Goal: Task Accomplishment & Management: Use online tool/utility

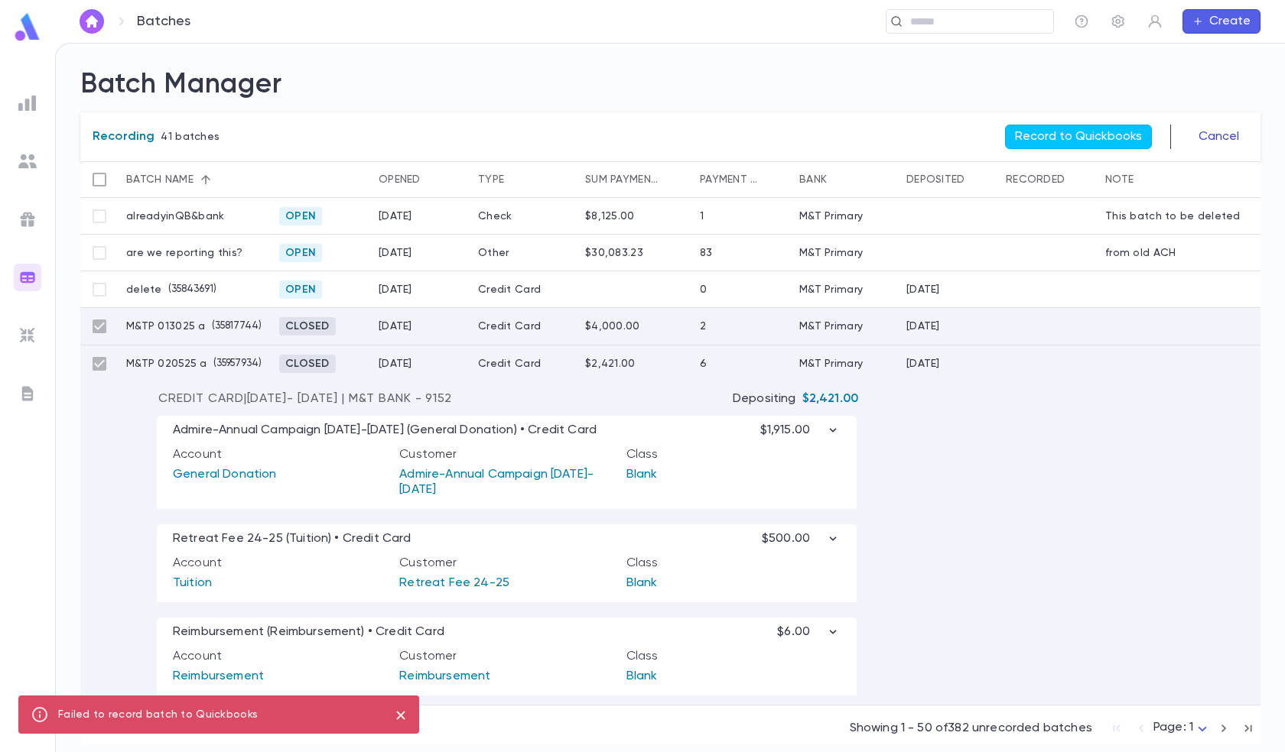
click at [1207, 132] on button "Cancel" at bounding box center [1218, 137] width 59 height 24
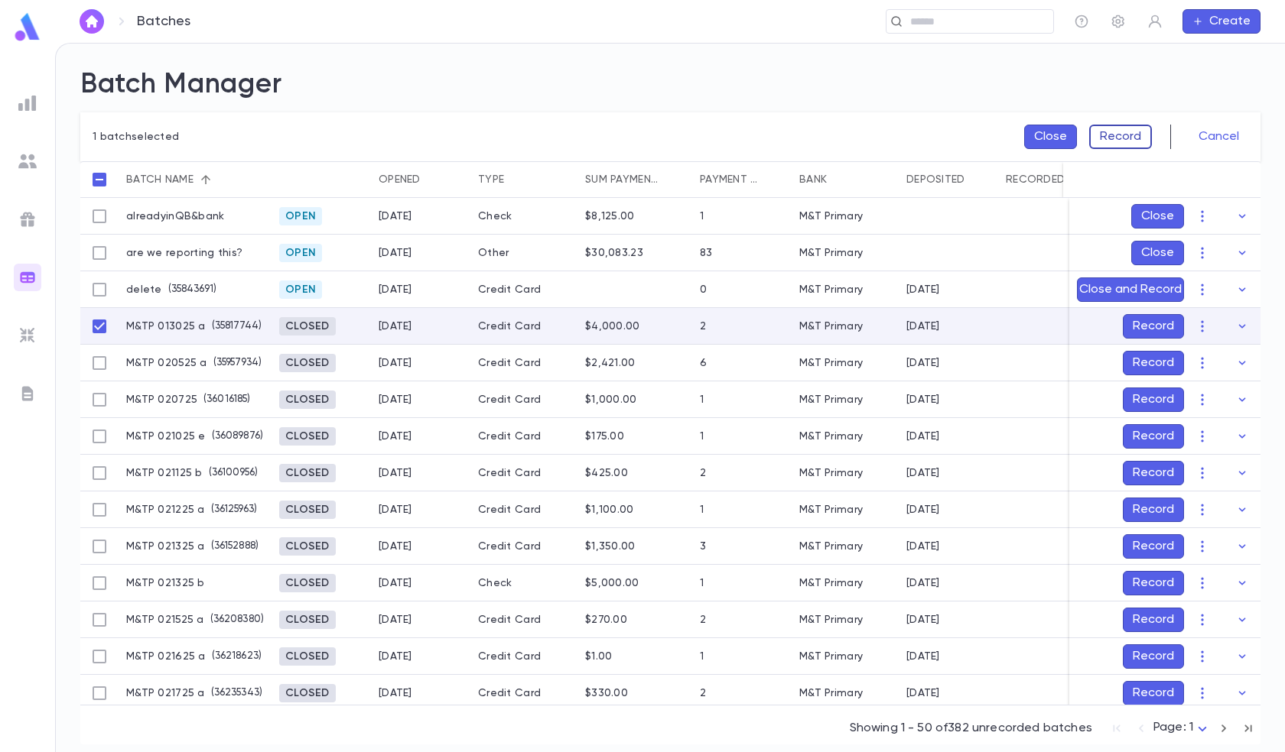
click at [1116, 139] on button "Record" at bounding box center [1120, 137] width 63 height 24
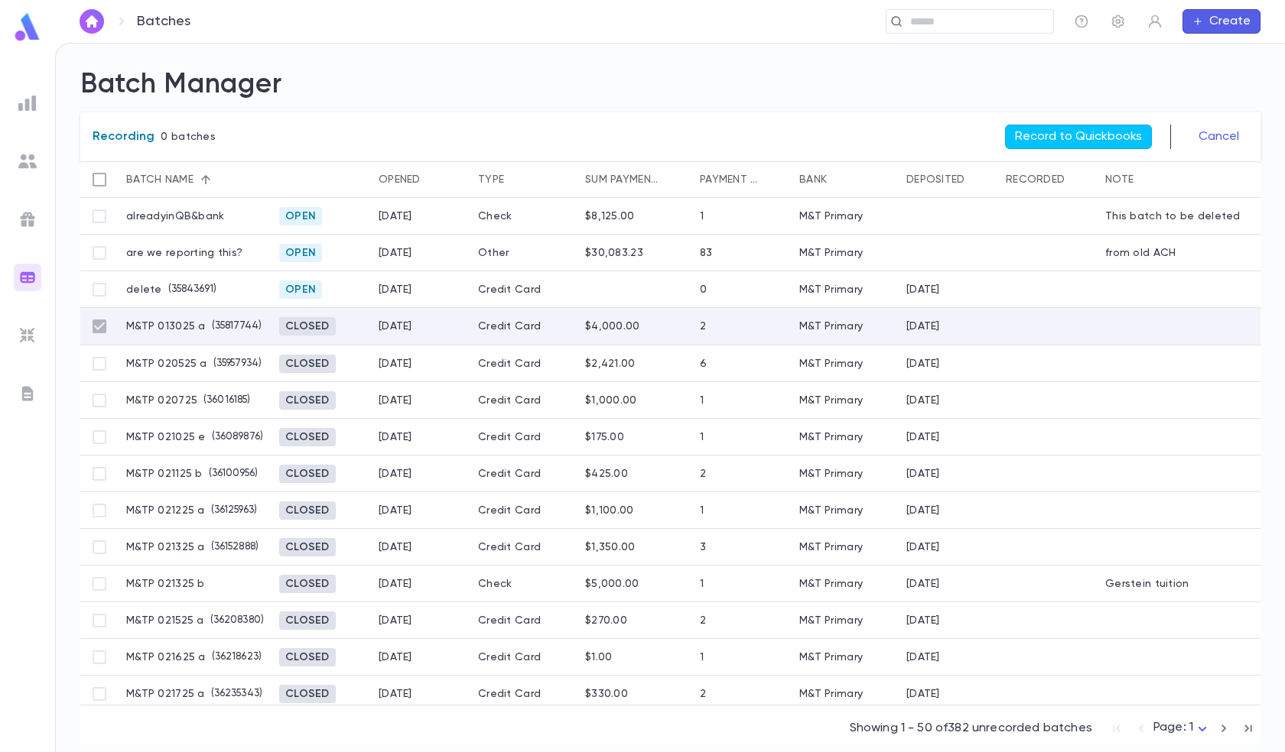
click at [1116, 139] on button "Record to Quickbooks" at bounding box center [1078, 137] width 147 height 24
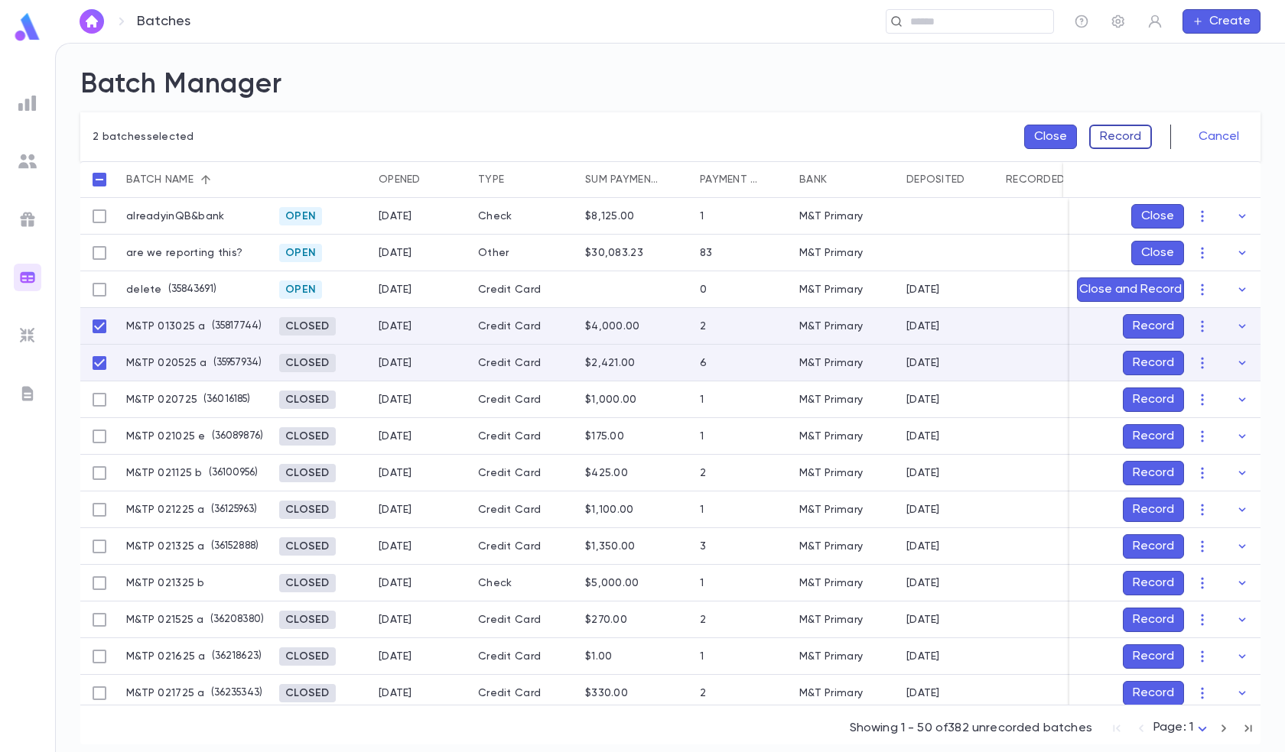
click at [1118, 145] on button "Record" at bounding box center [1120, 137] width 63 height 24
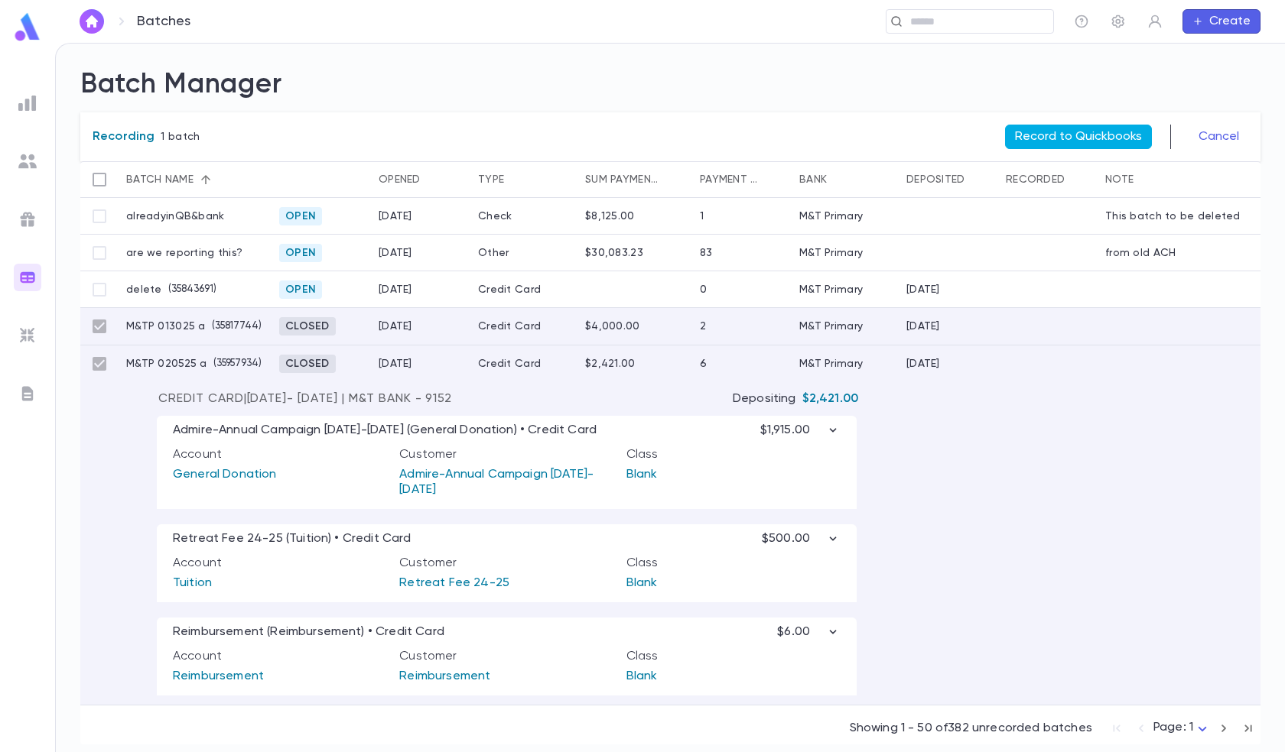
click at [1117, 137] on button "Record to Quickbooks" at bounding box center [1078, 137] width 147 height 24
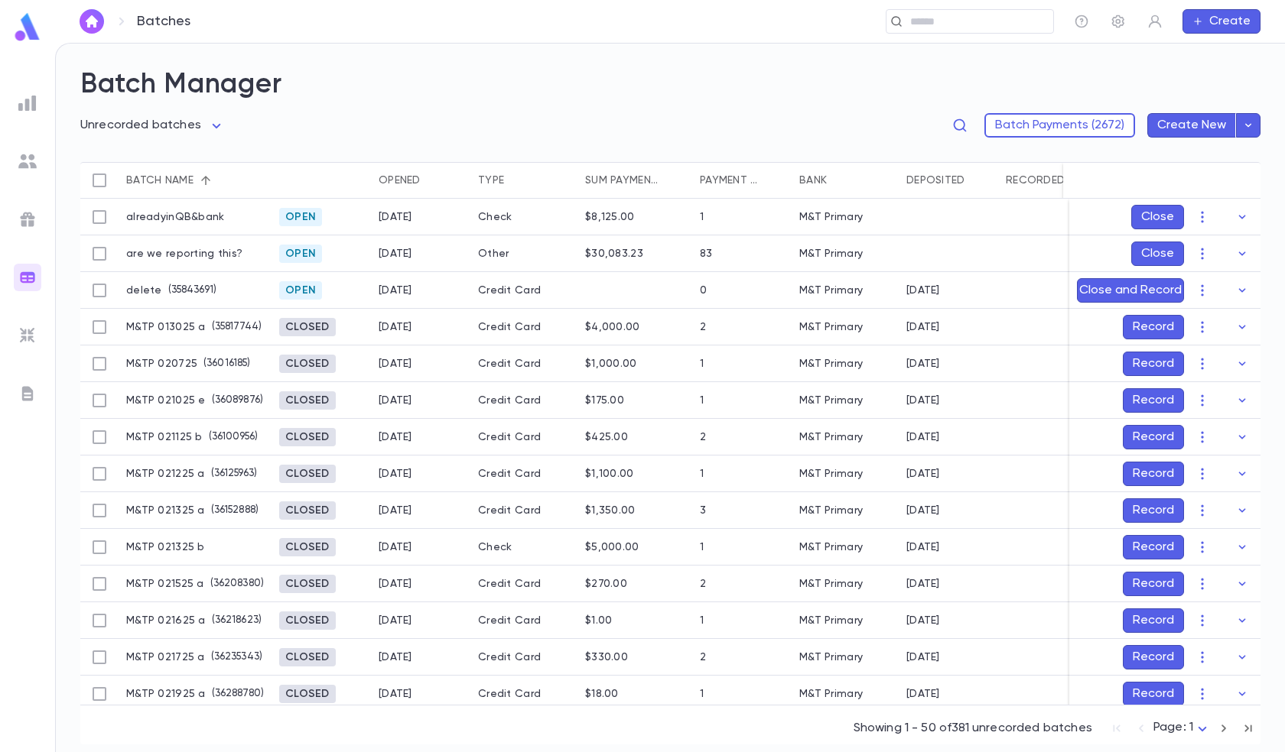
click at [1200, 727] on body "**********" at bounding box center [642, 398] width 1285 height 710
click at [1200, 726] on span "Page: 8" at bounding box center [1185, 722] width 44 height 15
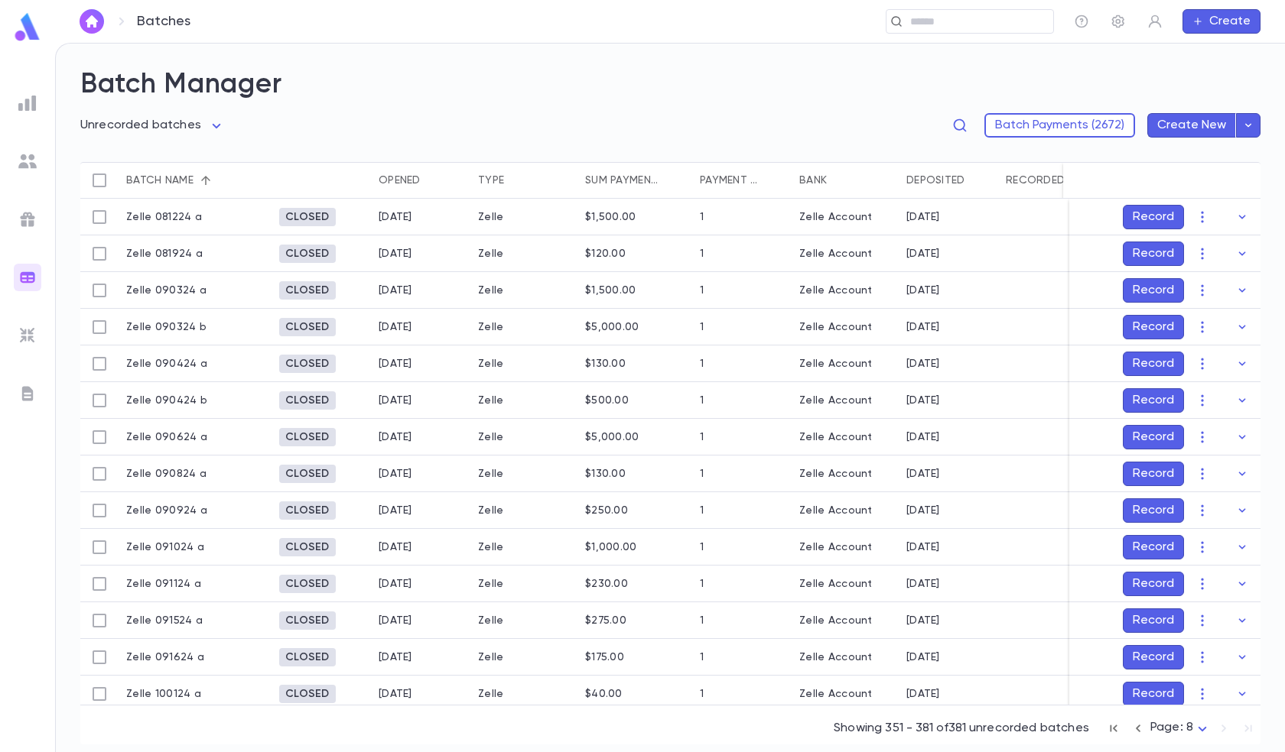
click at [1183, 724] on body "**********" at bounding box center [642, 398] width 1285 height 710
click at [1171, 695] on span "Page: 7" at bounding box center [1183, 697] width 44 height 15
click at [1195, 729] on body "**********" at bounding box center [642, 398] width 1285 height 710
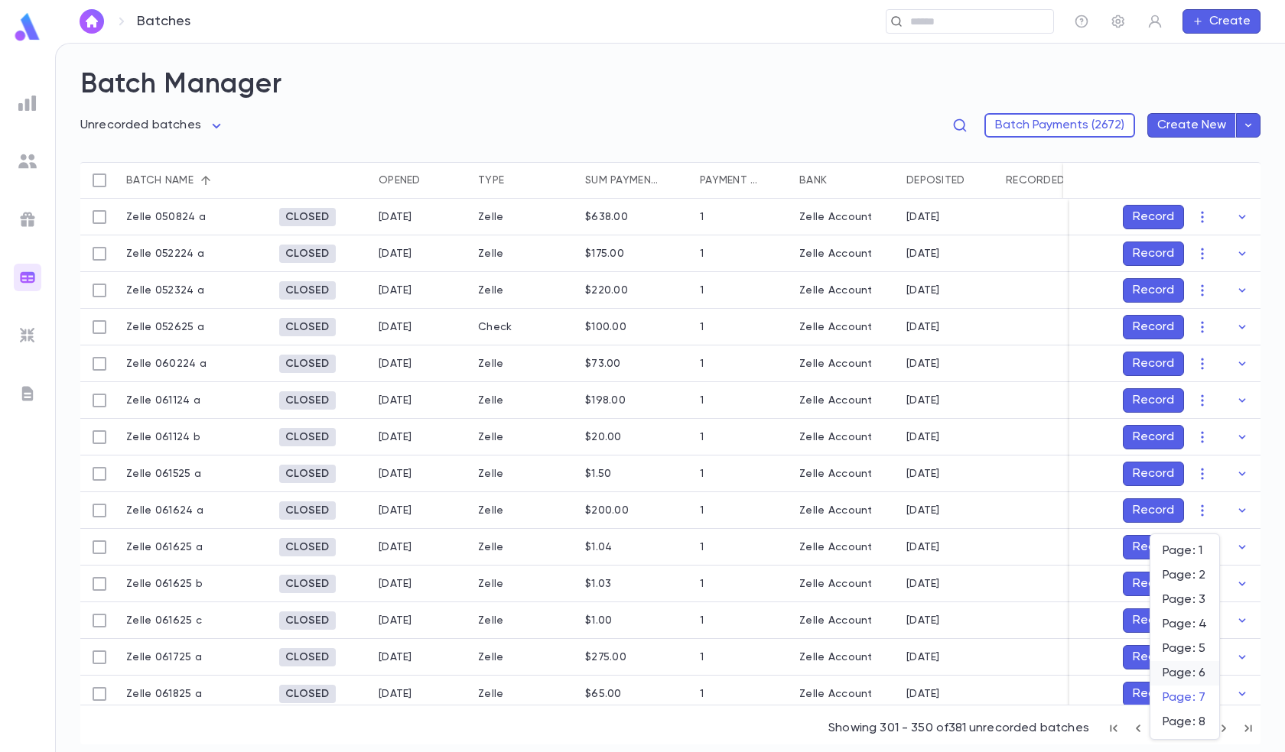
click at [1177, 664] on li "Page: 6" at bounding box center [1184, 673] width 69 height 24
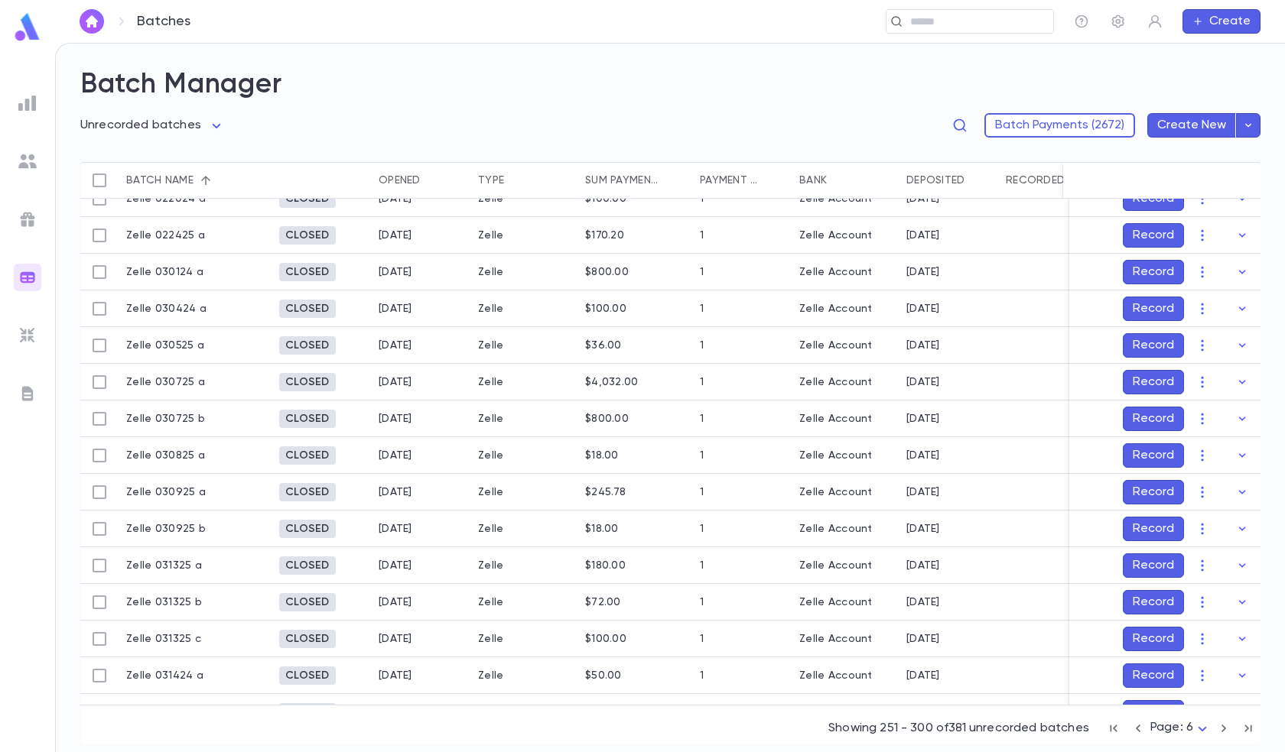
scroll to position [76, 0]
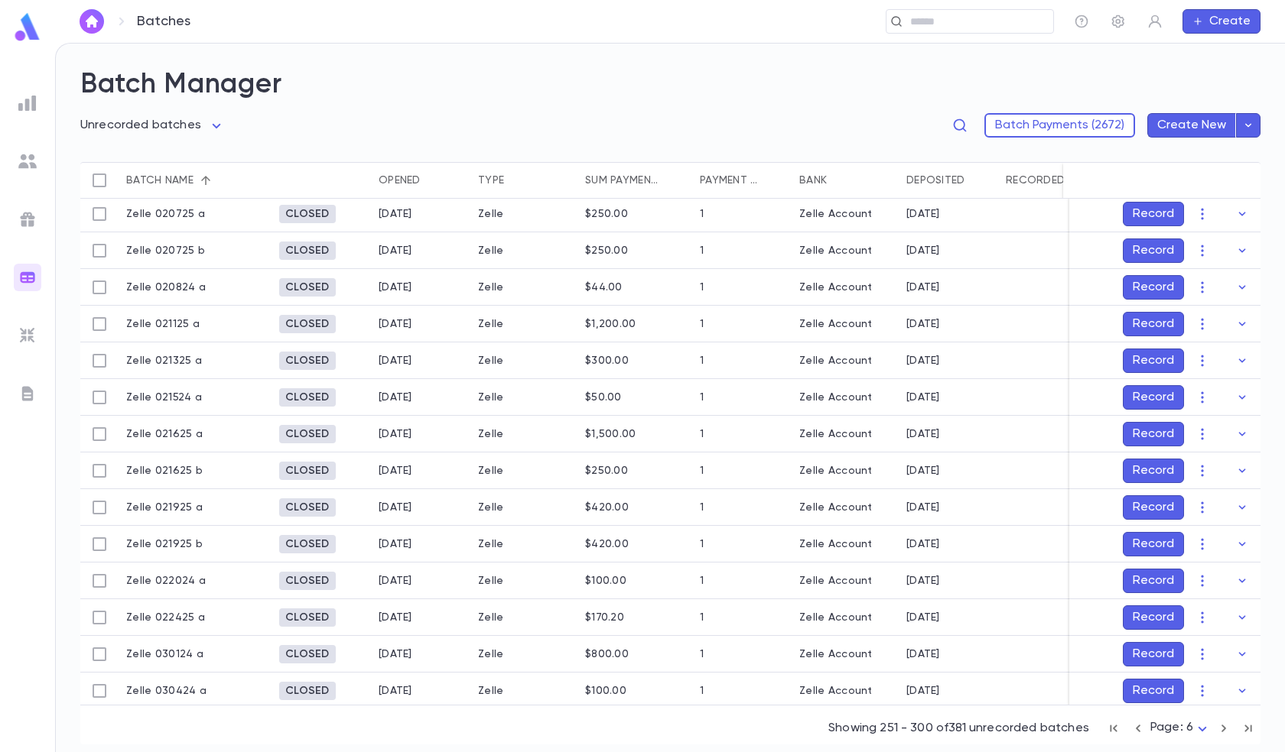
click at [1187, 732] on body "**********" at bounding box center [642, 398] width 1285 height 710
click at [1185, 648] on span "Page: 5" at bounding box center [1183, 648] width 44 height 15
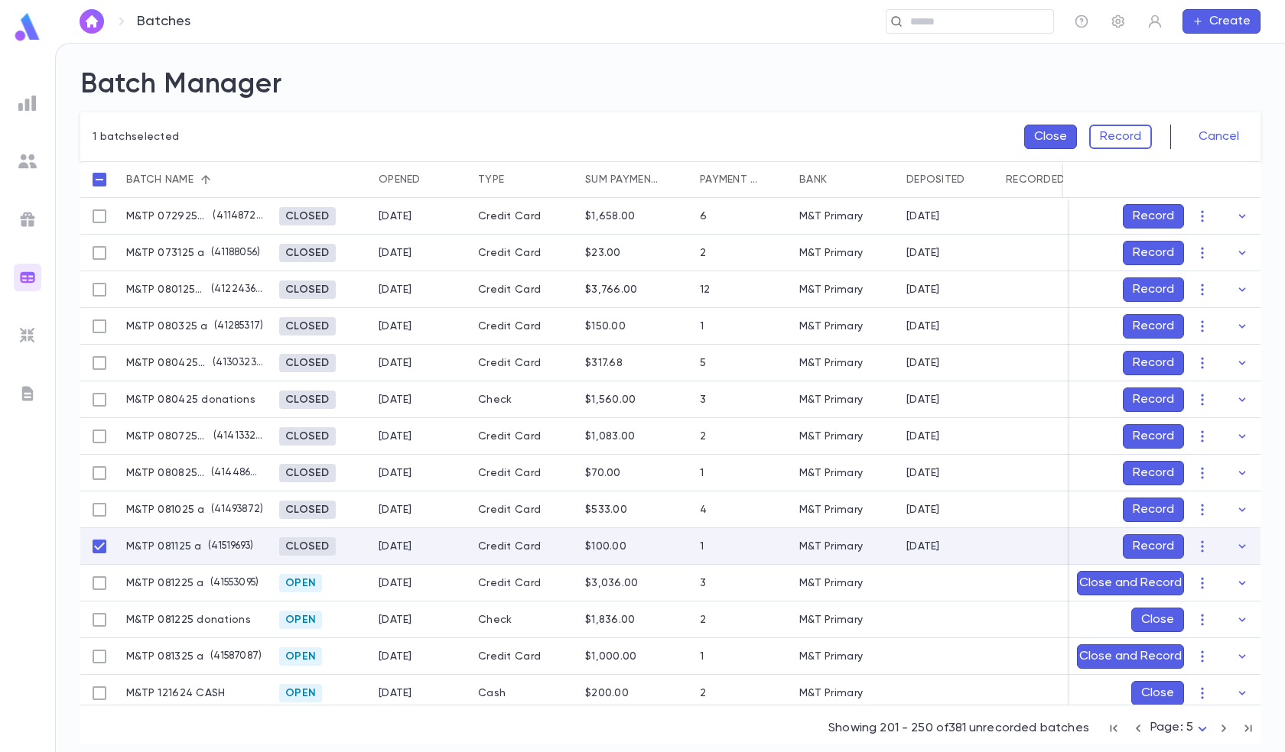
click at [1145, 547] on button "Record" at bounding box center [1152, 546] width 61 height 24
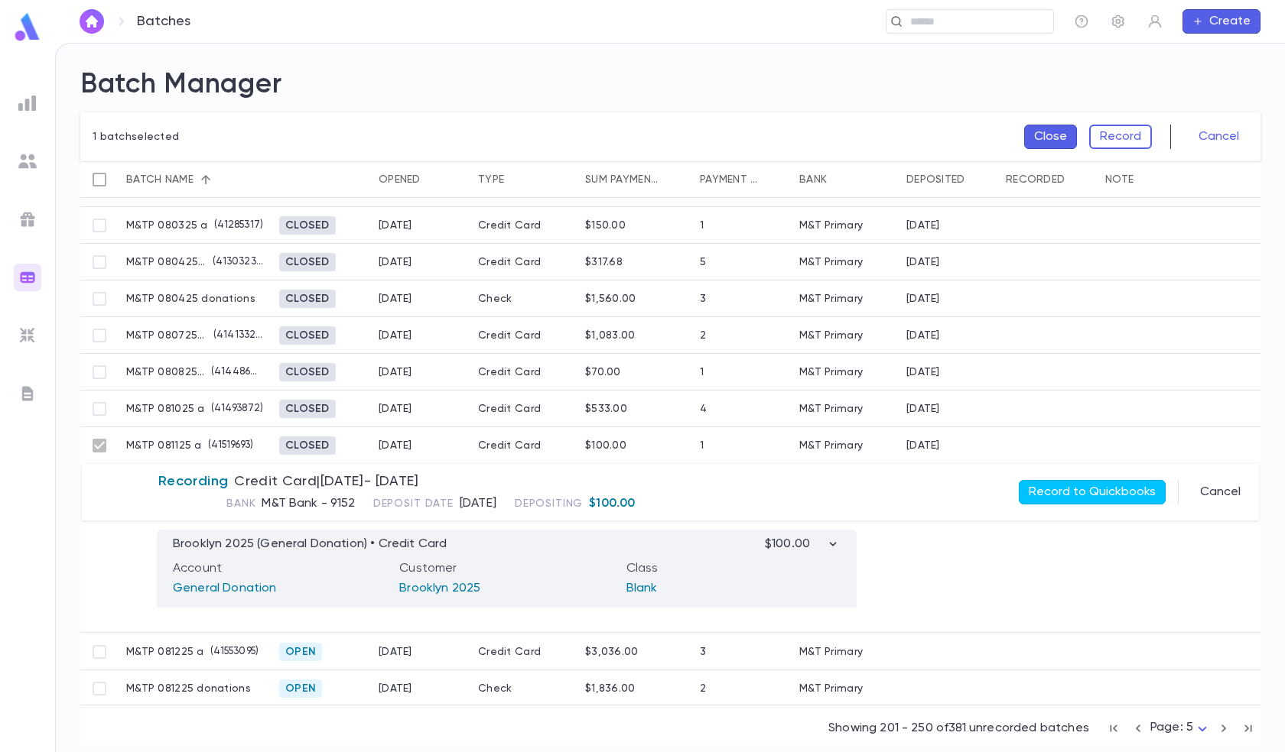
scroll to position [76, 0]
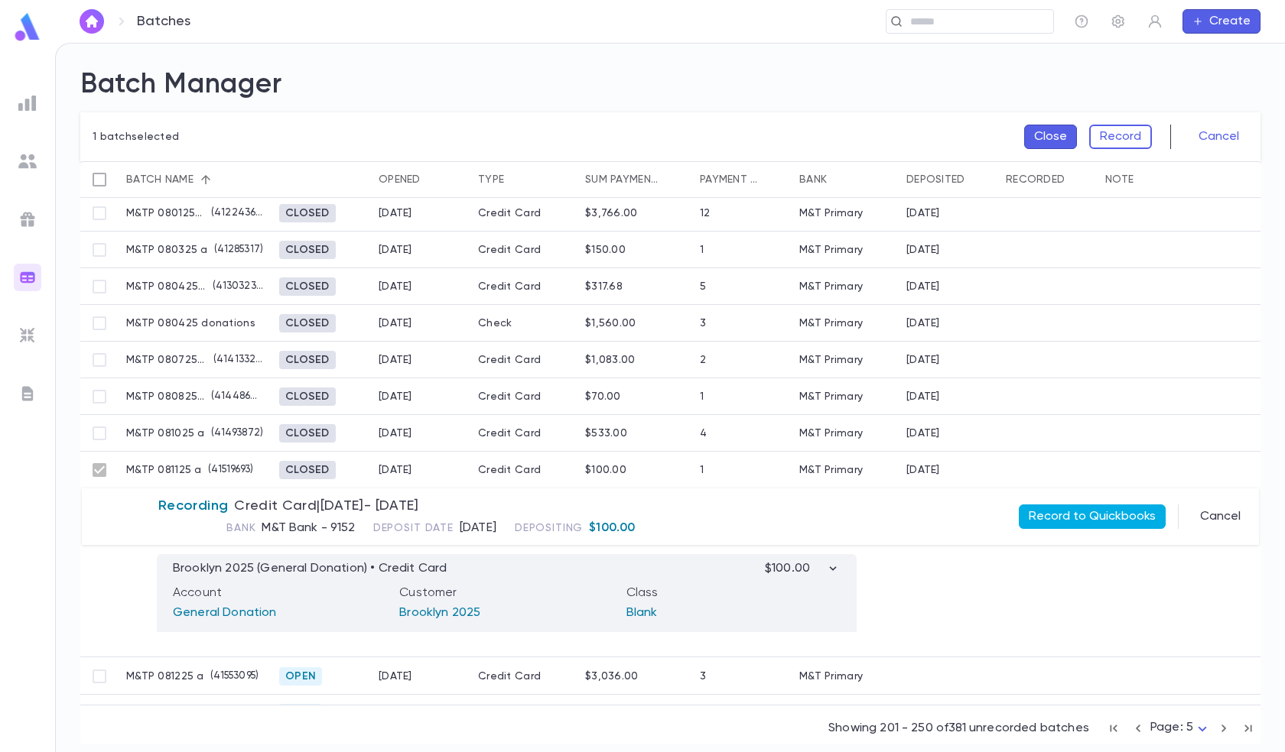
click at [1069, 514] on button "Record to Quickbooks" at bounding box center [1091, 517] width 147 height 24
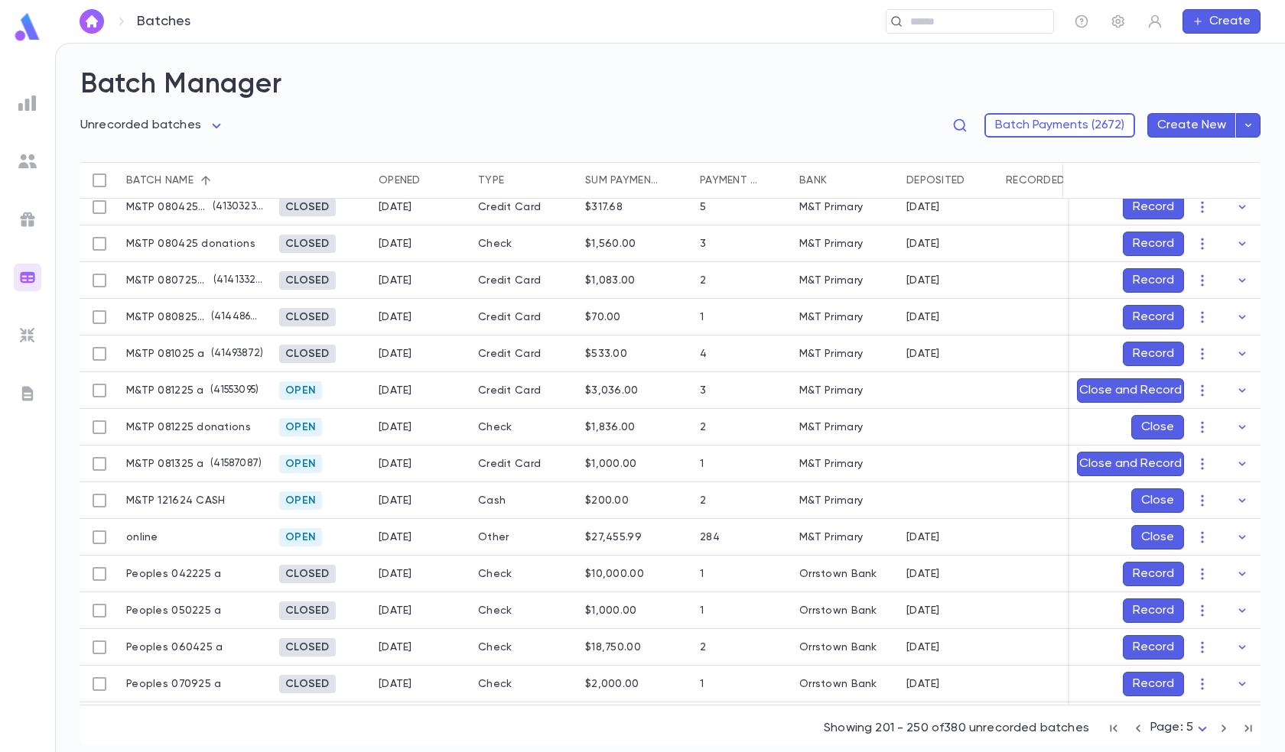
scroll to position [153, 0]
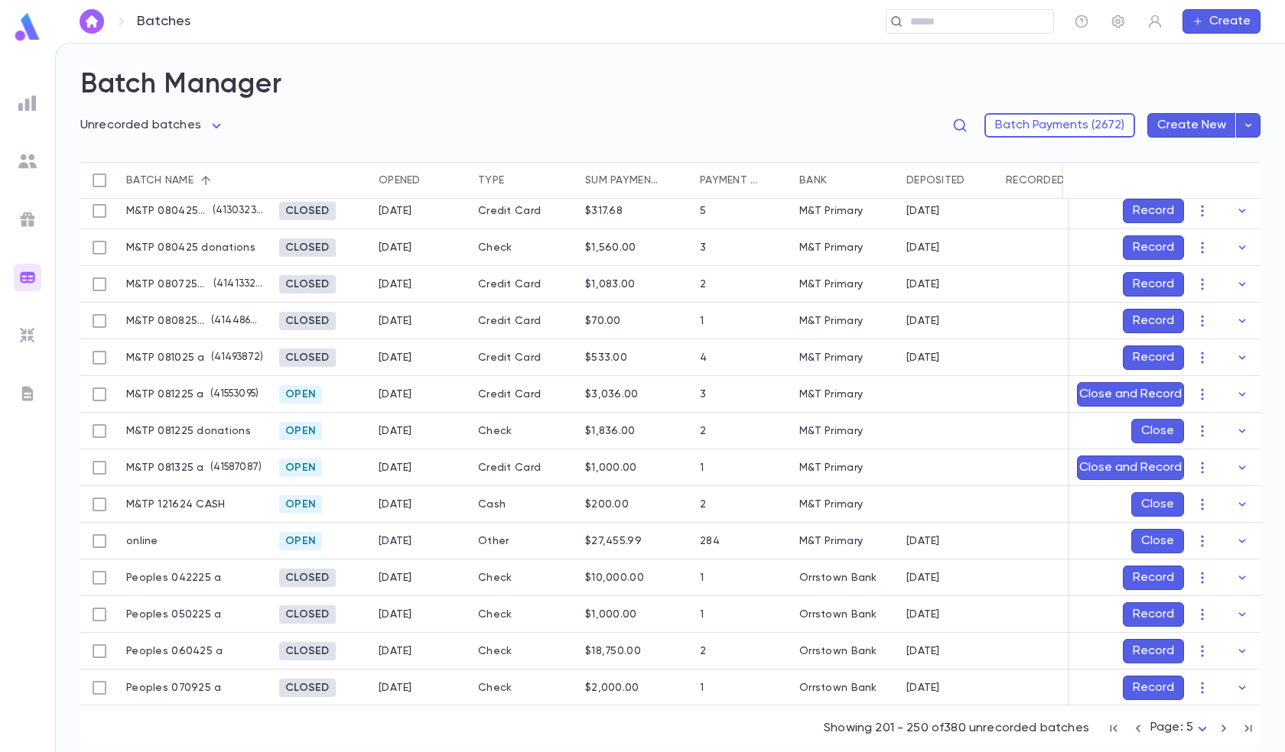
click at [1159, 726] on body "**********" at bounding box center [642, 398] width 1285 height 710
click at [1173, 551] on span "Page: 1" at bounding box center [1183, 551] width 44 height 15
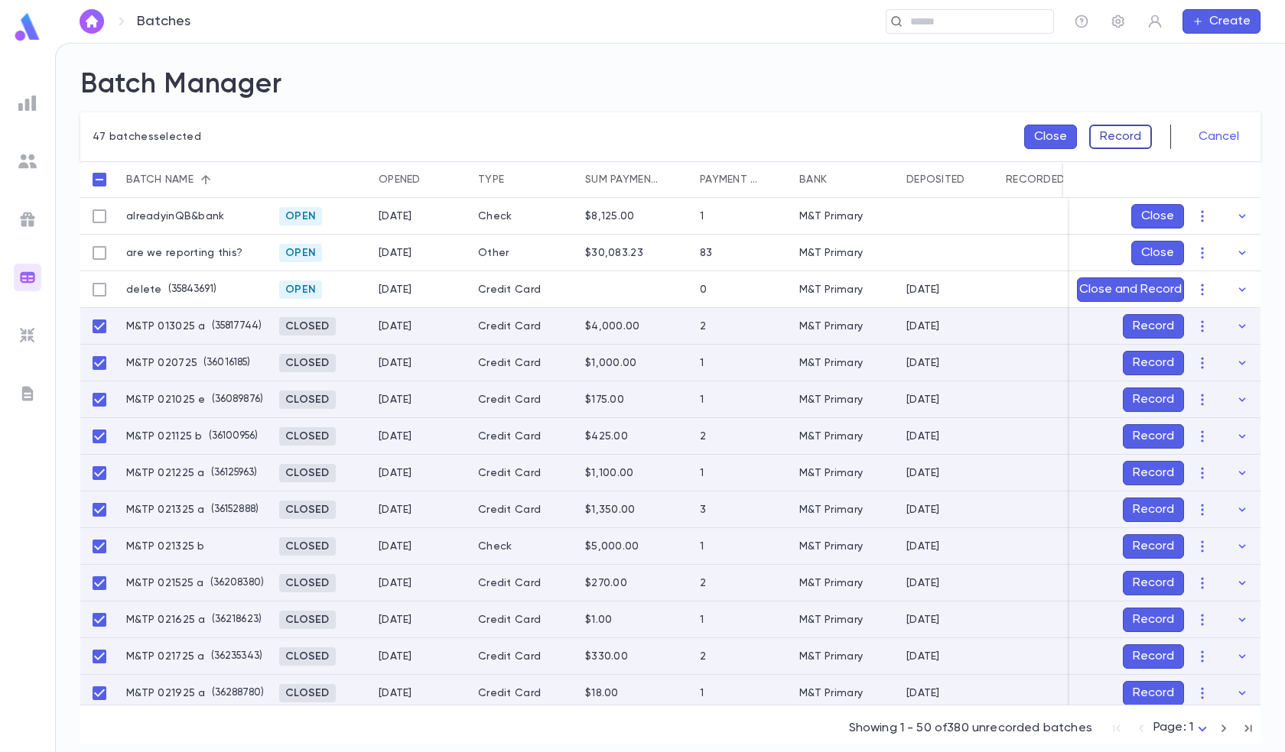
click at [1121, 136] on button "Record" at bounding box center [1120, 137] width 63 height 24
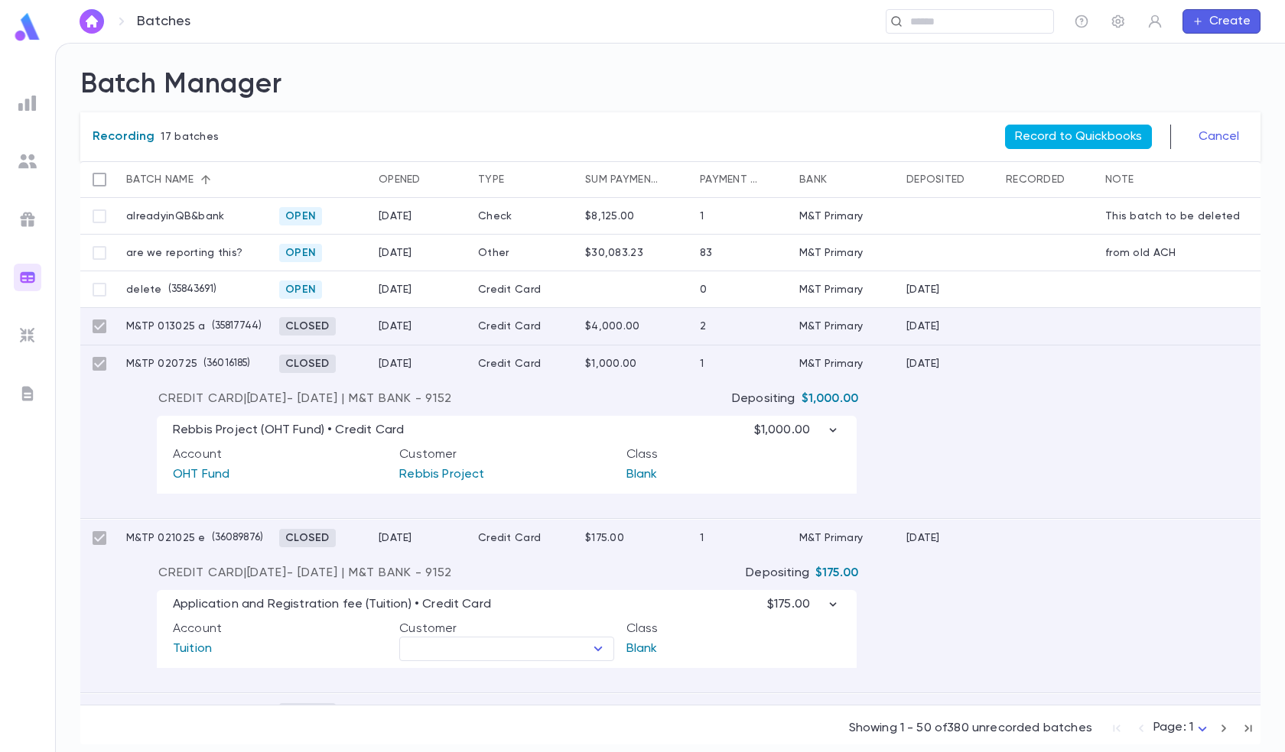
click at [1093, 132] on button "Record to Quickbooks" at bounding box center [1078, 137] width 147 height 24
click at [1055, 132] on button "Record to Quickbooks" at bounding box center [1078, 137] width 147 height 24
click at [875, 101] on h2 "Batch Manager" at bounding box center [670, 85] width 1180 height 34
click at [1044, 130] on button "Record to Quickbooks" at bounding box center [1078, 137] width 147 height 24
click at [1065, 130] on button "Record to Quickbooks" at bounding box center [1078, 137] width 147 height 24
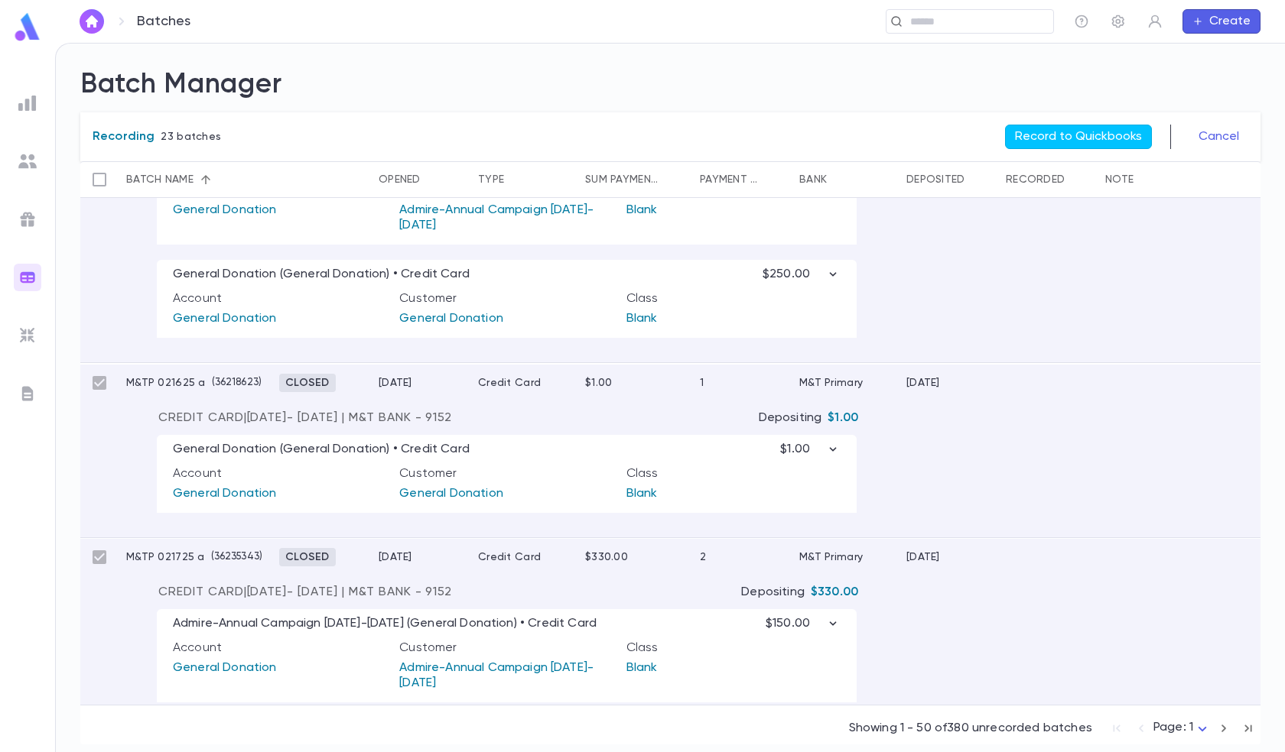
scroll to position [2064, 0]
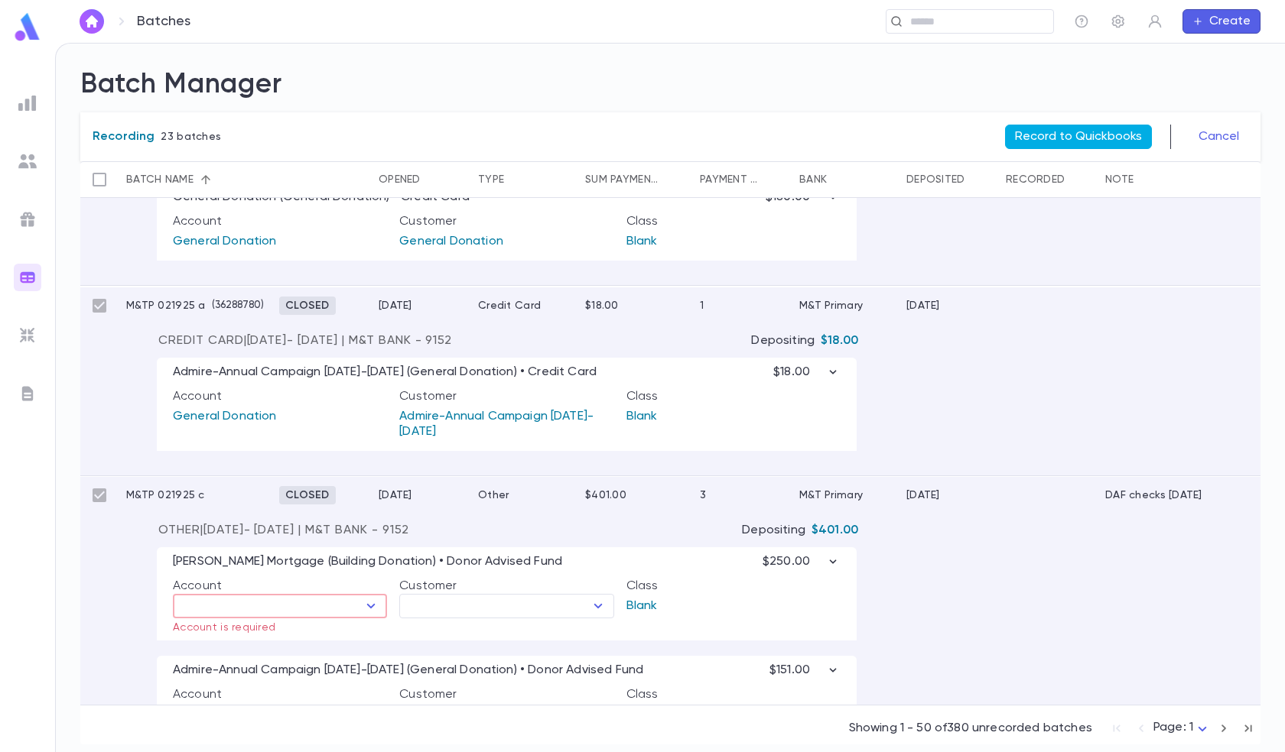
click at [1077, 134] on button "Record to Quickbooks" at bounding box center [1078, 137] width 147 height 24
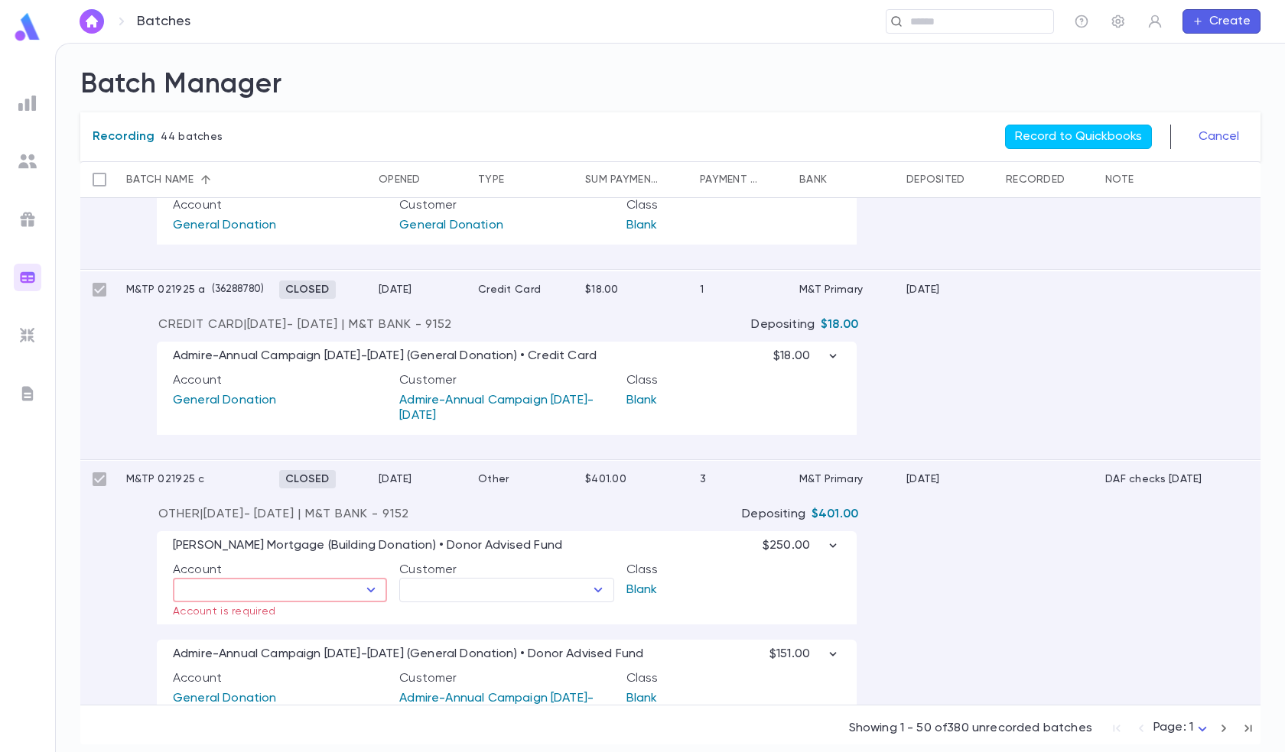
scroll to position [2217, 0]
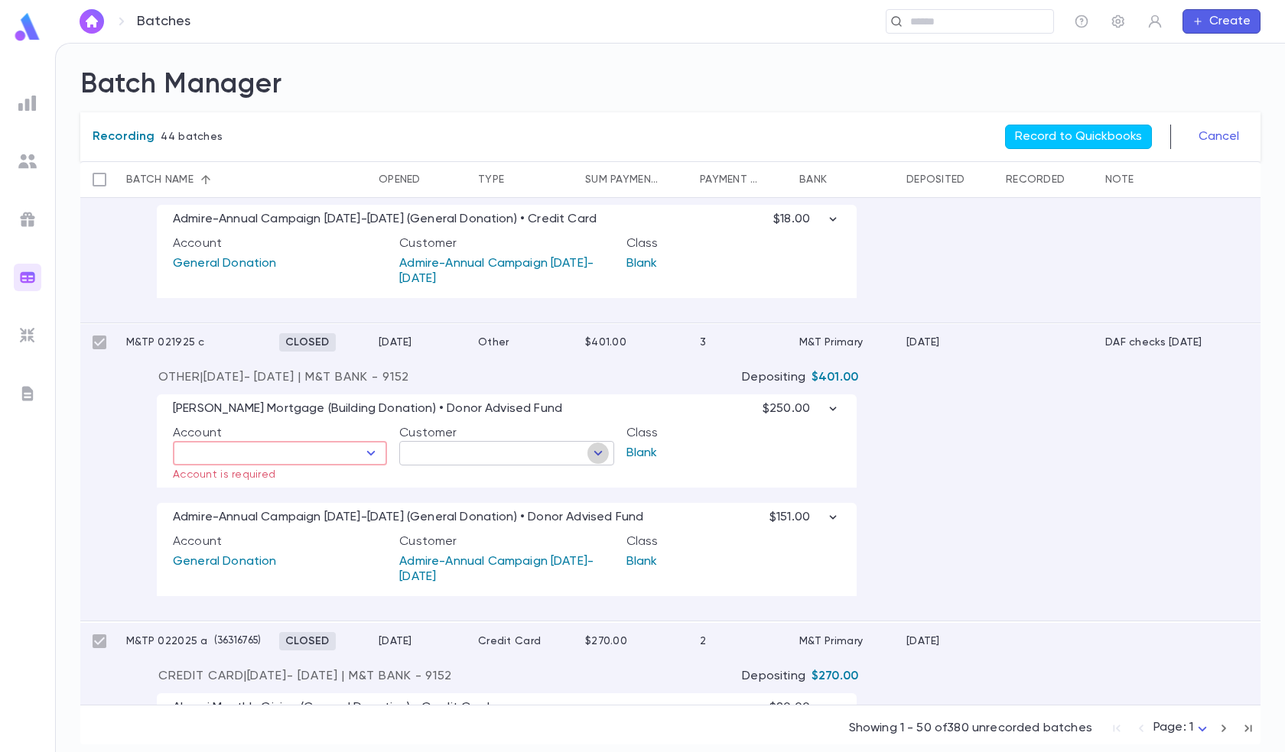
click at [596, 456] on icon "Open" at bounding box center [598, 453] width 18 height 18
click at [365, 459] on icon "Open" at bounding box center [371, 453] width 18 height 18
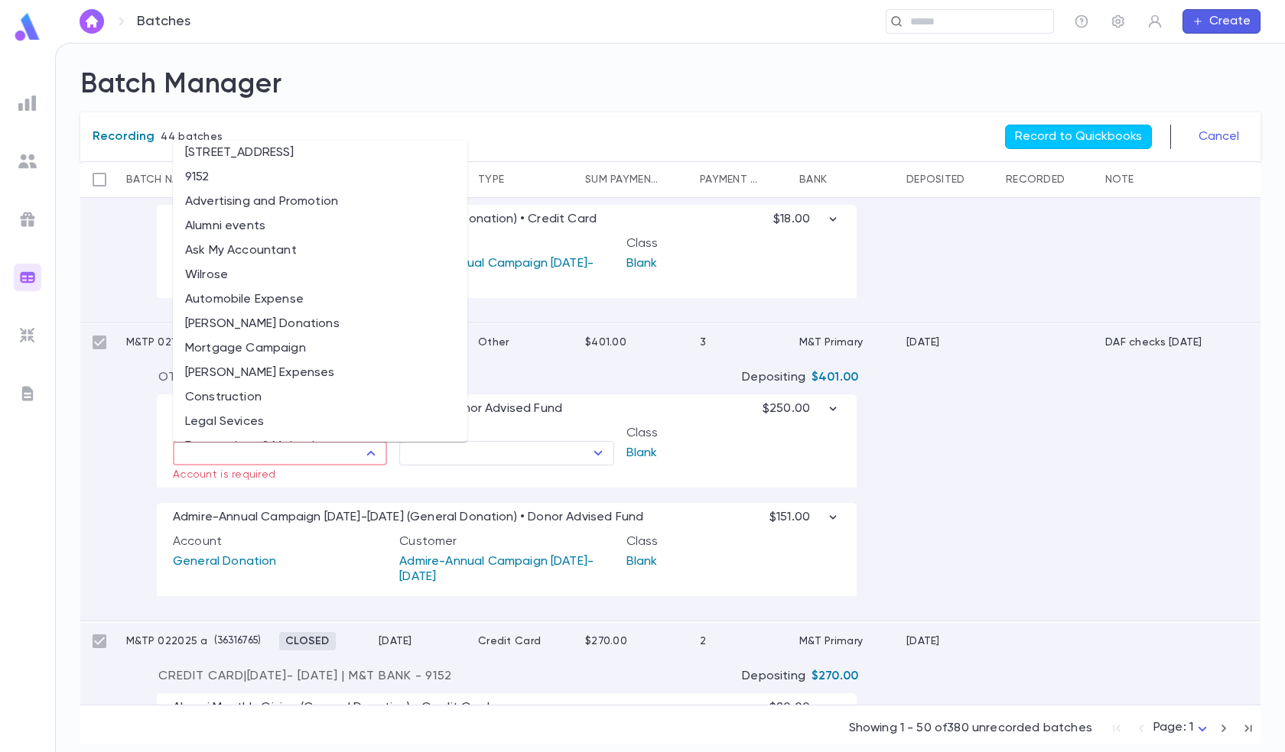
click at [356, 479] on p "Account is required" at bounding box center [274, 475] width 203 height 12
click at [801, 449] on p "Blank" at bounding box center [729, 453] width 214 height 24
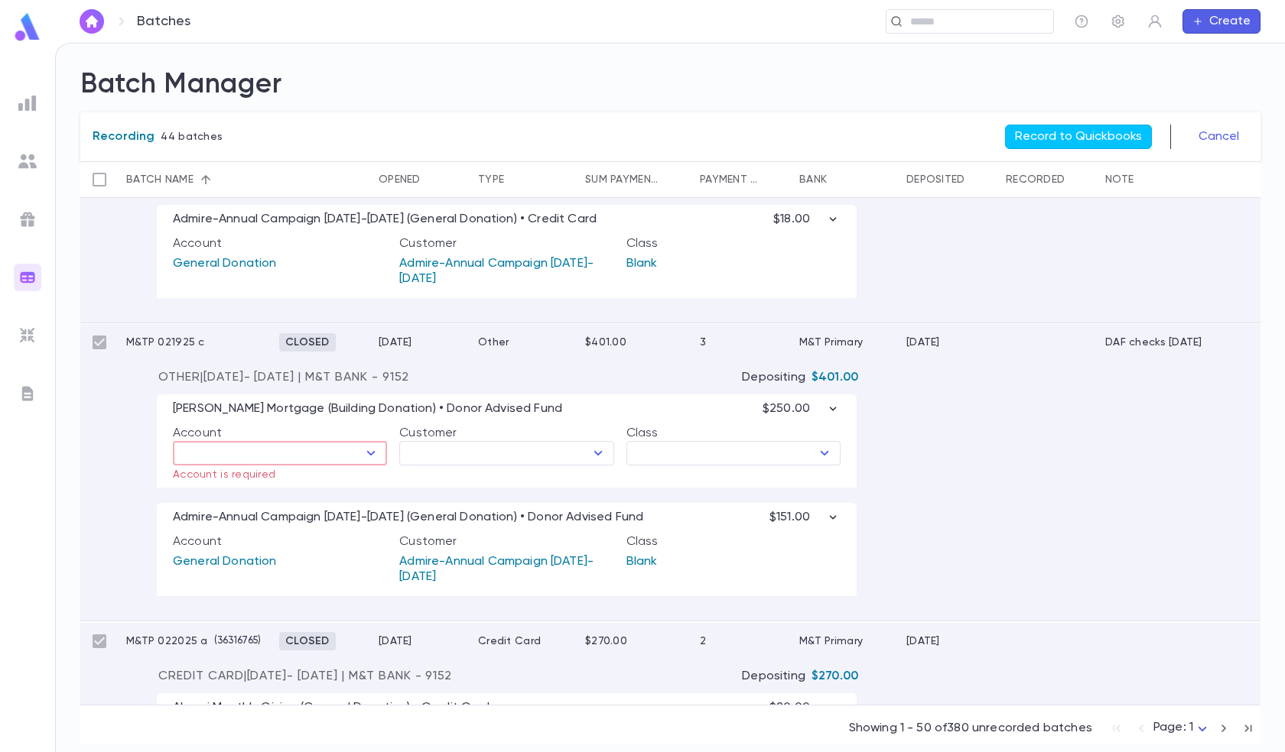
click at [368, 455] on icon "Open" at bounding box center [371, 453] width 18 height 18
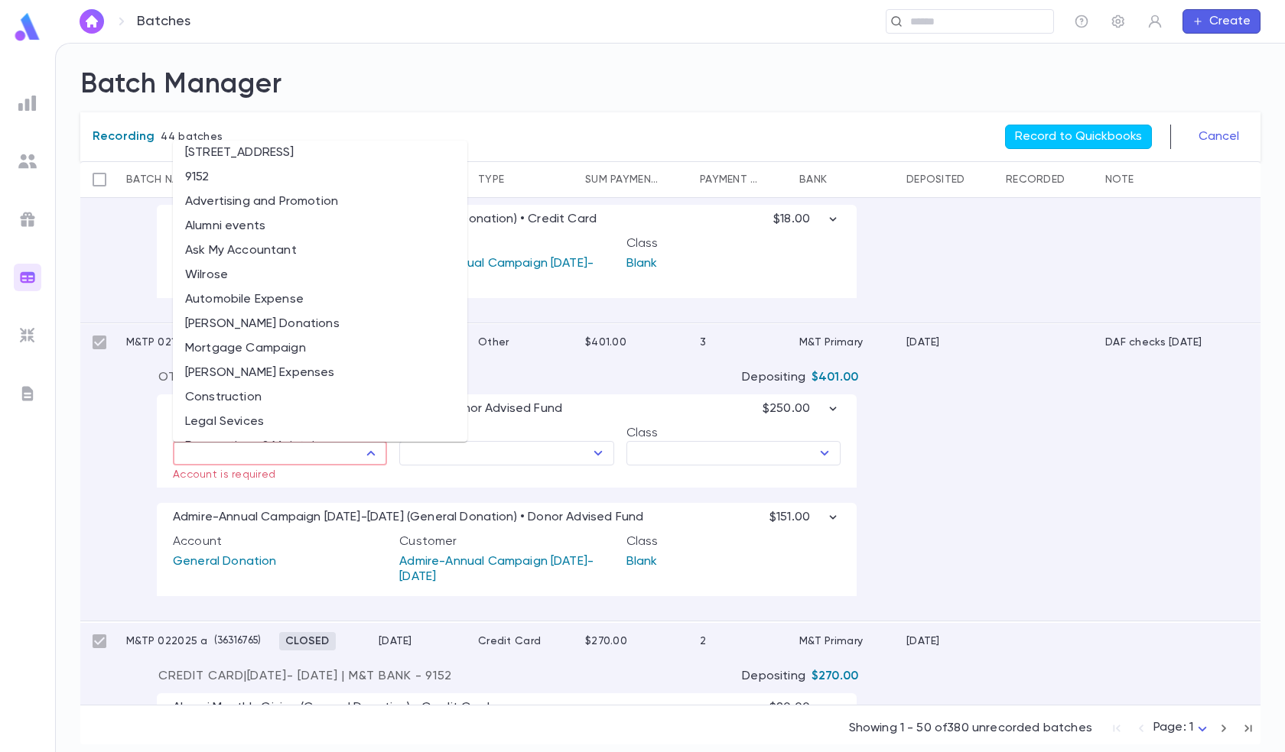
click at [290, 342] on li "Mortgage Campaign" at bounding box center [320, 348] width 294 height 24
type input "**********"
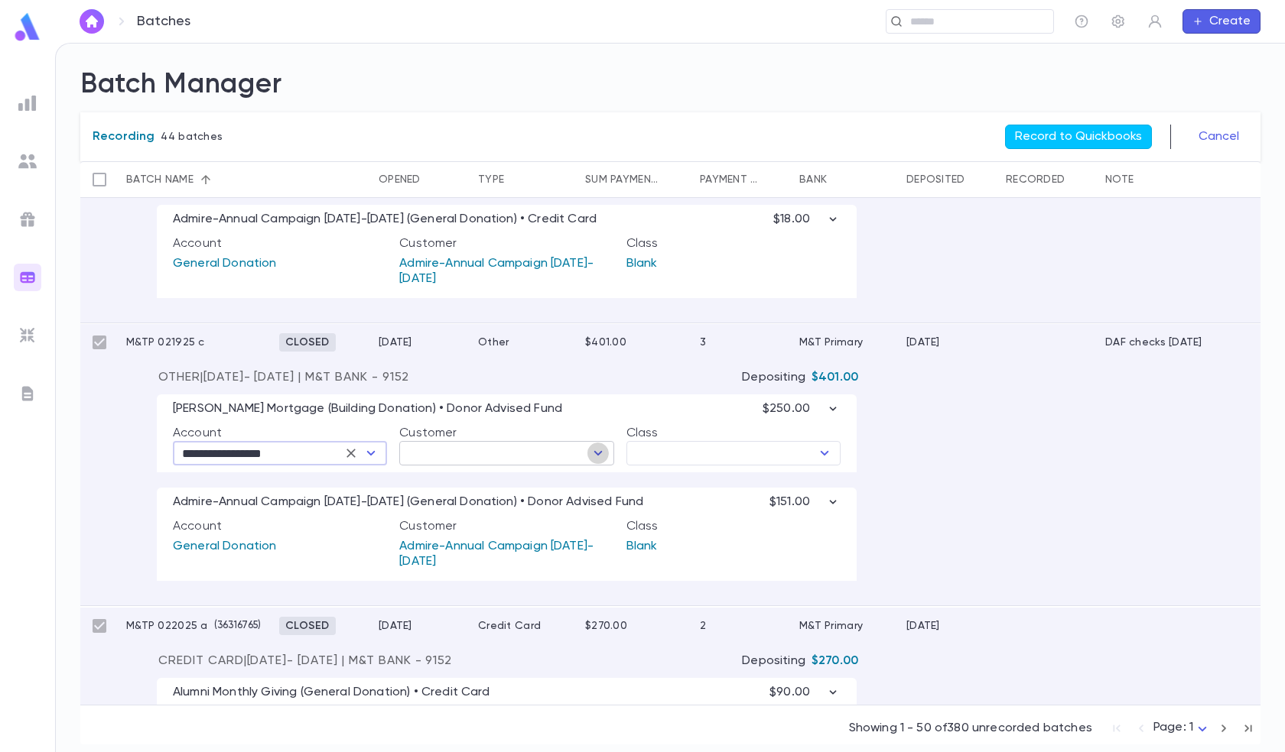
click at [590, 450] on icon "Open" at bounding box center [598, 453] width 18 height 18
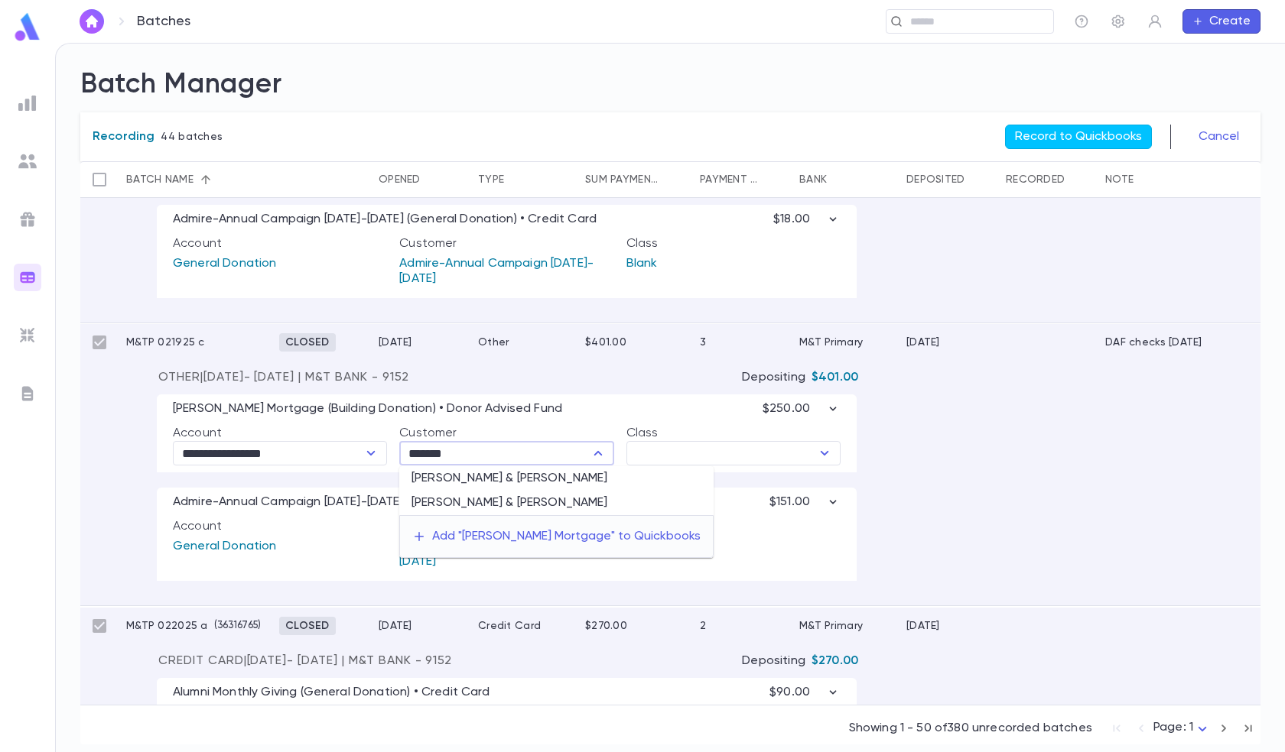
click at [574, 504] on li "[PERSON_NAME] & [PERSON_NAME]" at bounding box center [556, 503] width 314 height 24
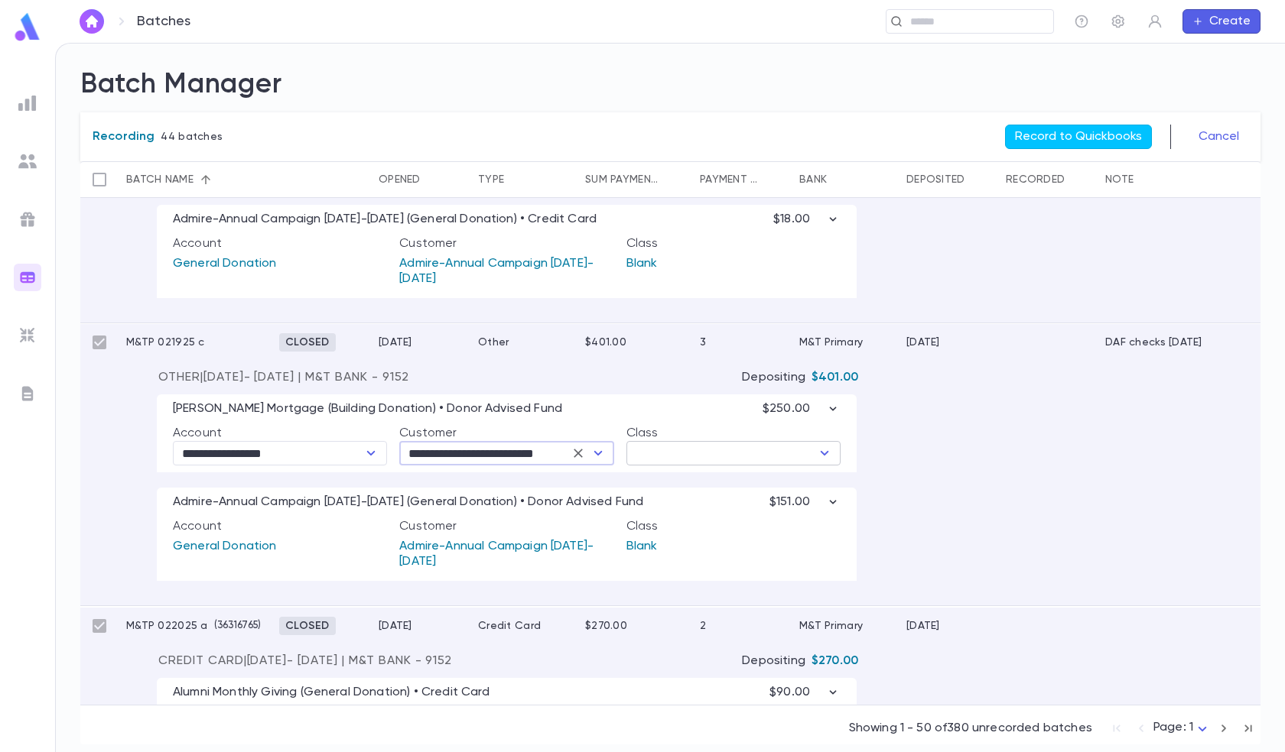
click at [823, 455] on icon "Open" at bounding box center [824, 453] width 8 height 5
type input "**********"
click at [704, 419] on div "**********" at bounding box center [507, 434] width 700 height 78
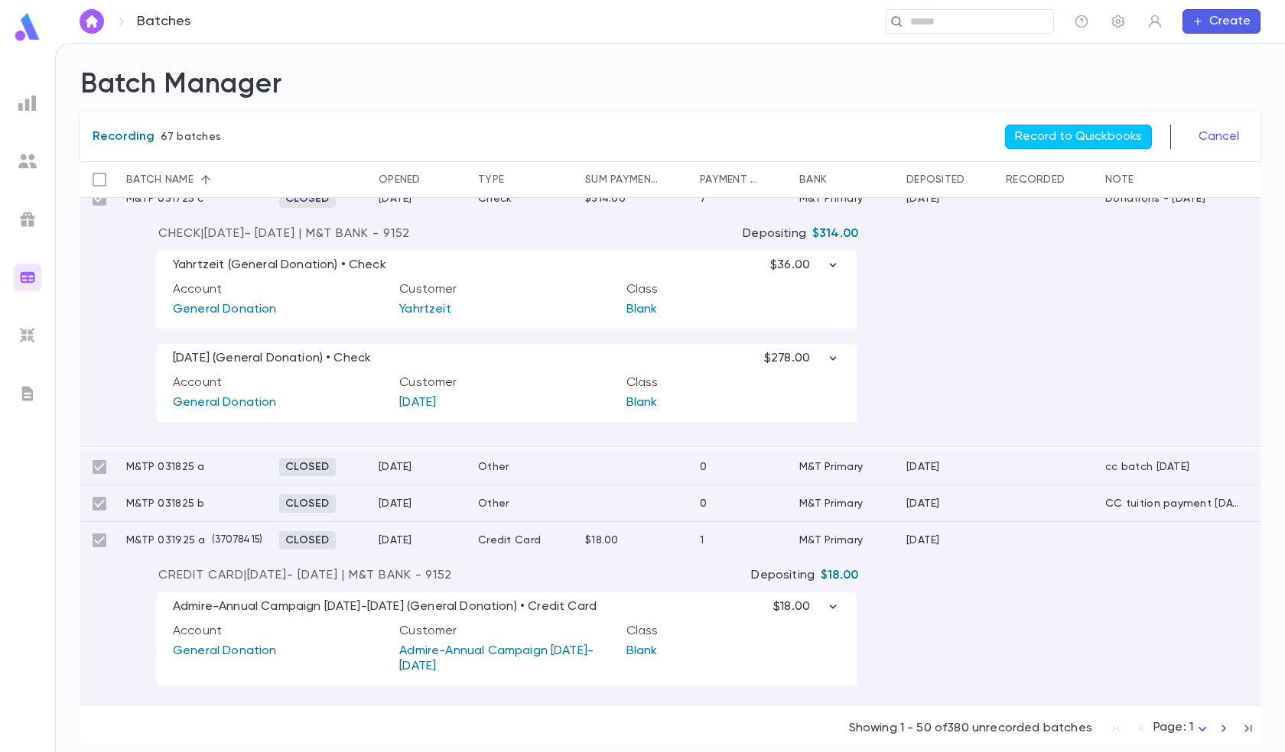
scroll to position [8409, 0]
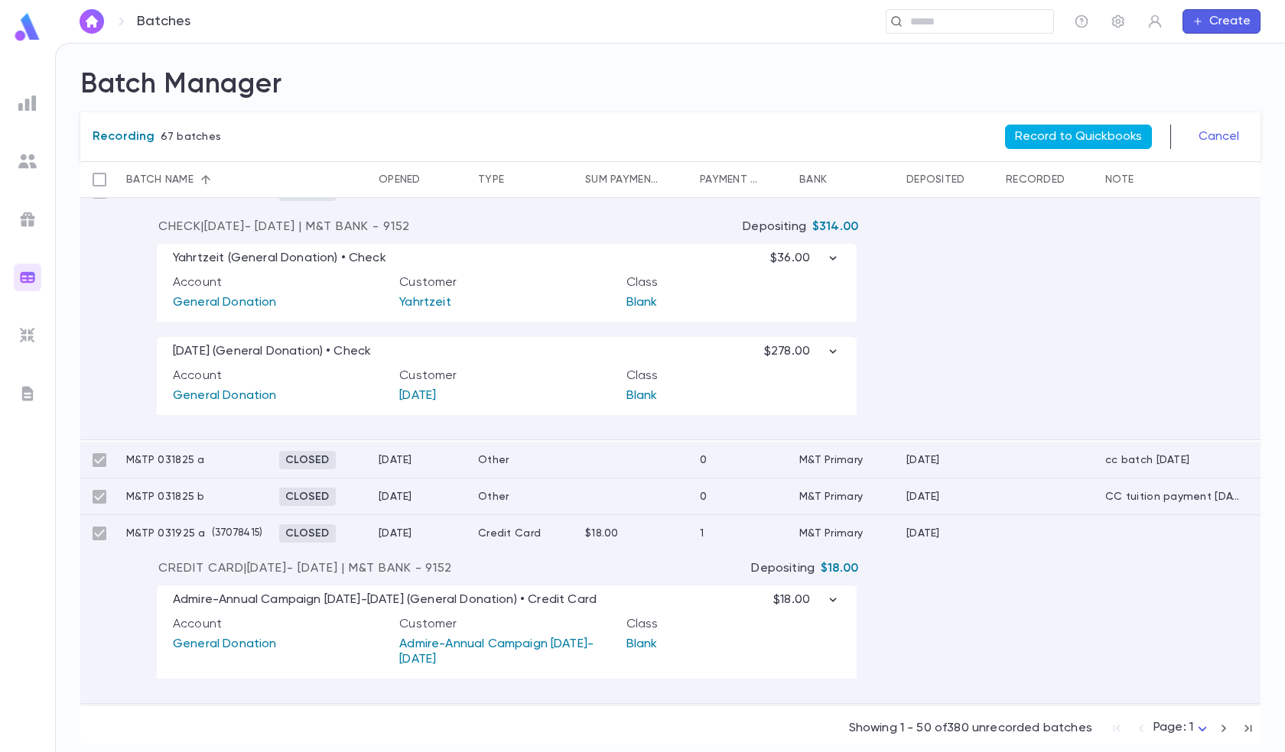
click at [1083, 131] on button "Record to Quickbooks" at bounding box center [1078, 137] width 147 height 24
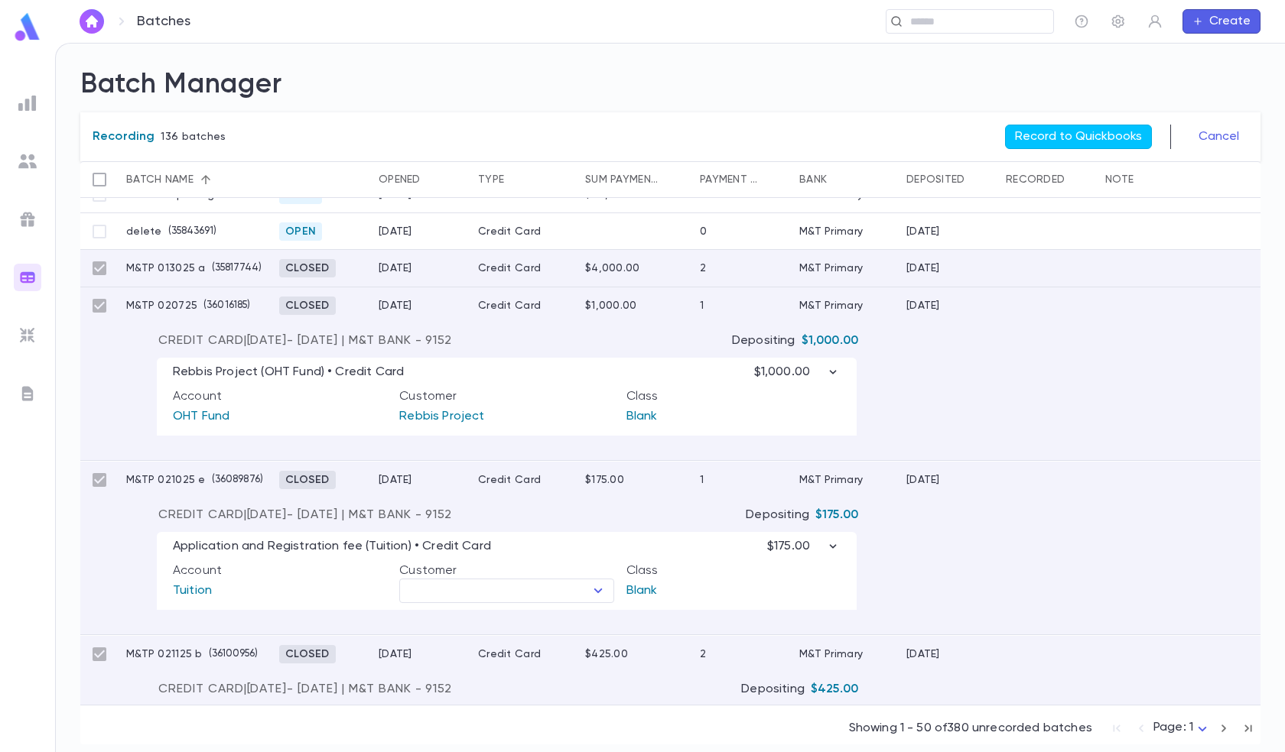
scroll to position [229, 0]
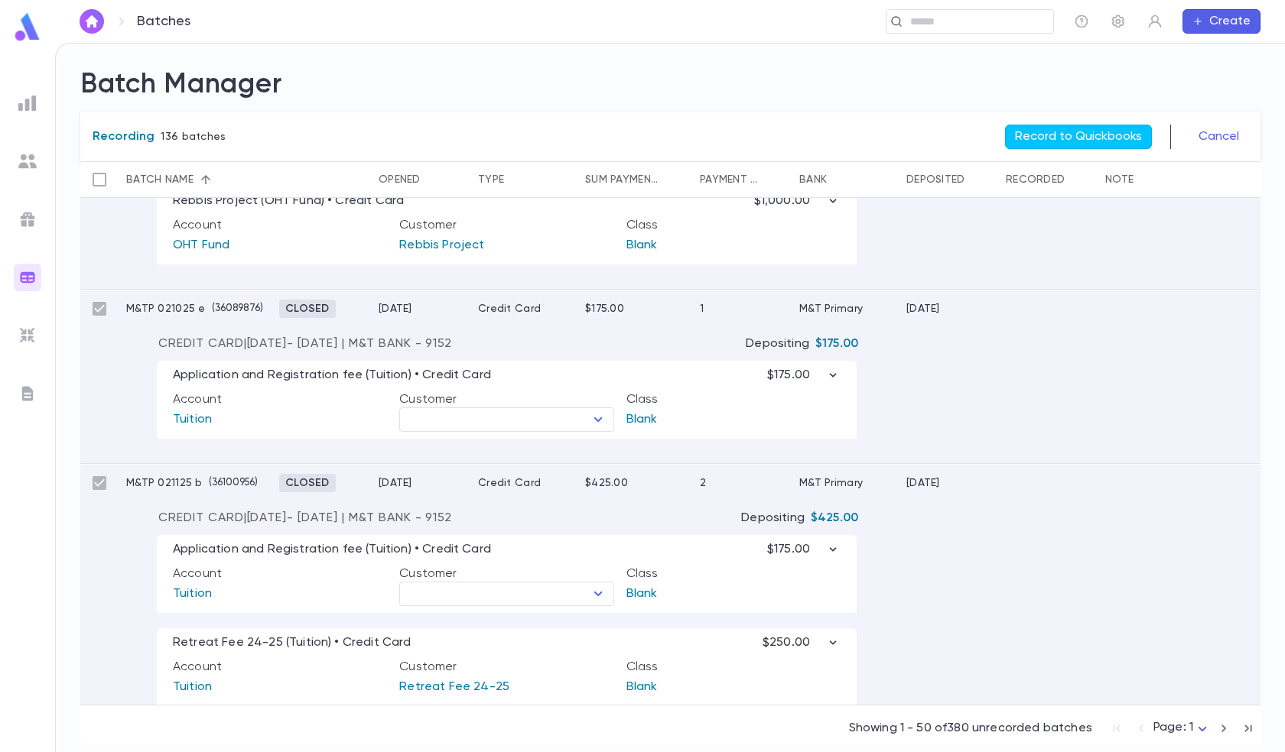
click at [315, 400] on p "Account" at bounding box center [280, 399] width 214 height 15
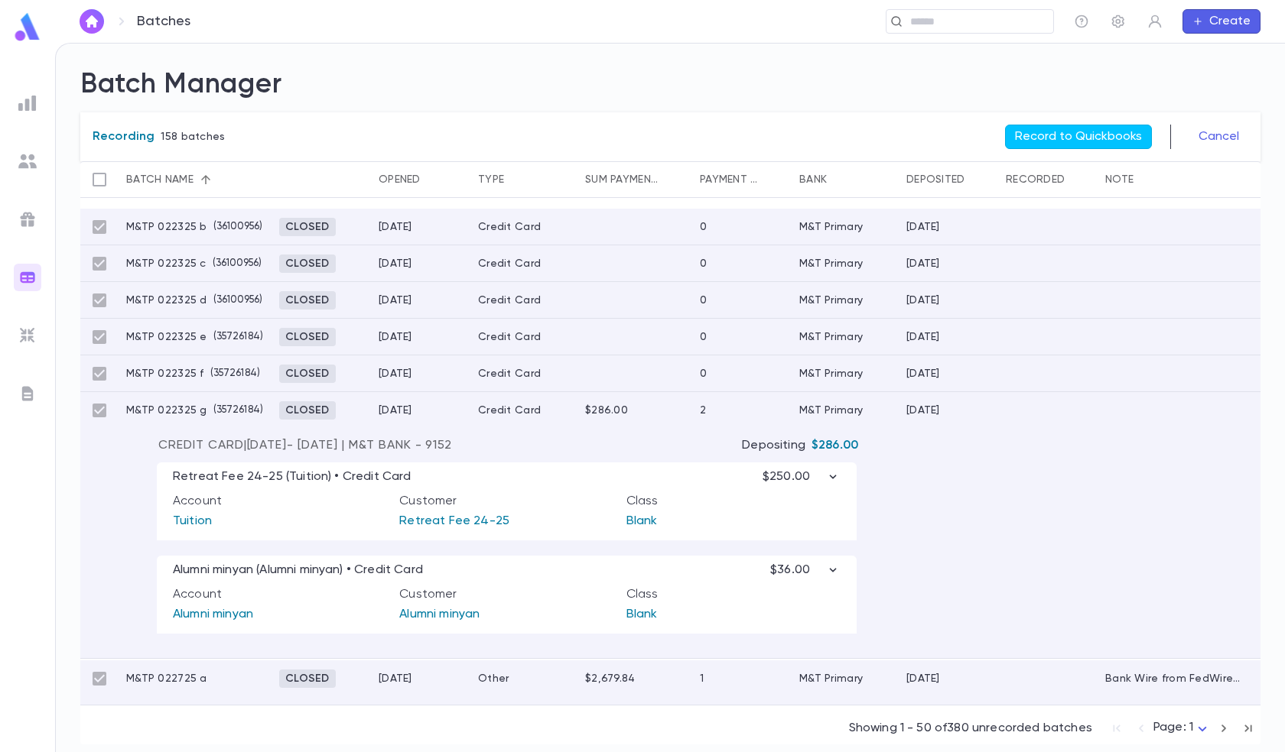
scroll to position [3288, 0]
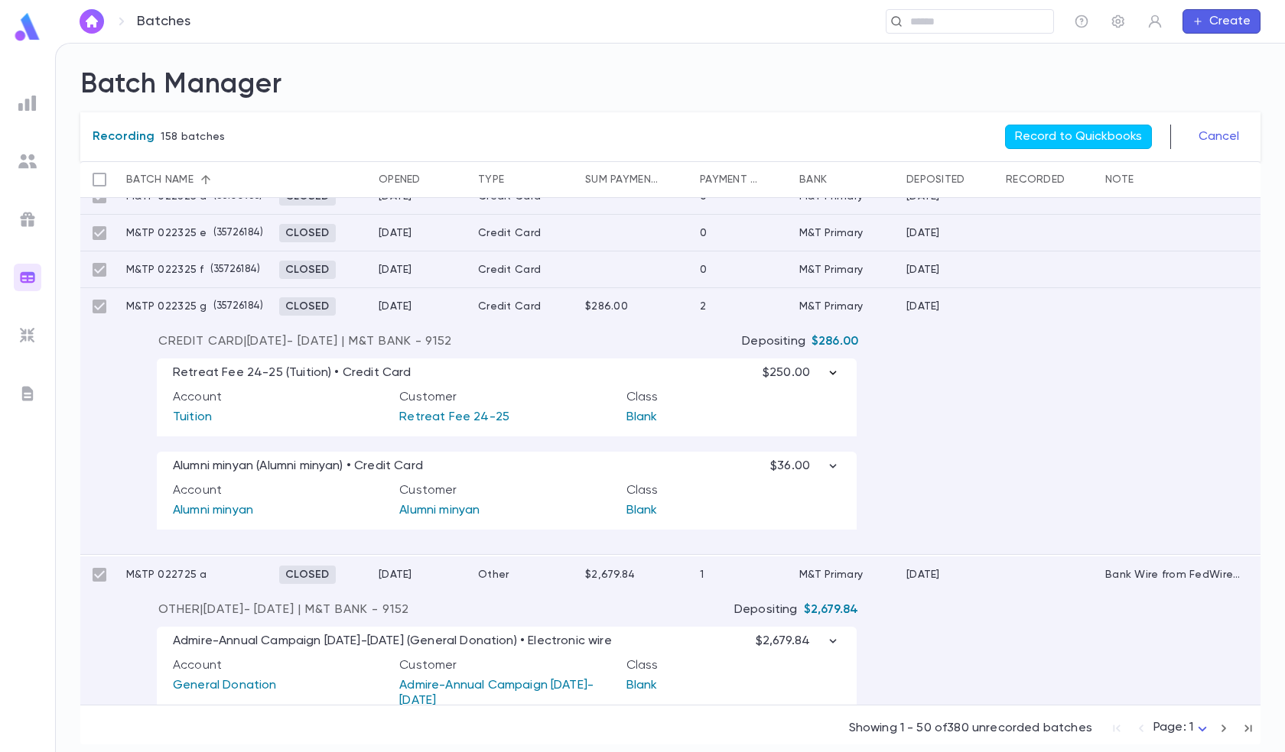
click at [833, 370] on icon "button" at bounding box center [832, 372] width 15 height 15
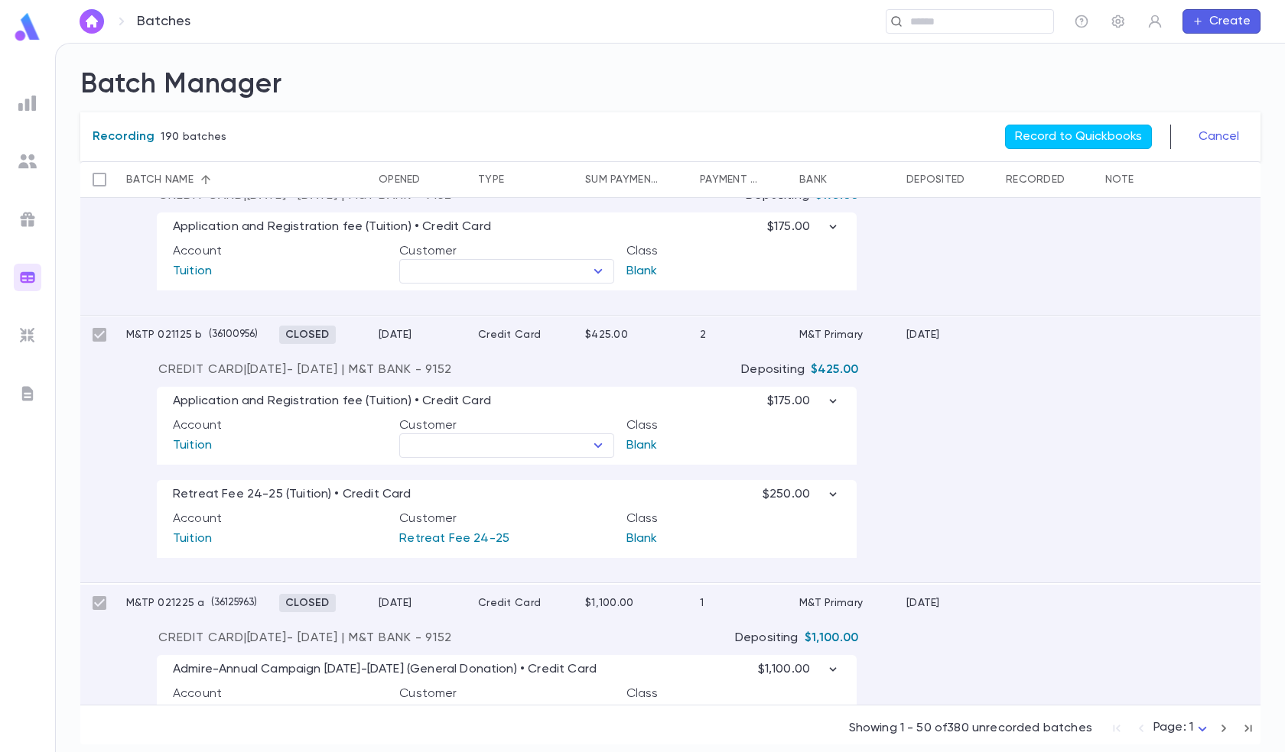
scroll to position [0, 0]
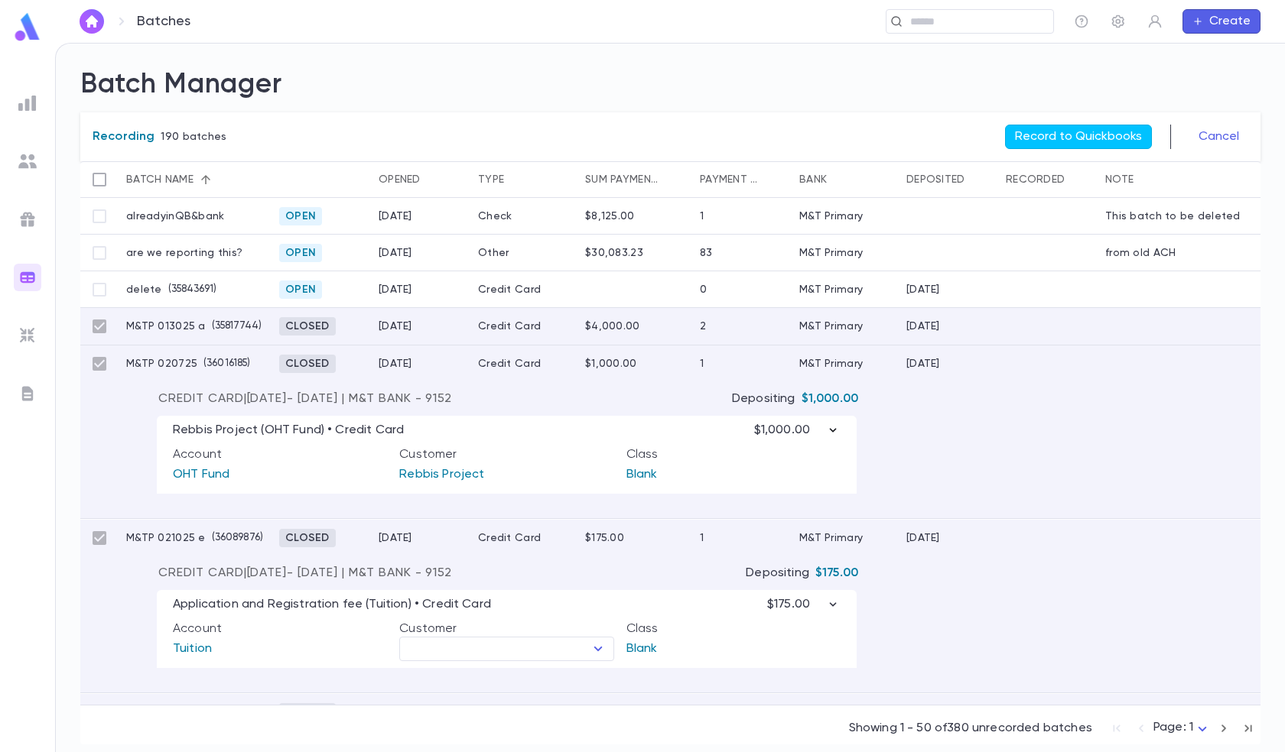
click at [836, 428] on icon "button" at bounding box center [832, 430] width 15 height 15
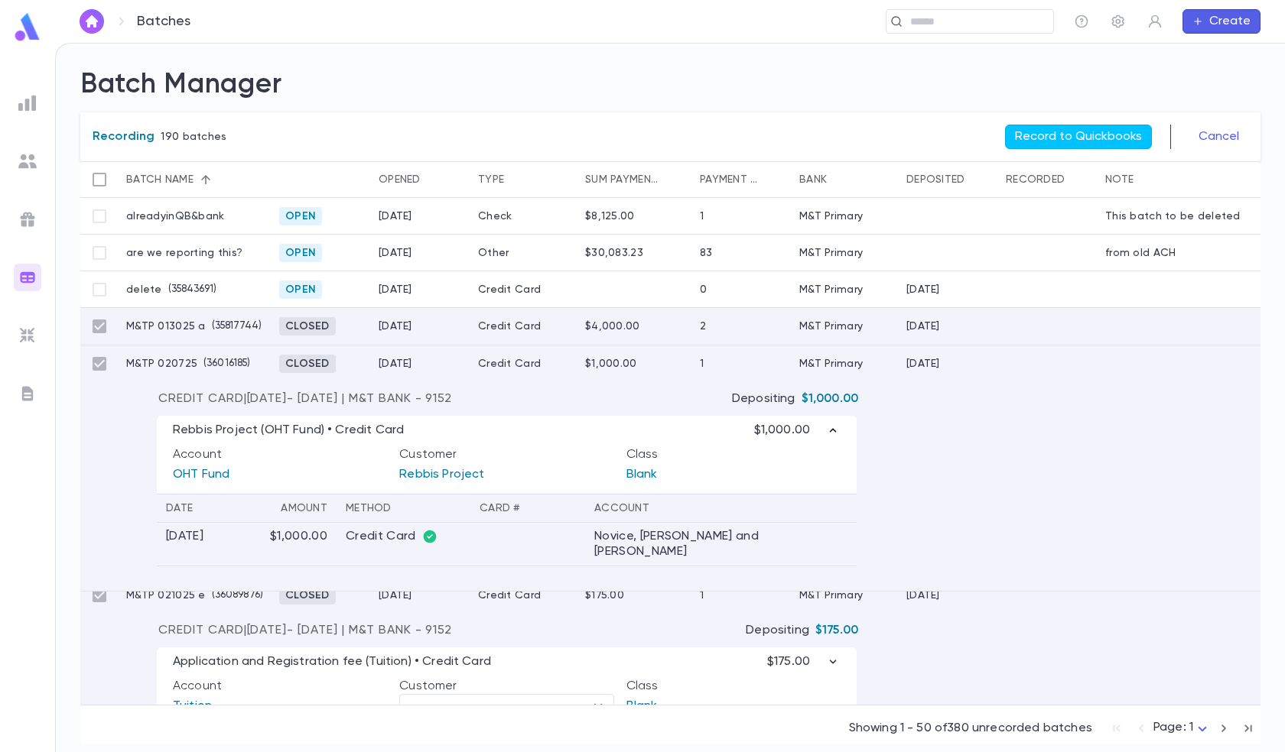
click at [950, 457] on div "Rebbis Project (OHT Fund) • Credit Card $1,000.00 Account OHT Fund Customer Reb…" at bounding box center [670, 499] width 1180 height 184
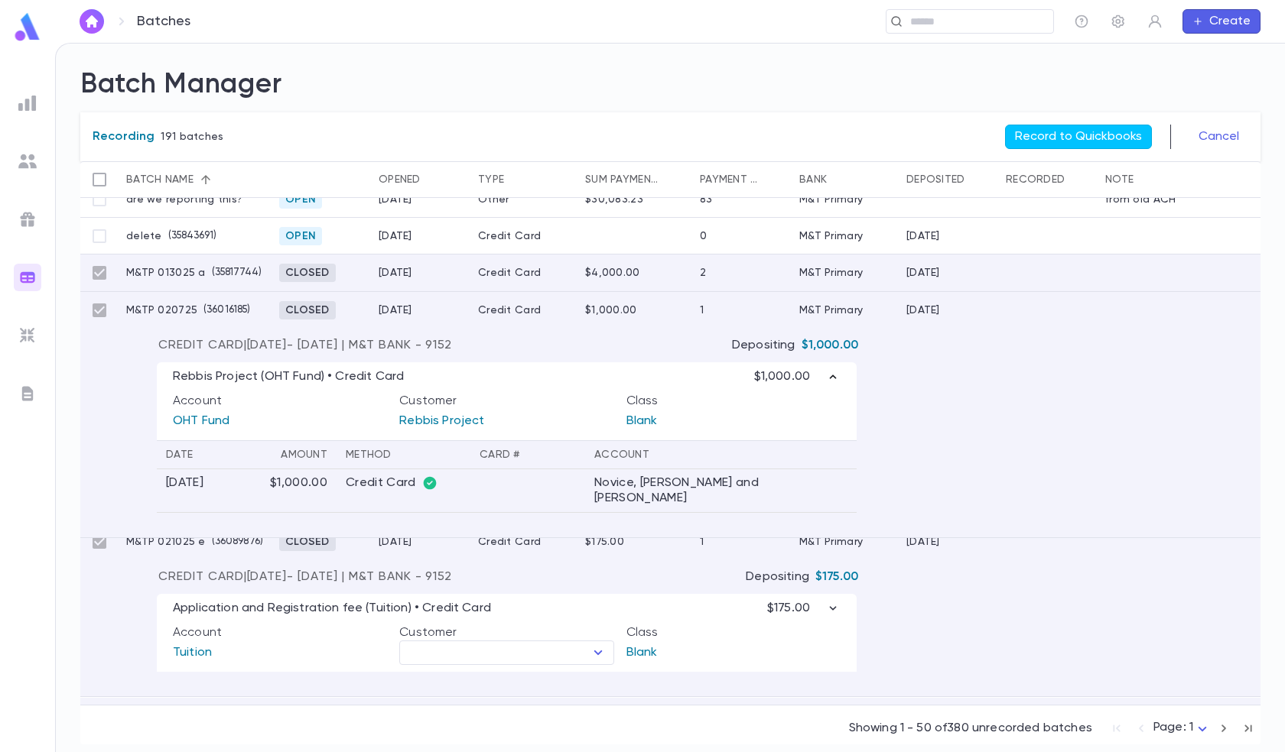
scroll to position [229, 0]
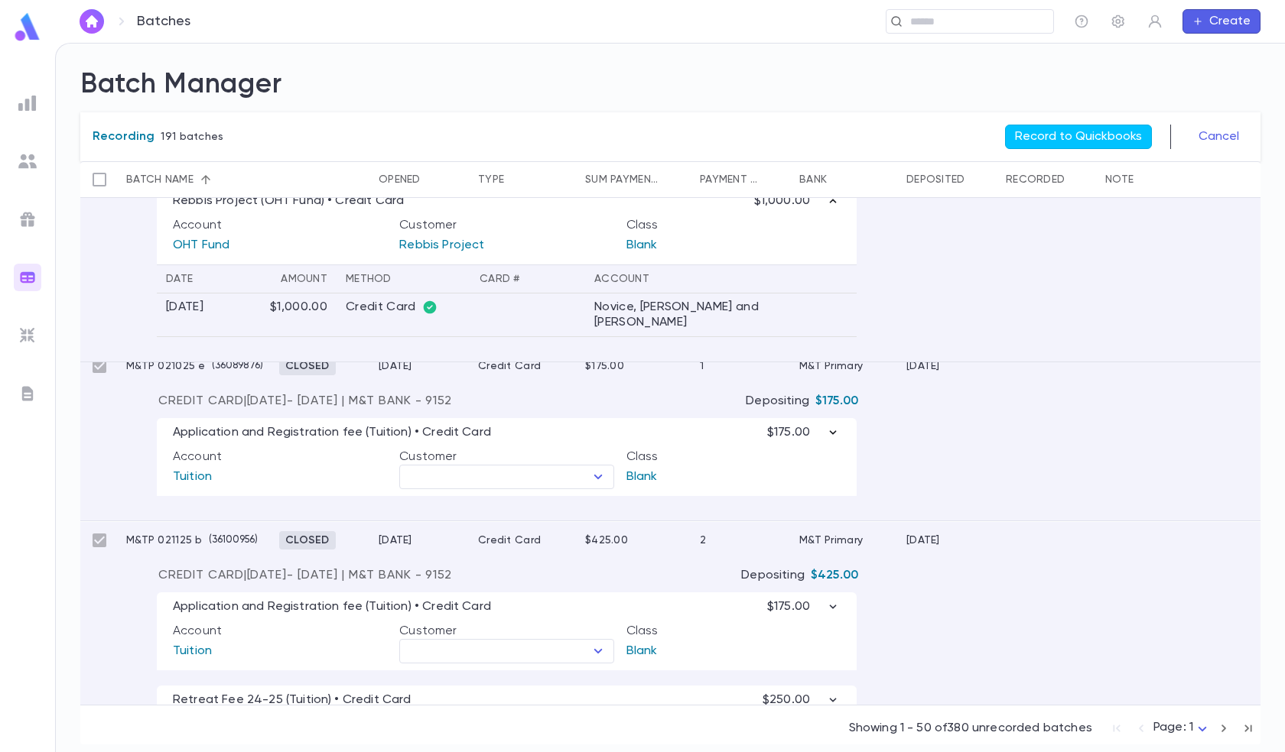
click at [833, 435] on icon "button" at bounding box center [832, 432] width 15 height 15
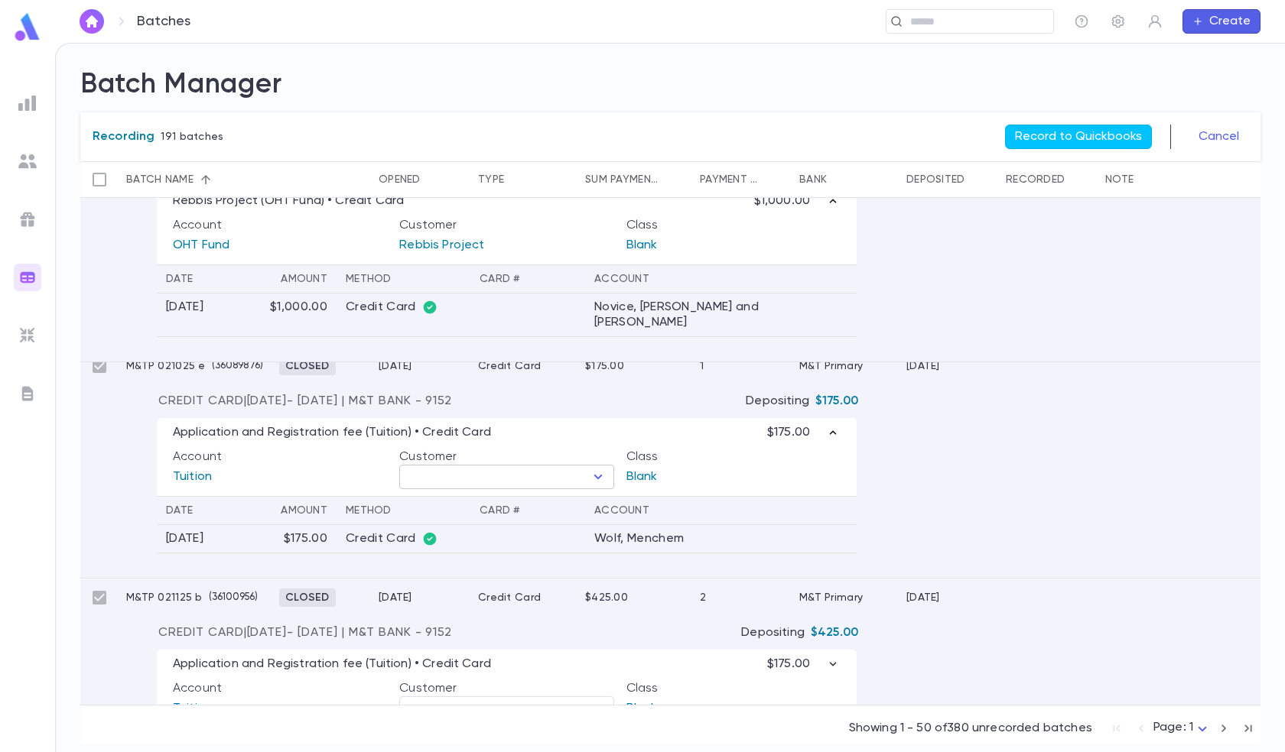
click at [550, 478] on input "text" at bounding box center [494, 476] width 180 height 21
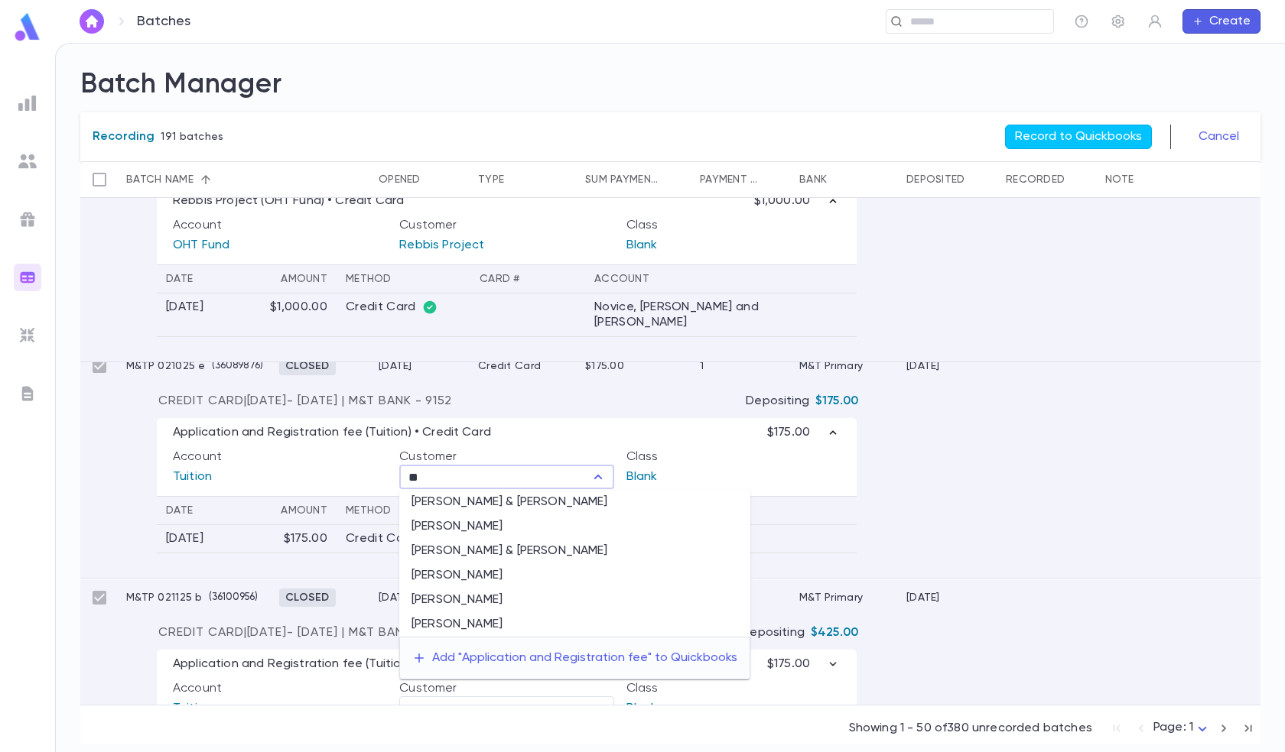
type input "*"
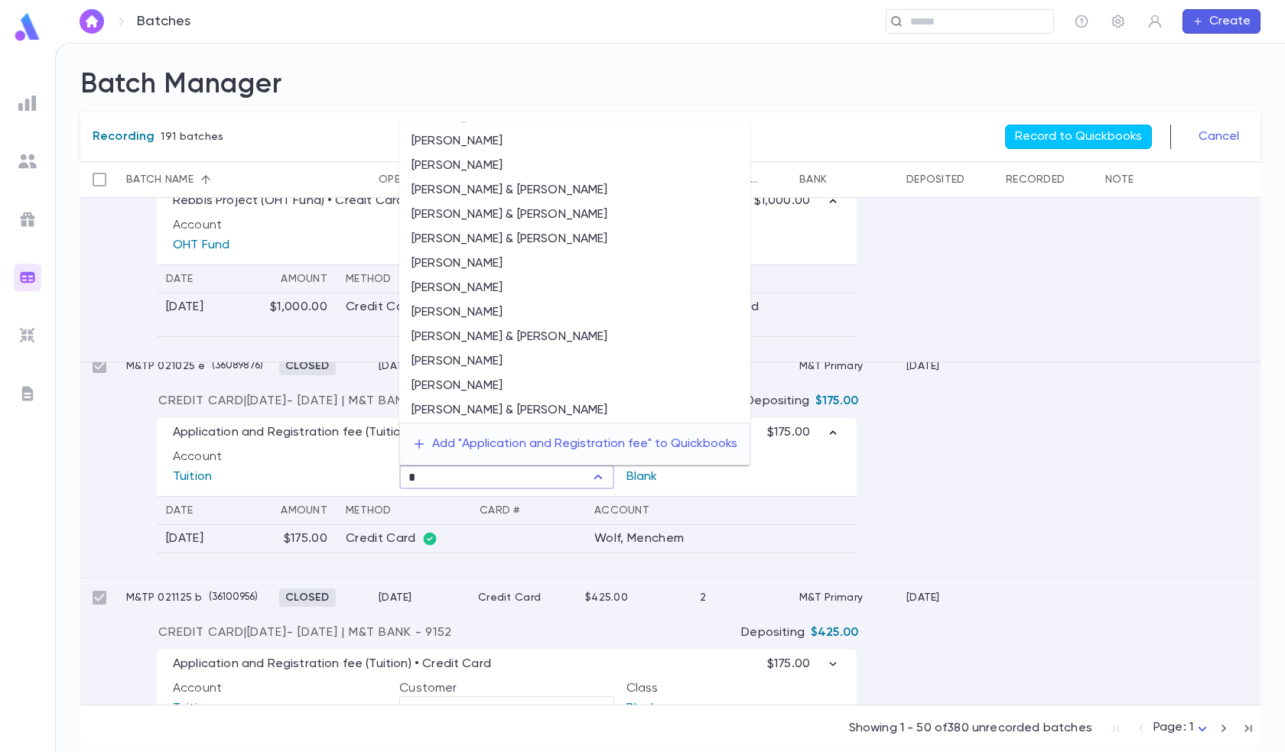
scroll to position [0, 0]
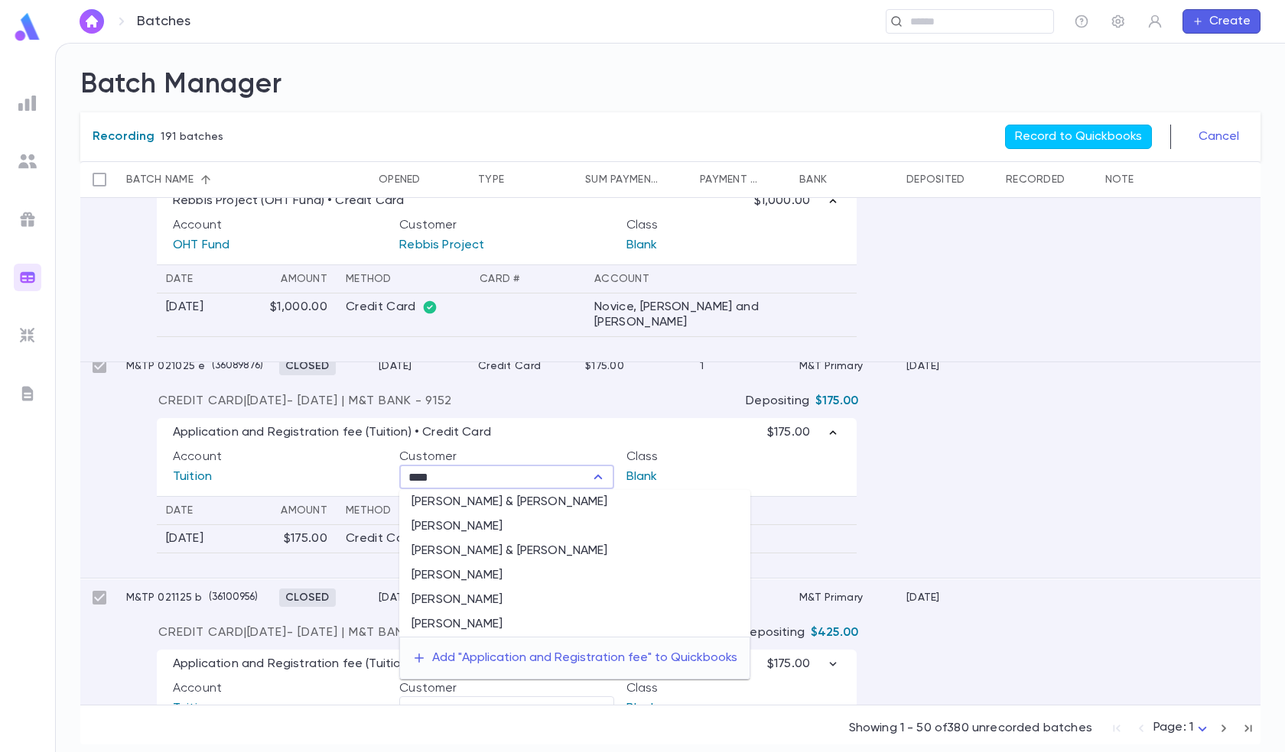
type input "****"
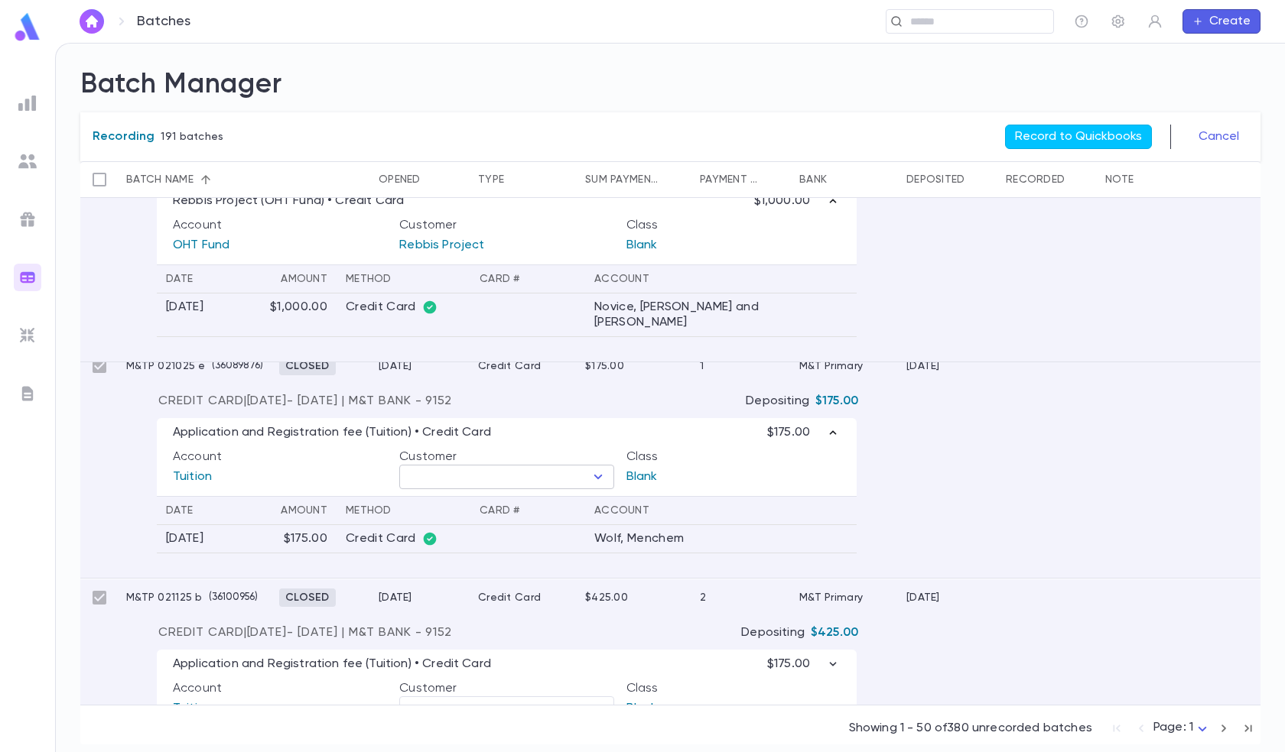
drag, startPoint x: 462, startPoint y: 468, endPoint x: 606, endPoint y: 477, distance: 144.0
click at [462, 468] on input "text" at bounding box center [494, 476] width 180 height 21
click at [741, 473] on p "Blank" at bounding box center [729, 477] width 214 height 24
click at [606, 482] on icon "Open" at bounding box center [598, 477] width 18 height 18
click at [600, 480] on icon "Open" at bounding box center [598, 477] width 18 height 18
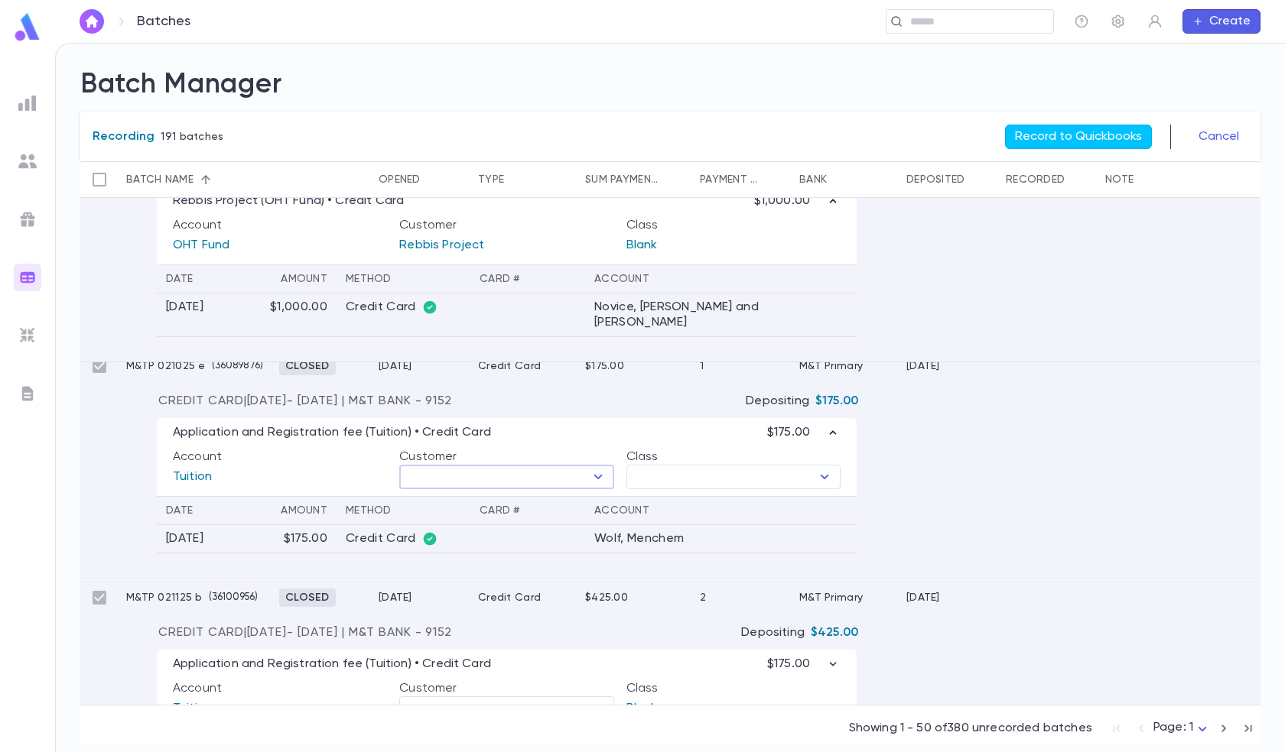
click at [598, 479] on icon "Open" at bounding box center [597, 477] width 8 height 5
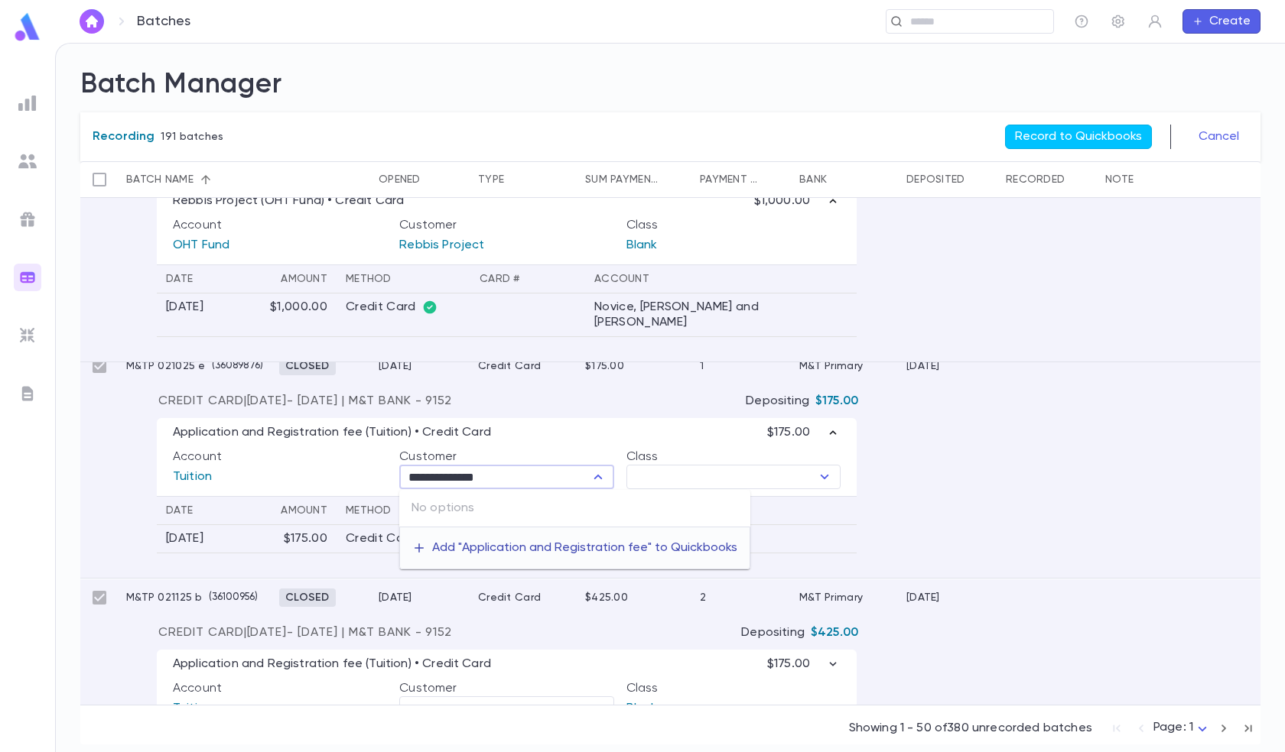
click at [473, 550] on button "Add " Application and Registration fee " to Quickbooks" at bounding box center [574, 548] width 349 height 29
click at [510, 480] on input "**********" at bounding box center [494, 476] width 180 height 21
type input "**********"
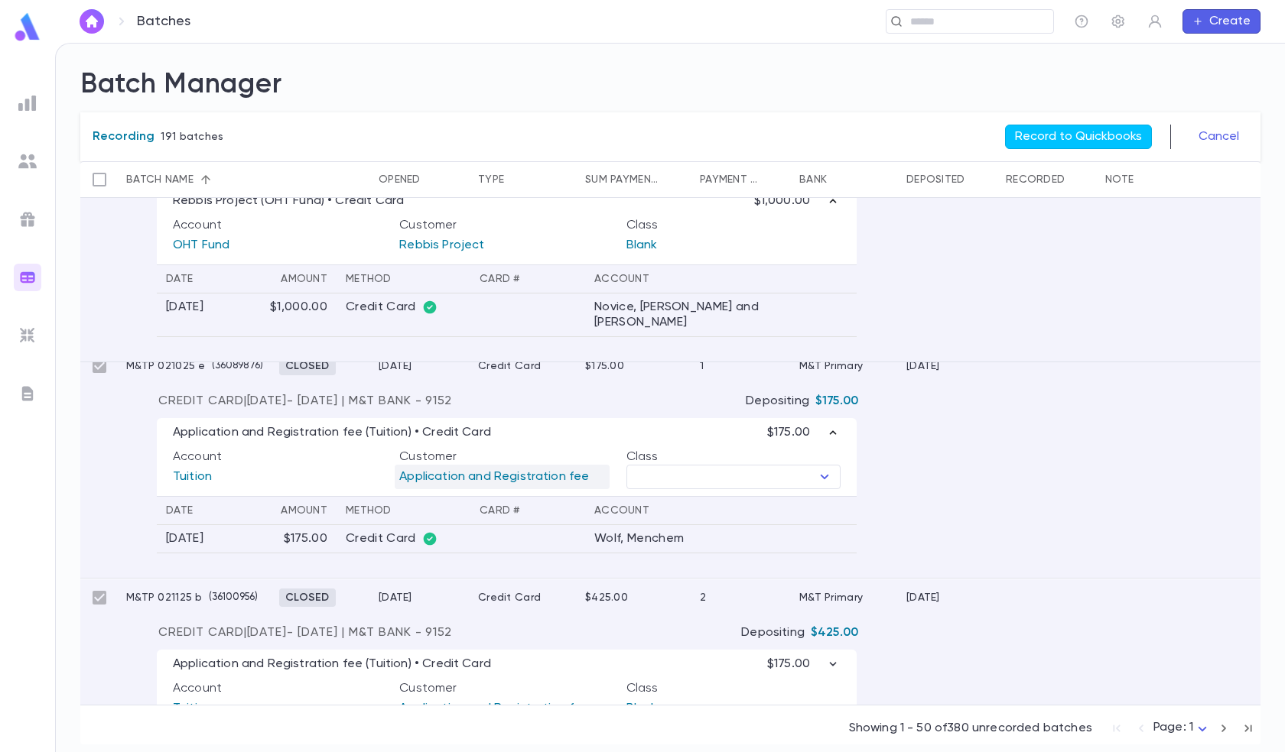
click at [549, 471] on p "Application and Registration fee" at bounding box center [502, 477] width 214 height 24
type input "**********"
click at [604, 476] on icon "Open" at bounding box center [598, 477] width 18 height 18
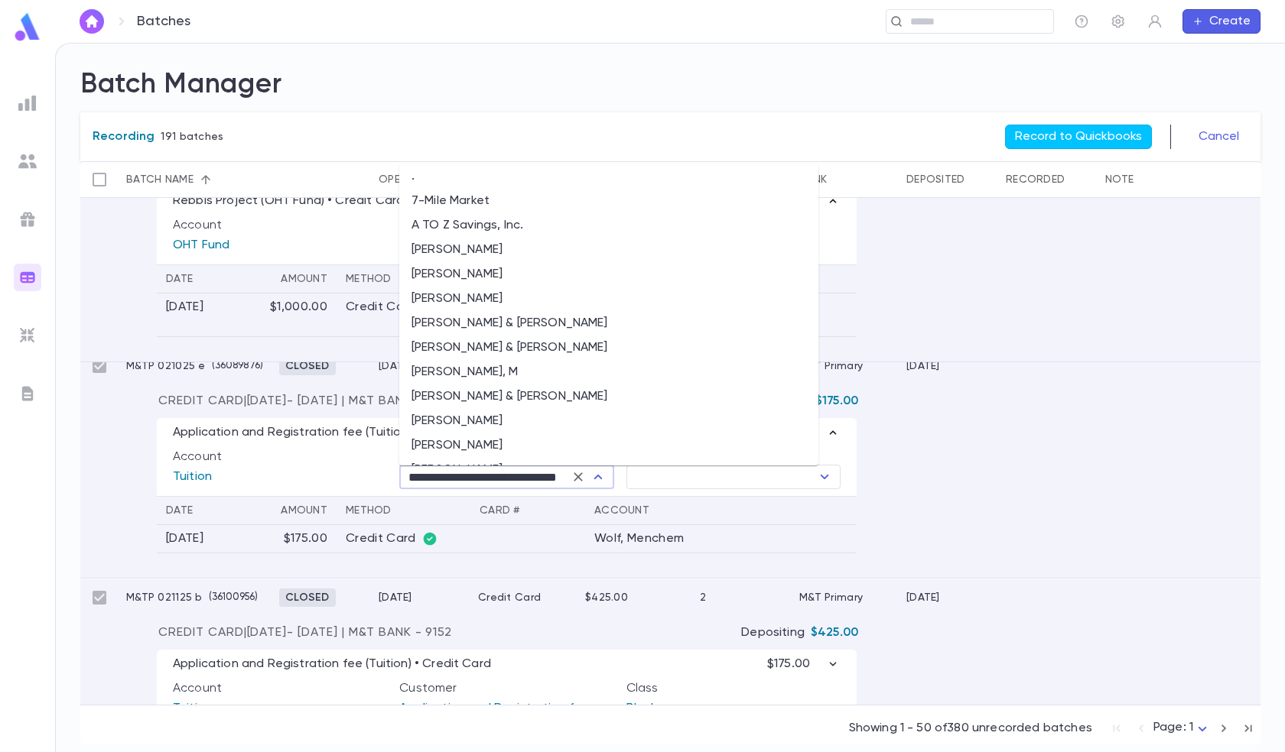
click at [600, 476] on icon "Close" at bounding box center [598, 477] width 18 height 18
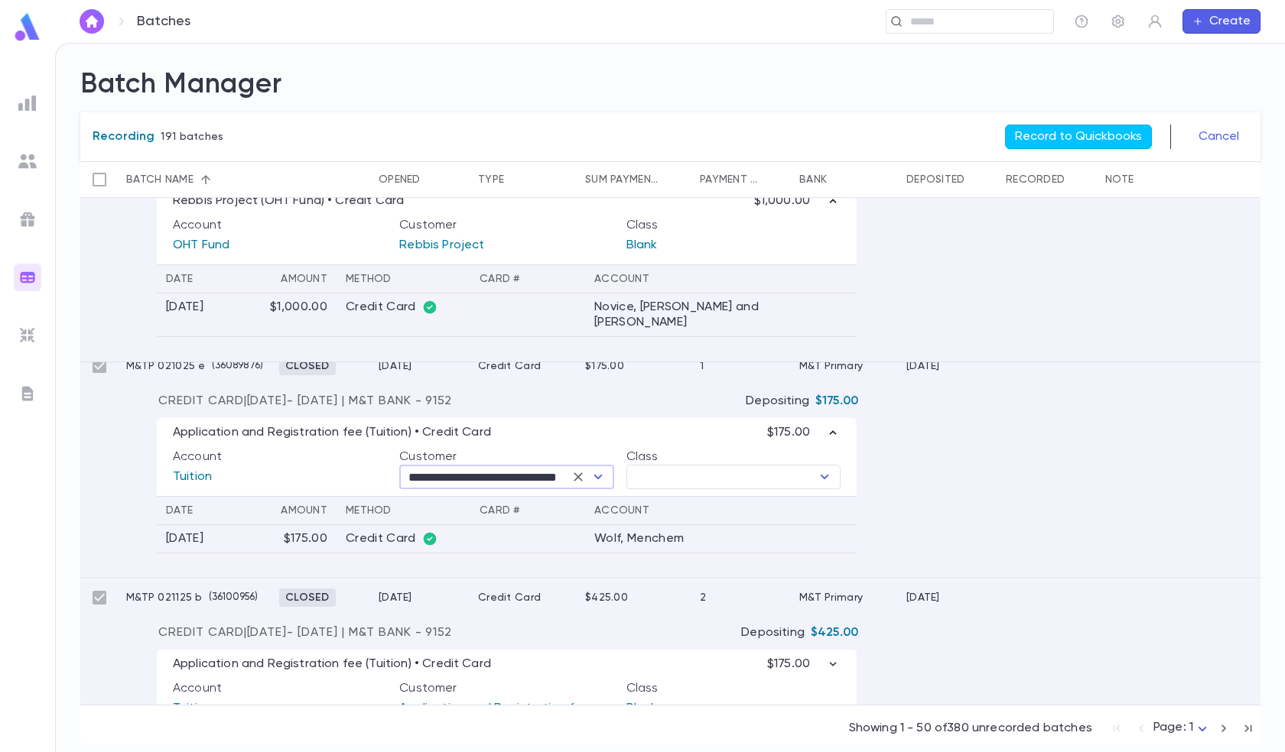
scroll to position [0, 32]
click at [600, 476] on icon "Open" at bounding box center [598, 477] width 18 height 18
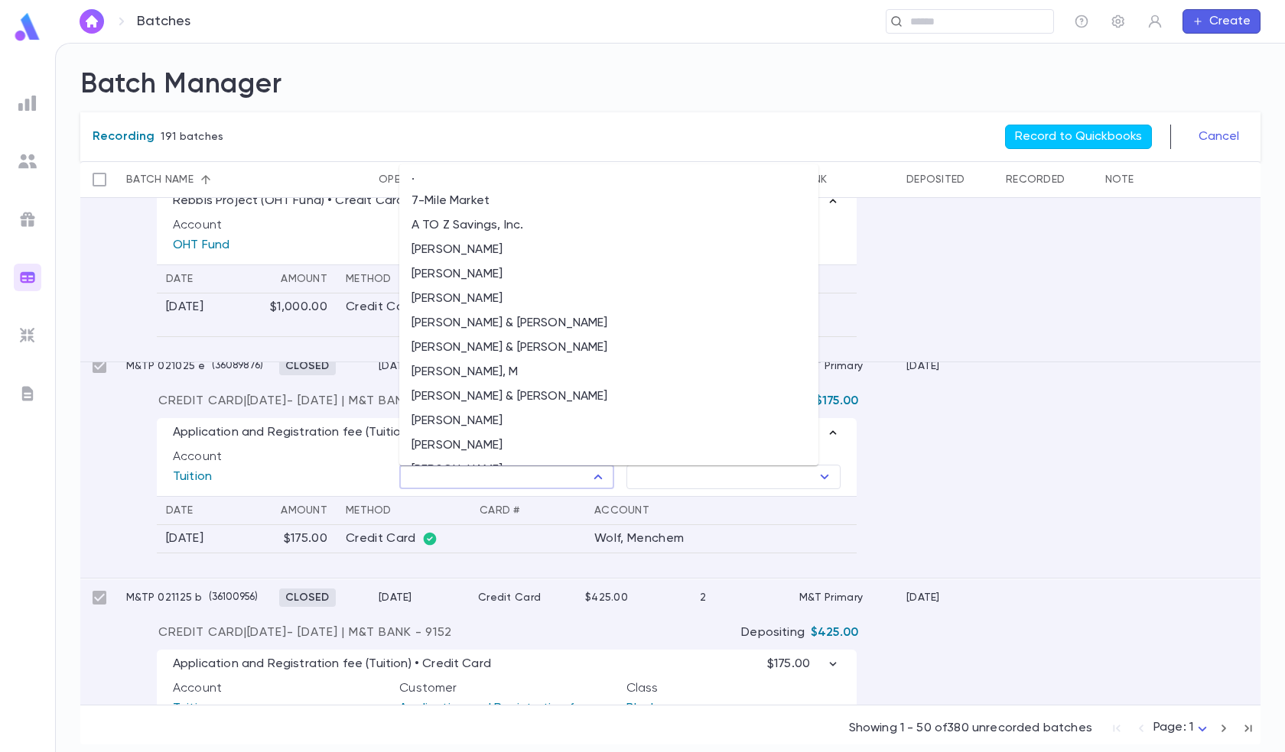
scroll to position [0, 0]
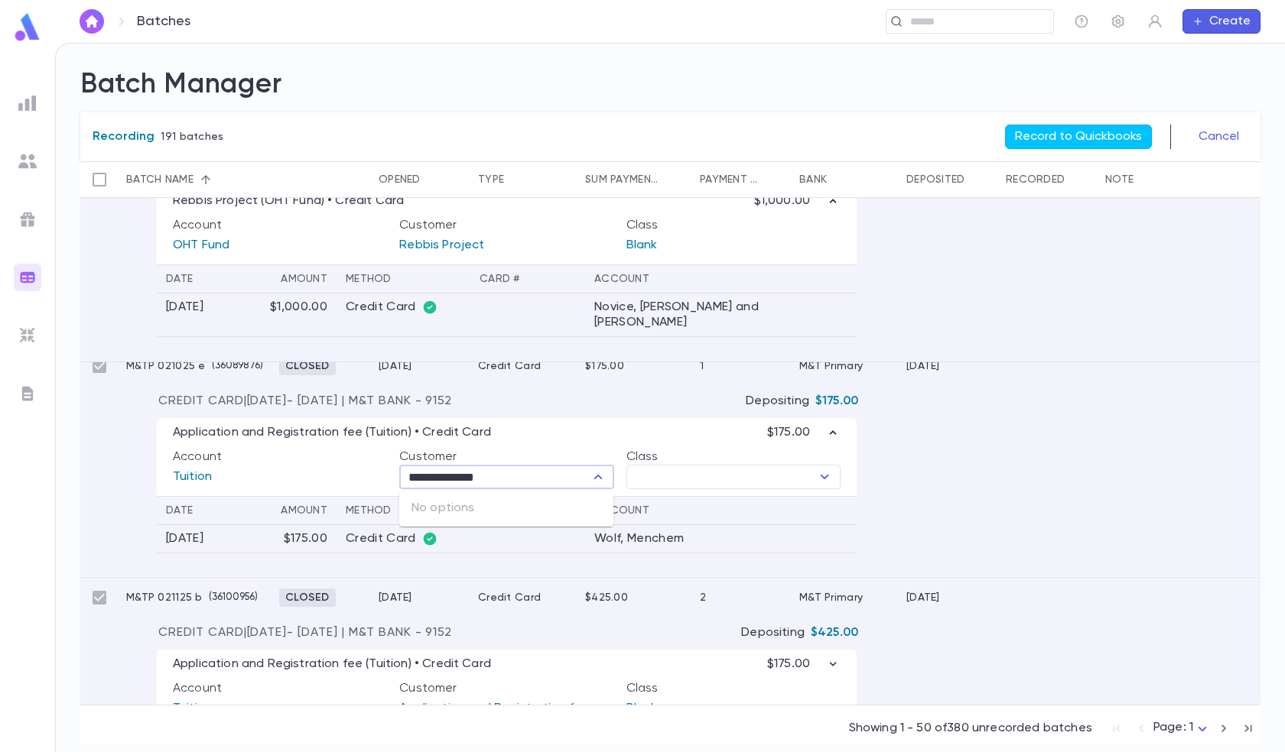
type input "**********"
click at [803, 524] on th "Account" at bounding box center [720, 511] width 271 height 28
click at [599, 479] on icon "Open" at bounding box center [598, 477] width 18 height 18
click at [496, 510] on div "No options" at bounding box center [506, 508] width 214 height 37
click at [470, 506] on div "No options" at bounding box center [506, 508] width 214 height 37
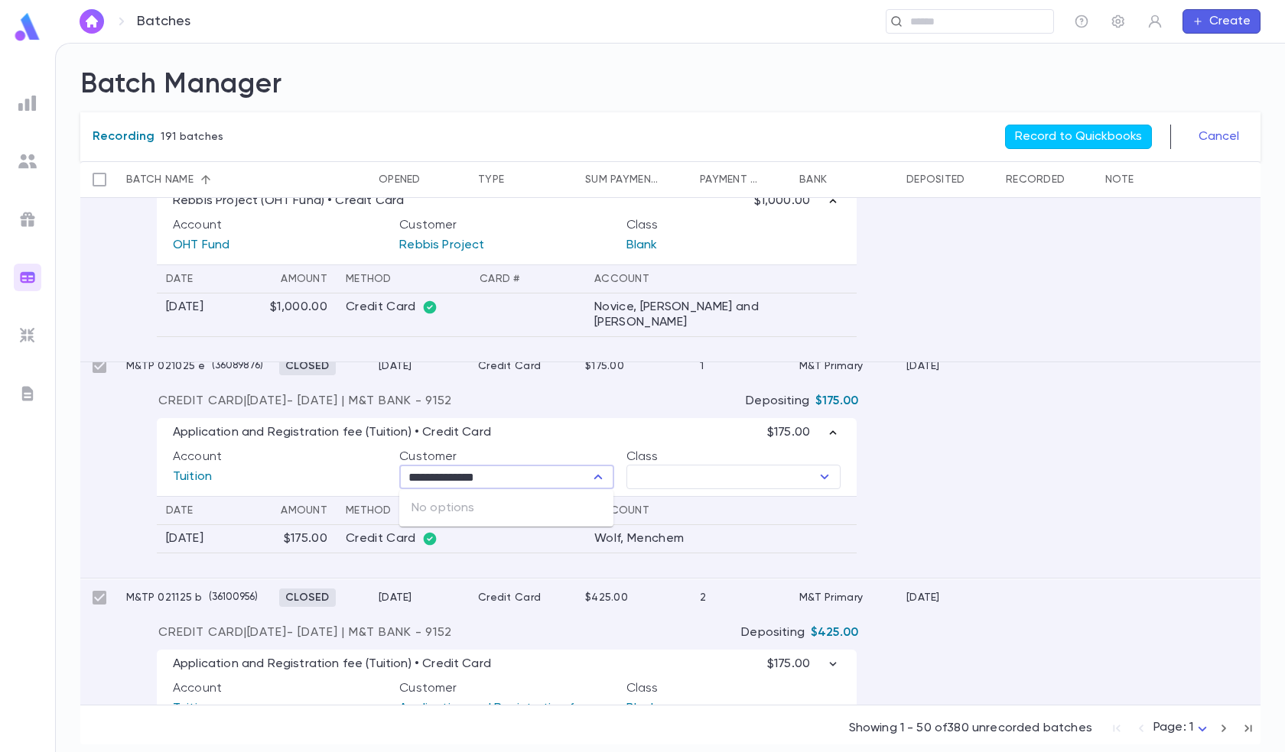
type input "**********"
drag, startPoint x: 395, startPoint y: 496, endPoint x: 385, endPoint y: 489, distance: 12.5
click at [387, 490] on div "Application and Registration fee (Tuition) • Credit Card $175.00 Account Tuitio…" at bounding box center [507, 457] width 700 height 78
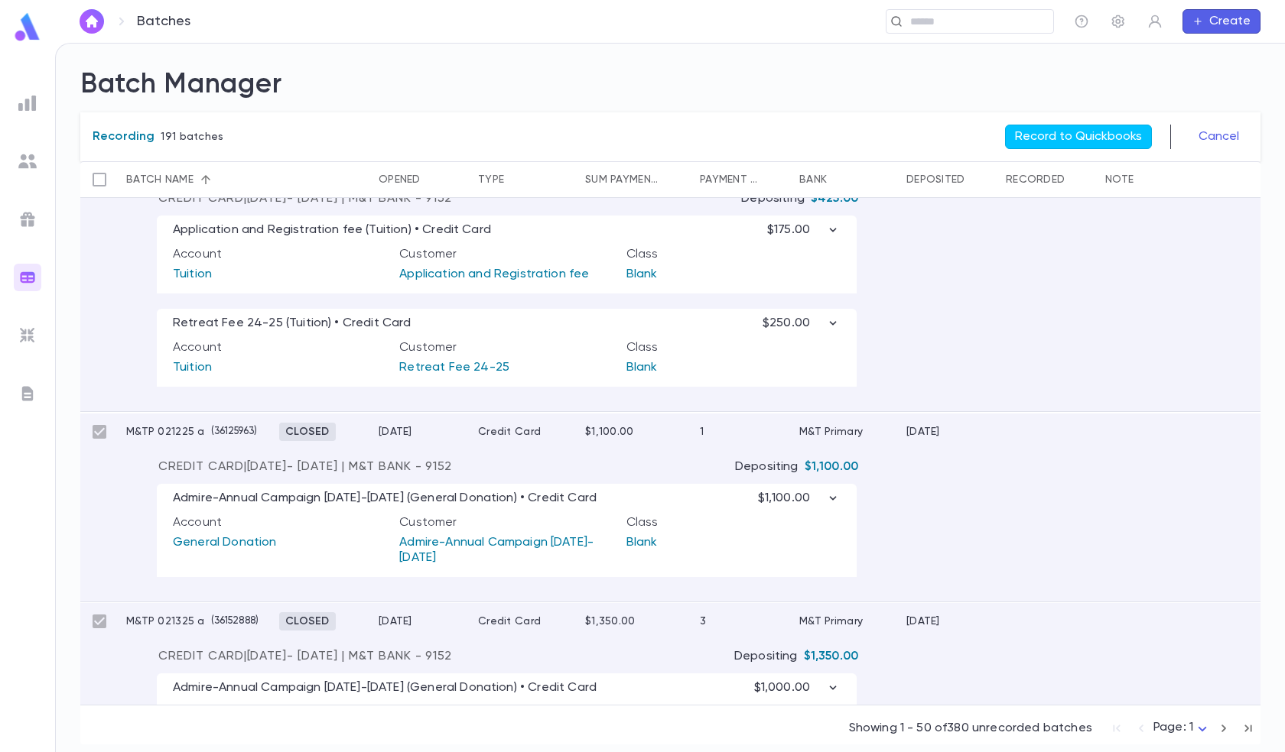
scroll to position [765, 0]
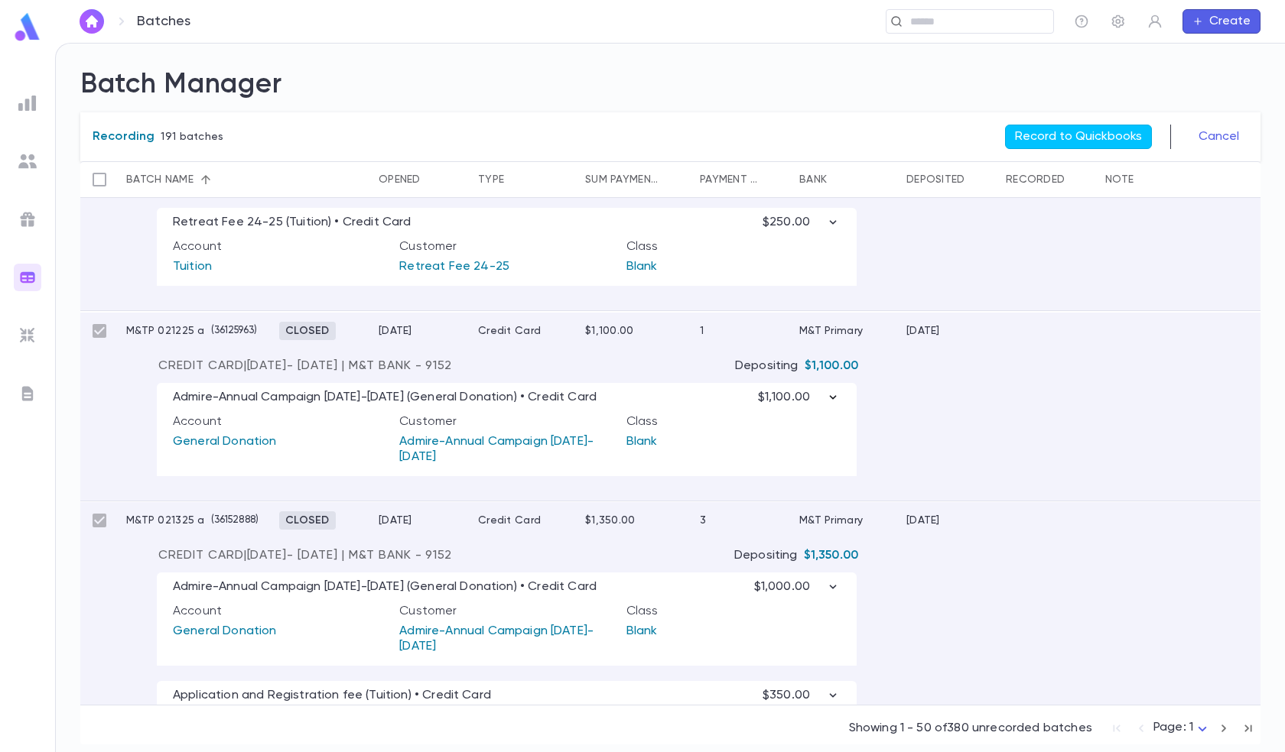
click at [832, 397] on icon "button" at bounding box center [832, 397] width 15 height 15
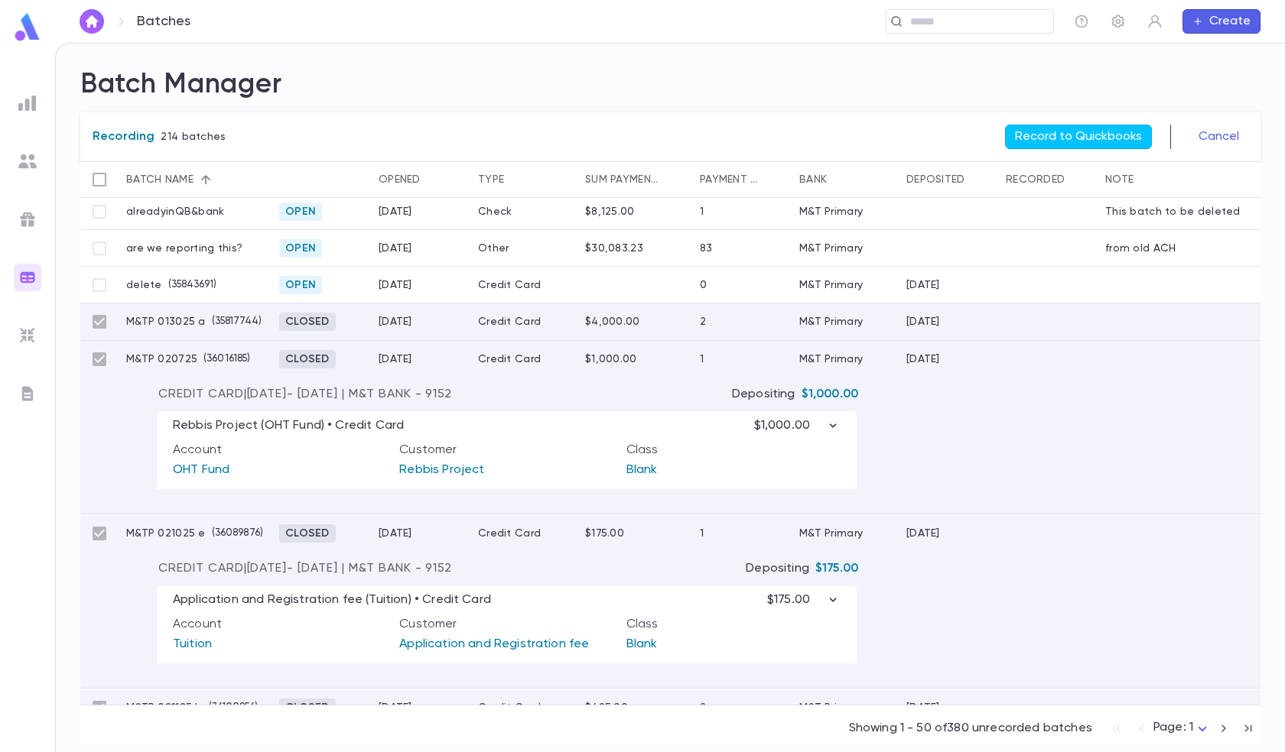
scroll to position [0, 0]
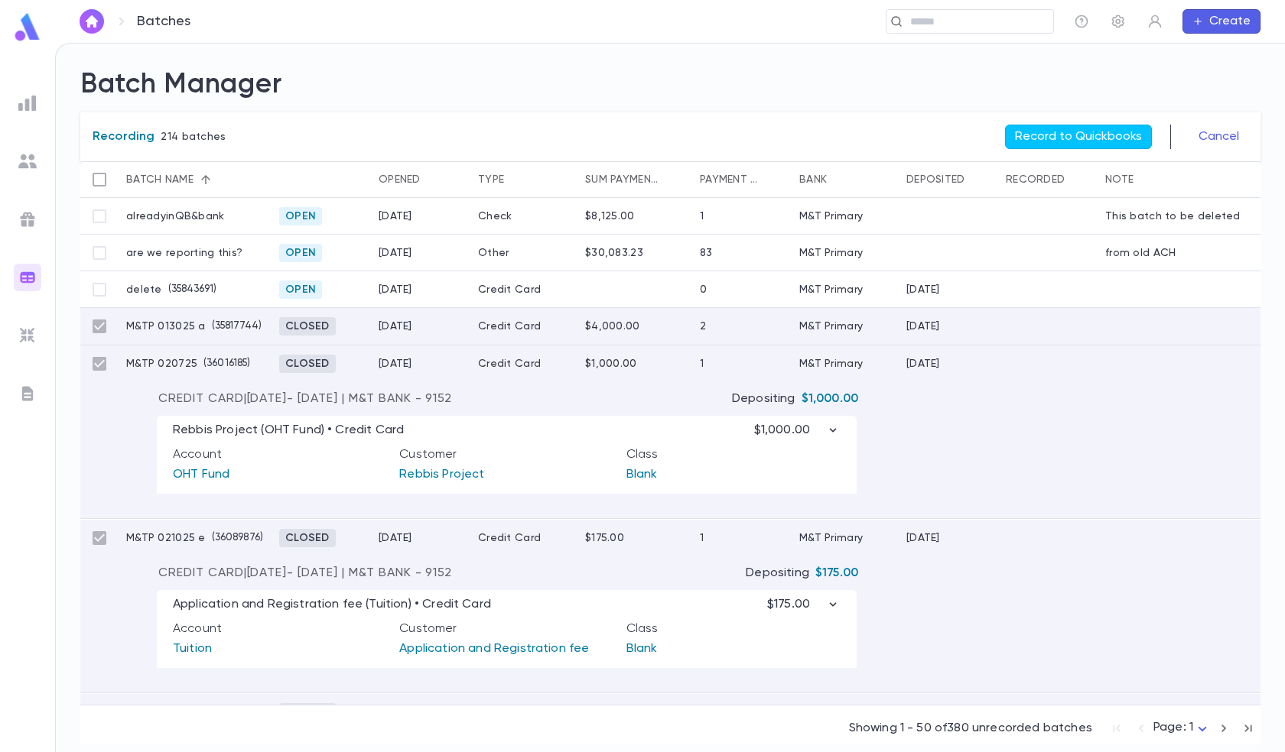
click at [1051, 313] on div at bounding box center [1047, 326] width 99 height 37
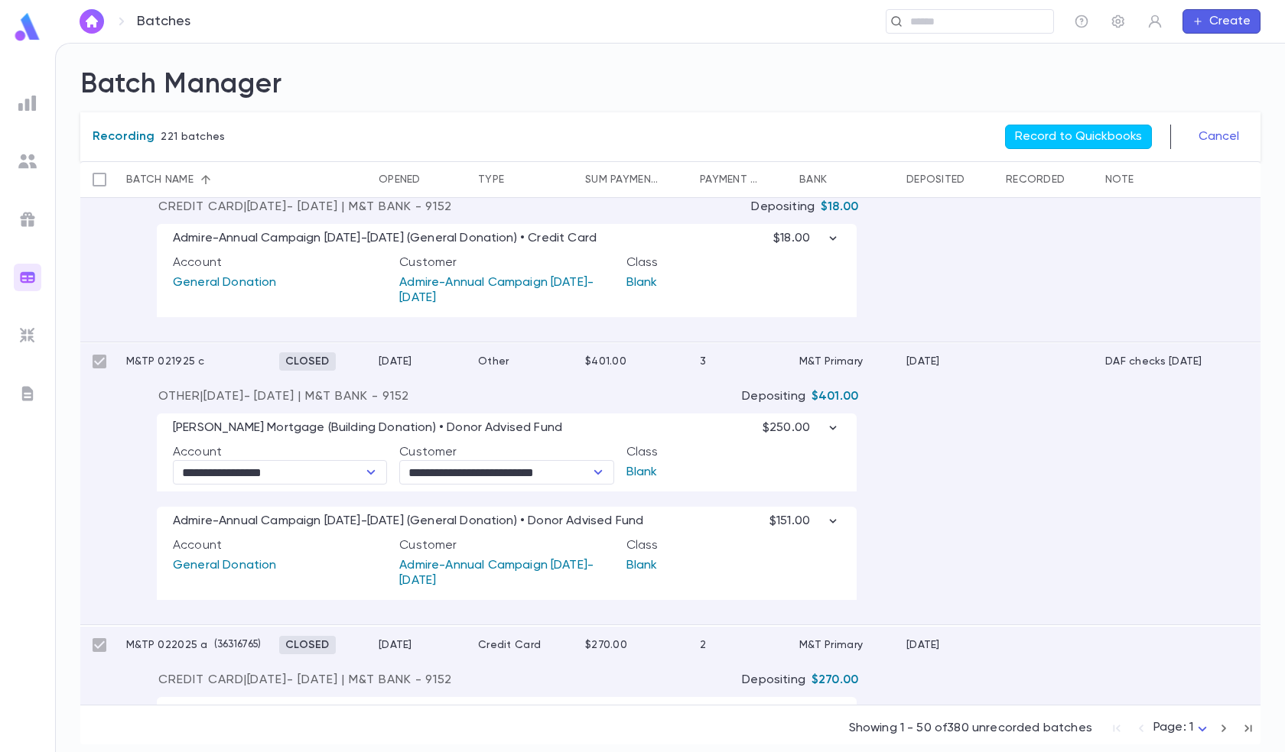
scroll to position [2217, 0]
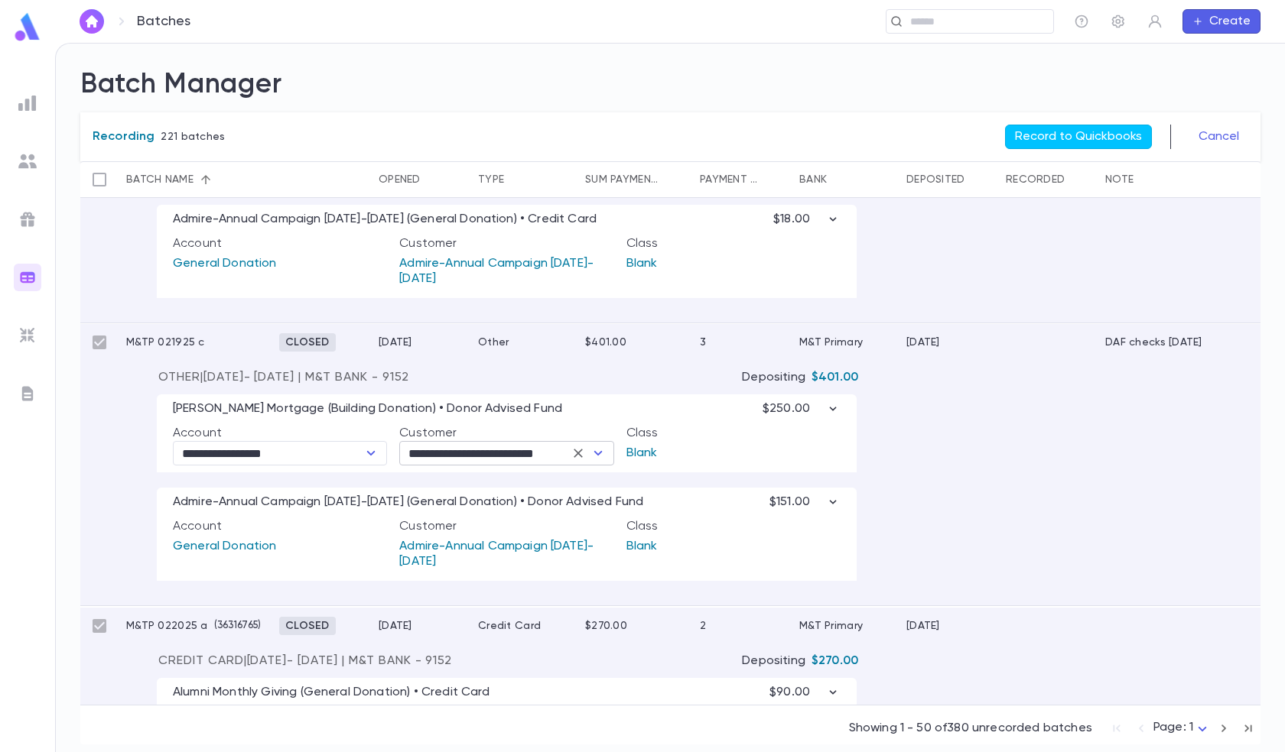
click at [583, 455] on icon "Clear" at bounding box center [577, 453] width 15 height 15
click at [373, 453] on icon "Open" at bounding box center [371, 453] width 8 height 5
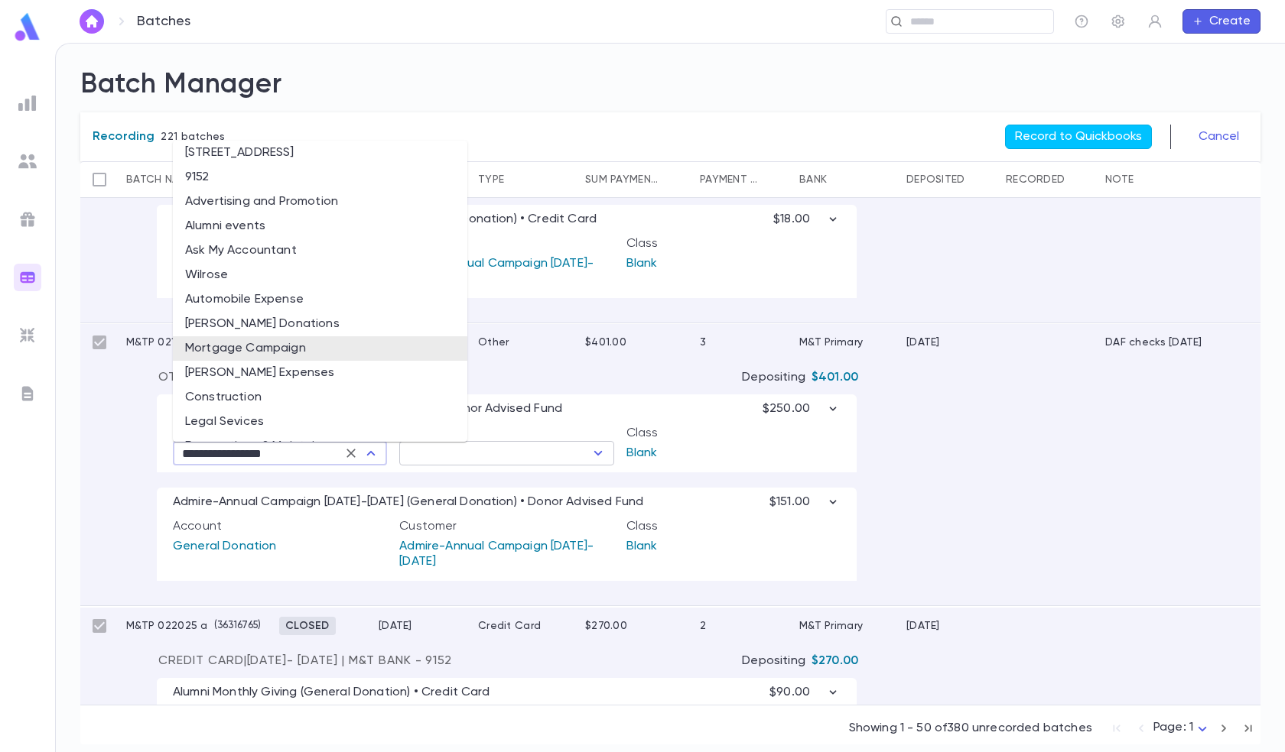
click at [313, 346] on li "Mortgage Campaign" at bounding box center [320, 348] width 294 height 24
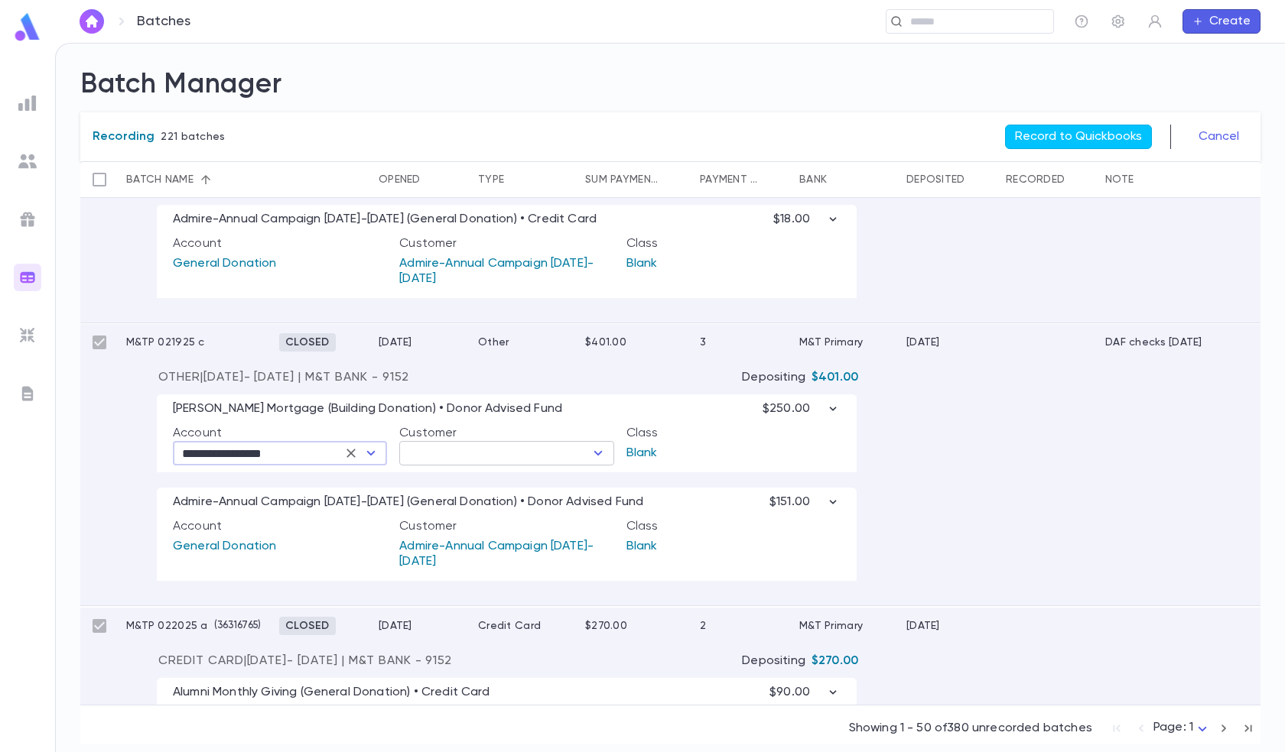
click at [489, 454] on input "text" at bounding box center [494, 453] width 180 height 21
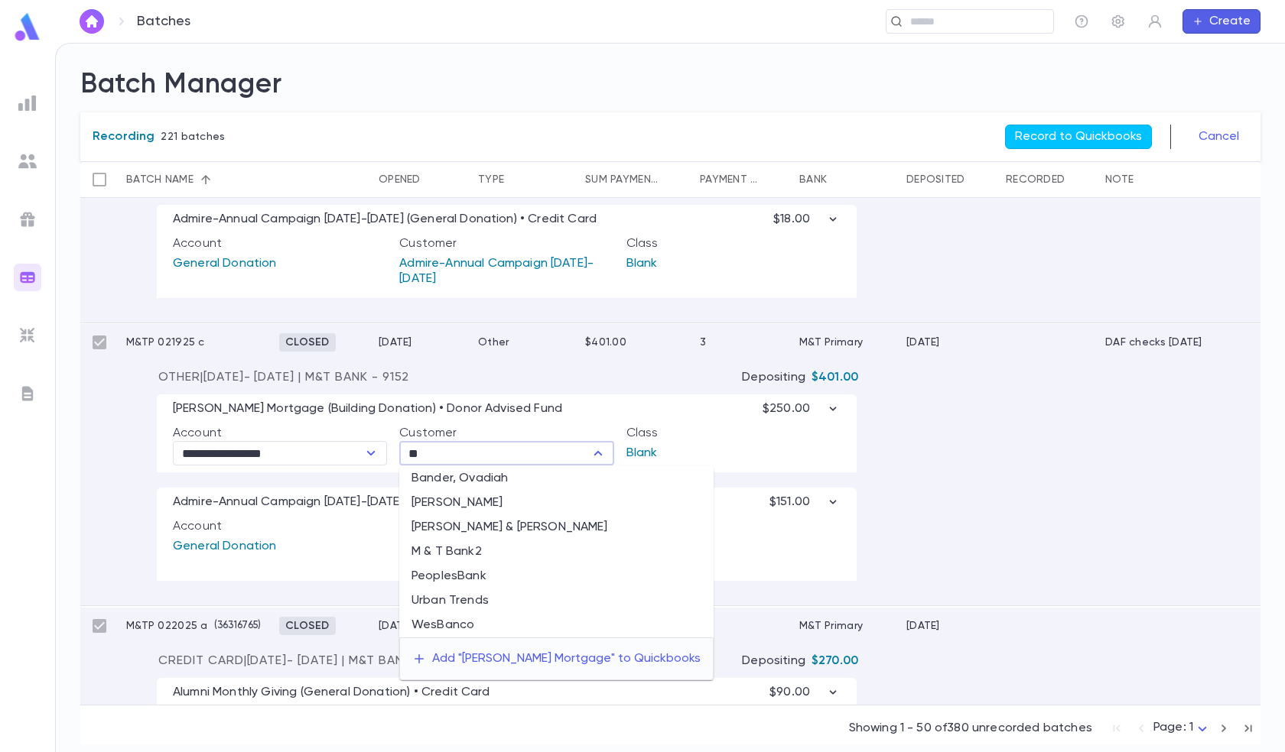
type input "*"
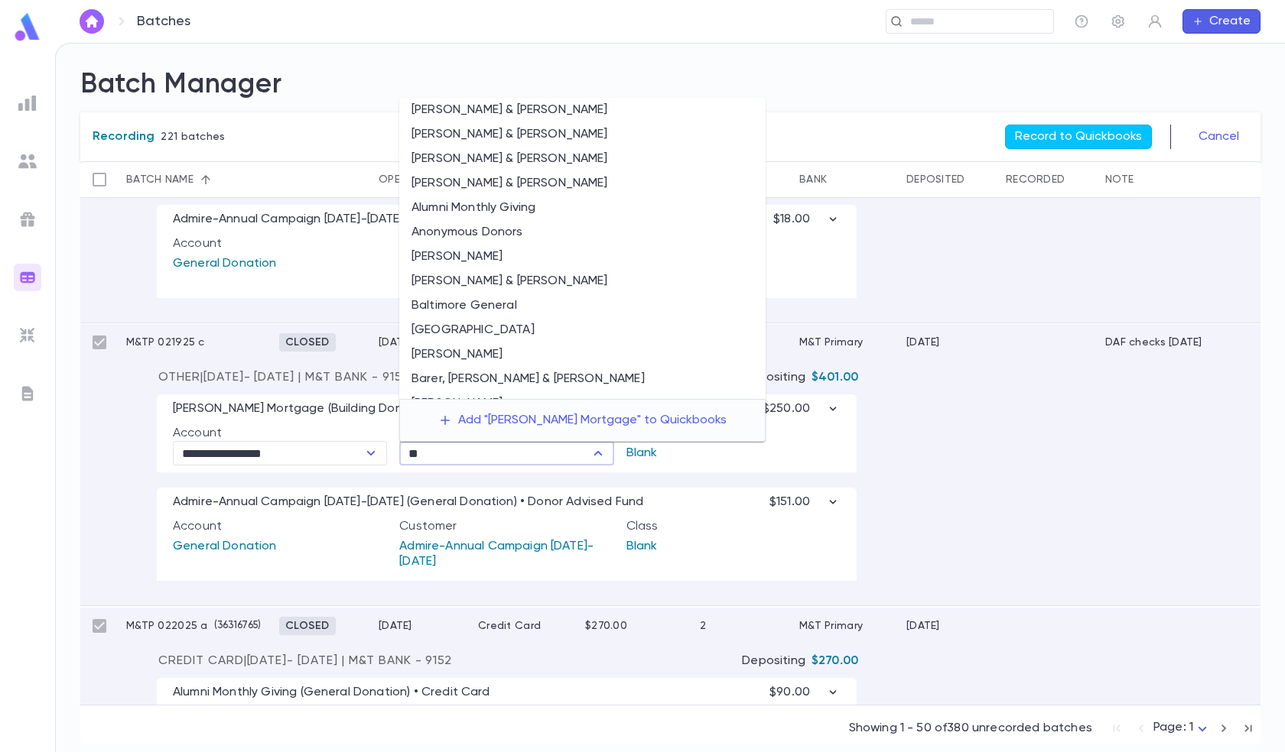
type input "*"
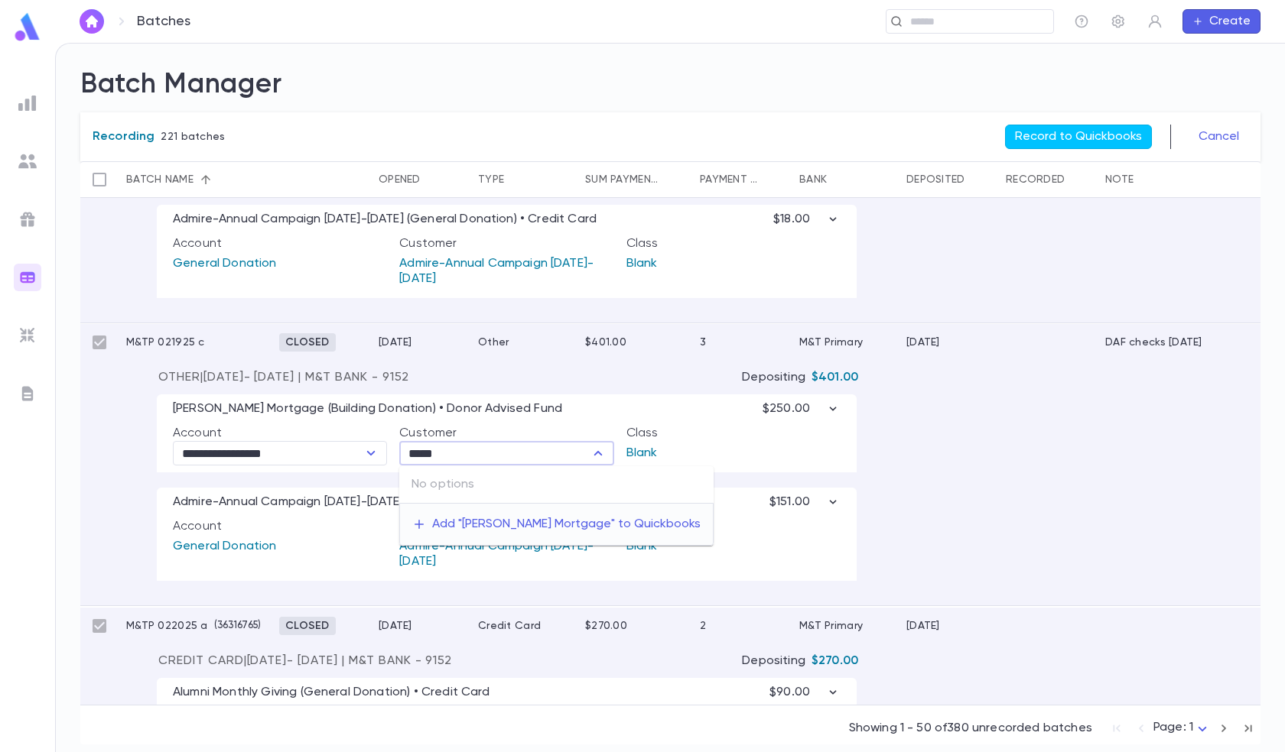
type input "****"
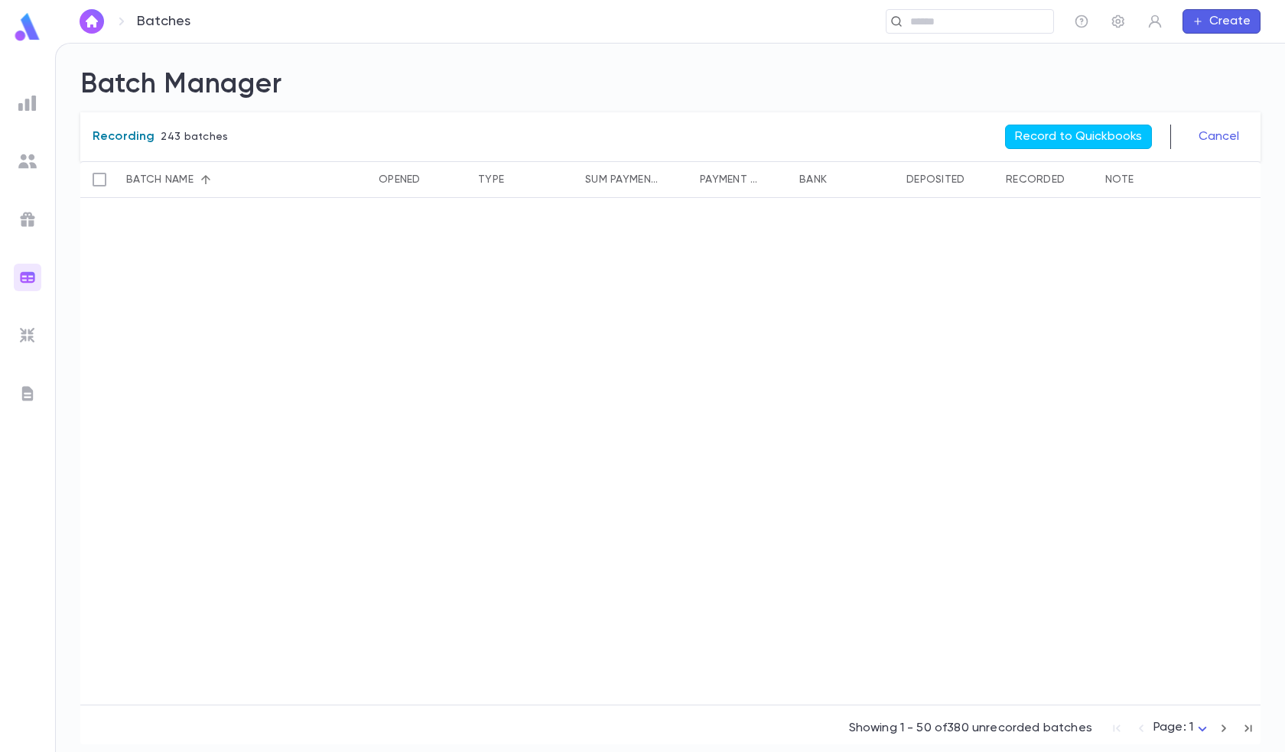
scroll to position [8409, 0]
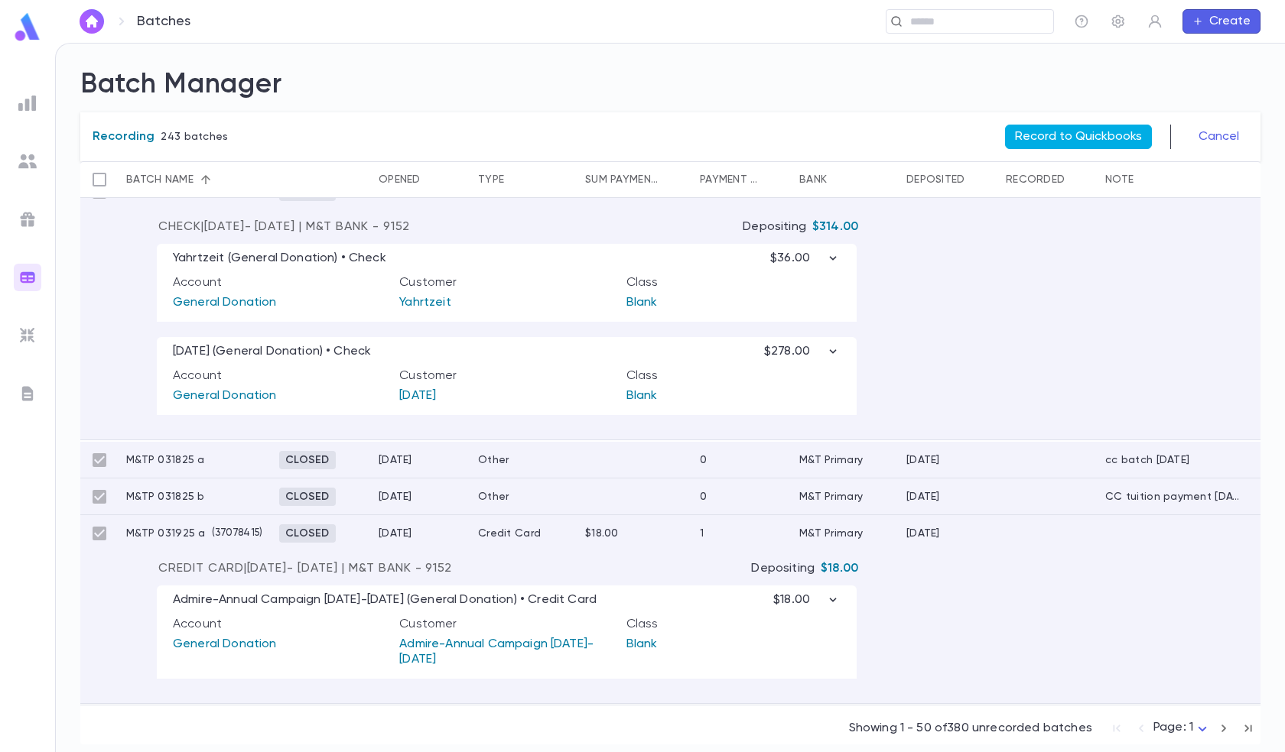
click at [1086, 138] on button "Record to Quickbooks" at bounding box center [1078, 137] width 147 height 24
click at [1070, 129] on button "Record to Quickbooks" at bounding box center [1078, 137] width 147 height 24
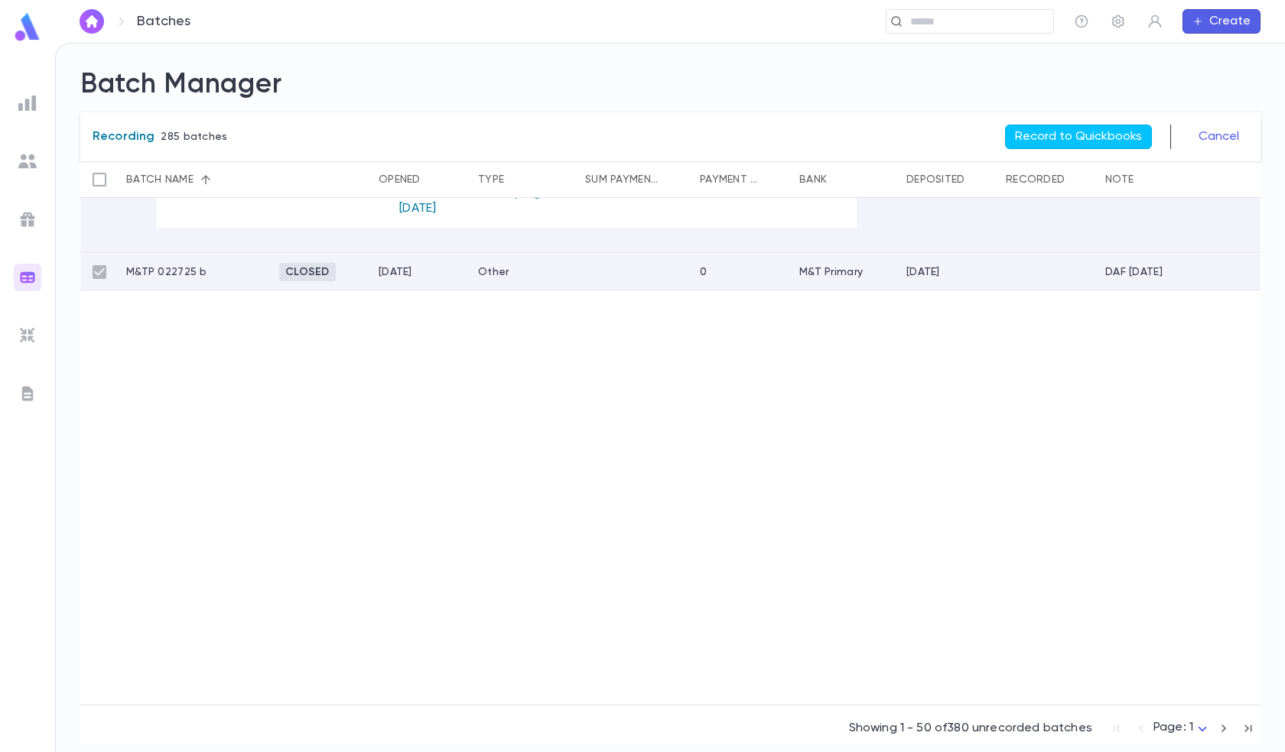
type input "**********"
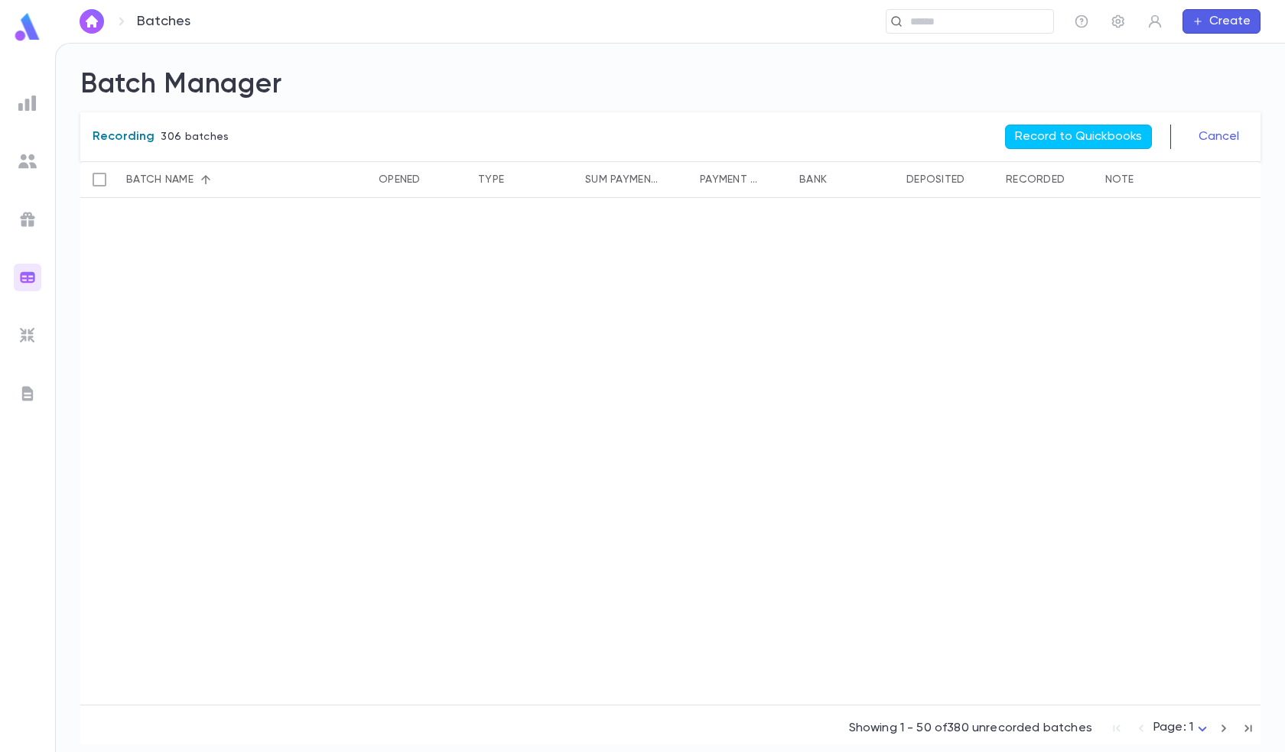
scroll to position [0, 0]
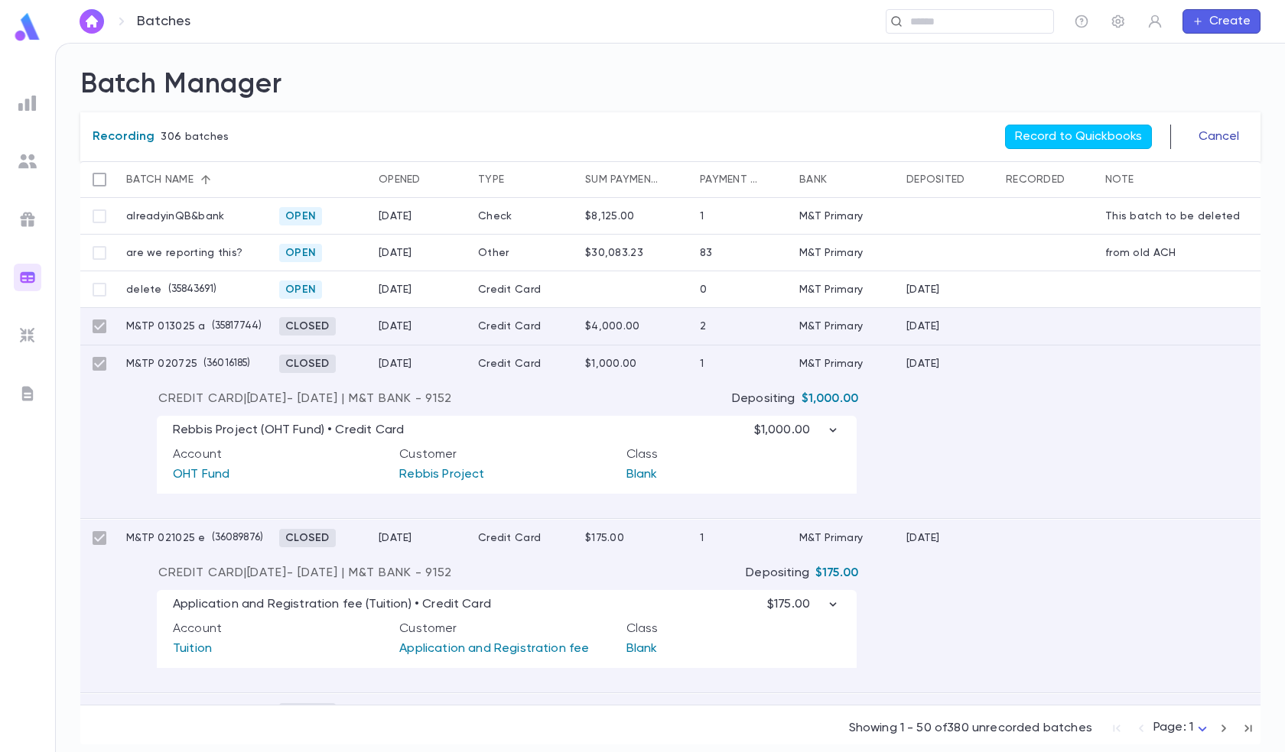
click at [1220, 132] on button "Cancel" at bounding box center [1218, 137] width 59 height 24
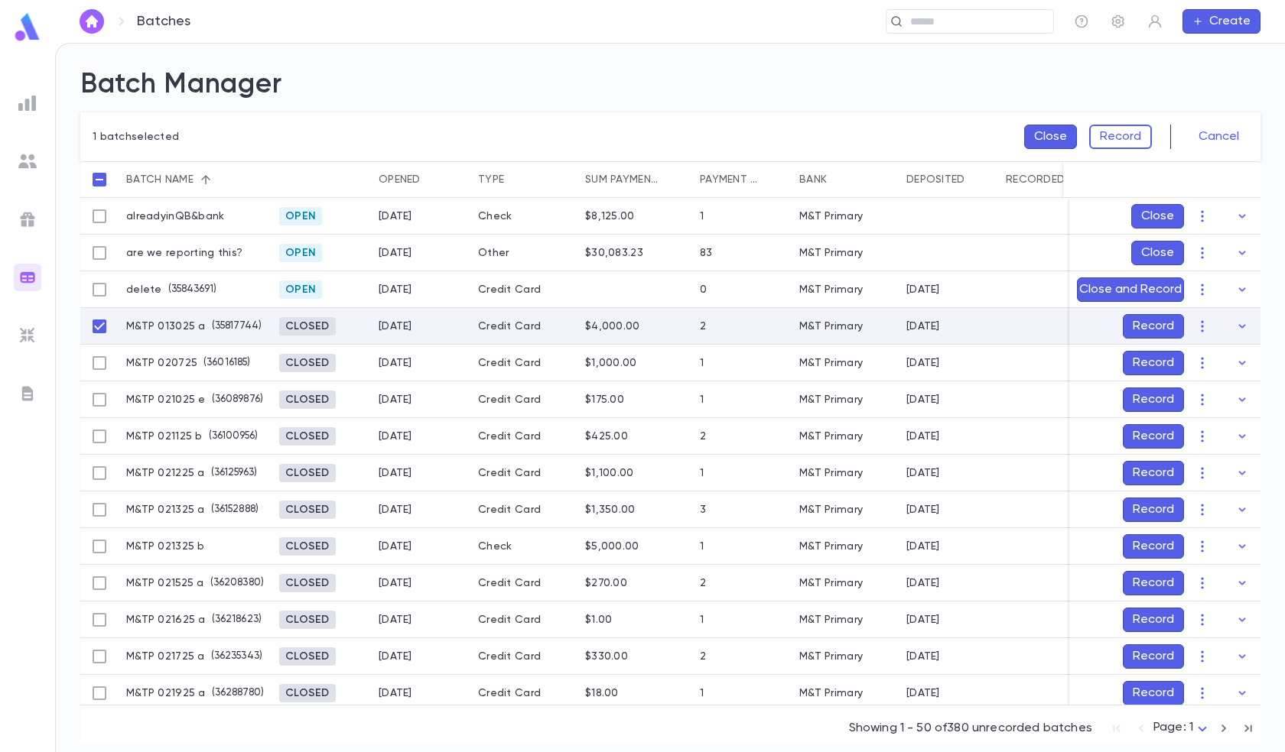
click at [1151, 321] on button "Record" at bounding box center [1152, 326] width 61 height 24
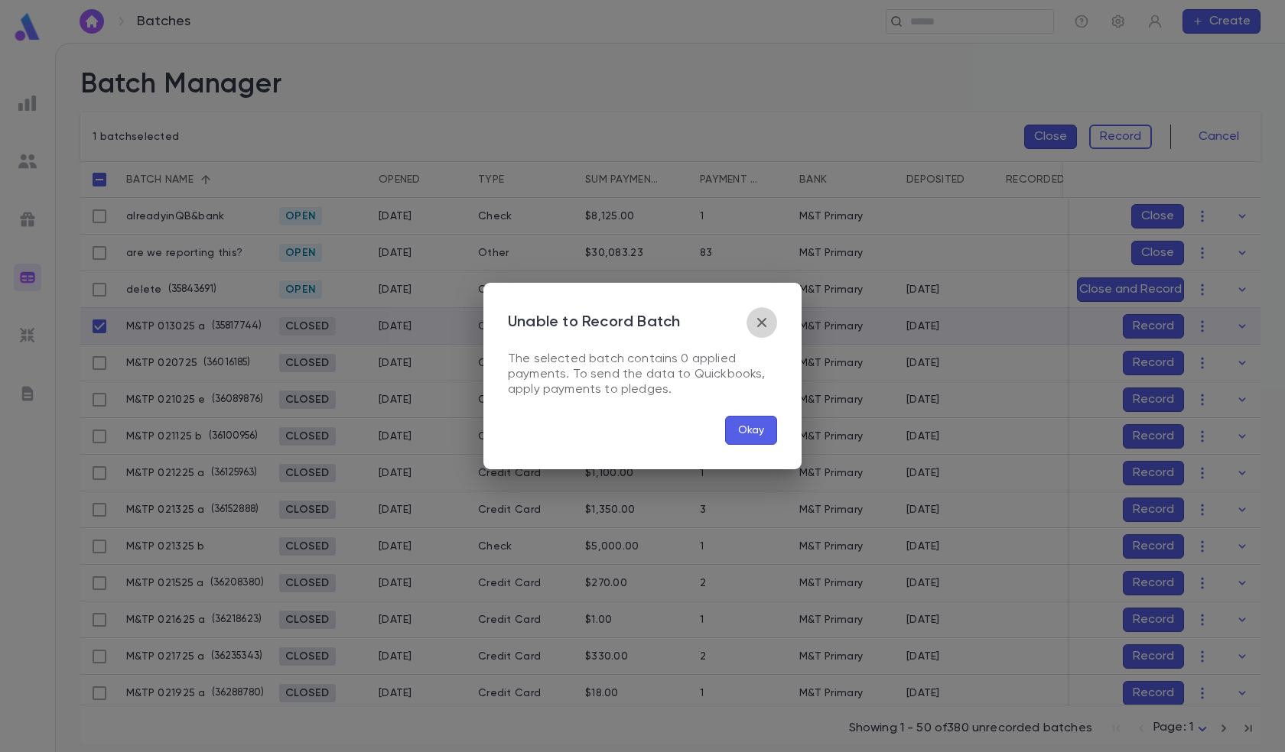
click at [759, 318] on icon "button" at bounding box center [761, 322] width 18 height 18
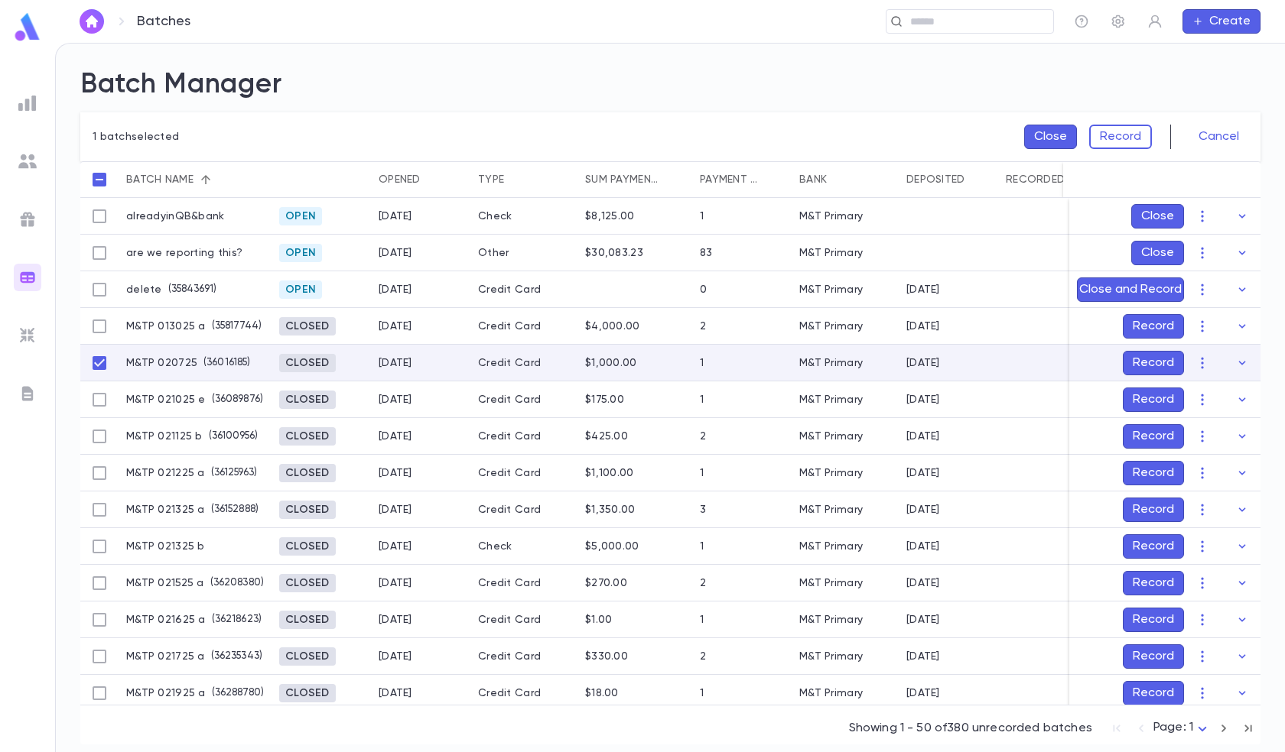
click at [1133, 357] on button "Record" at bounding box center [1152, 363] width 61 height 24
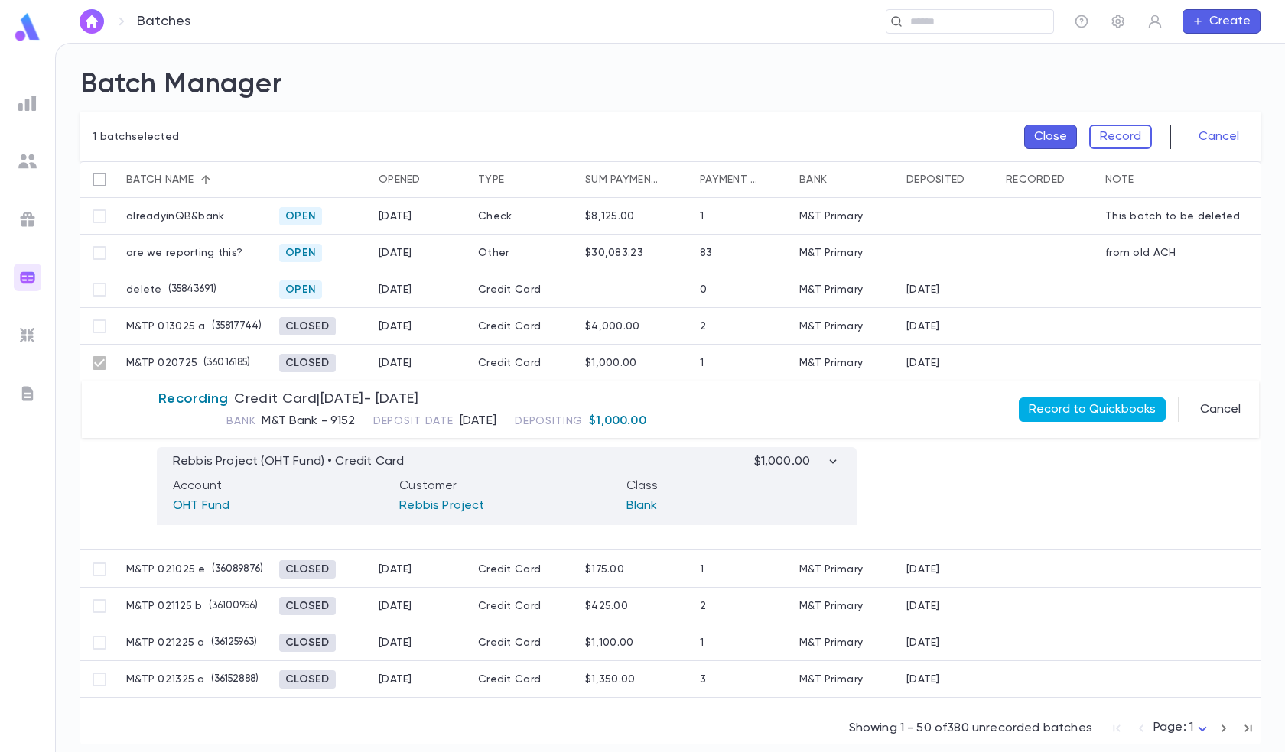
click at [1076, 400] on button "Record to Quickbooks" at bounding box center [1091, 410] width 147 height 24
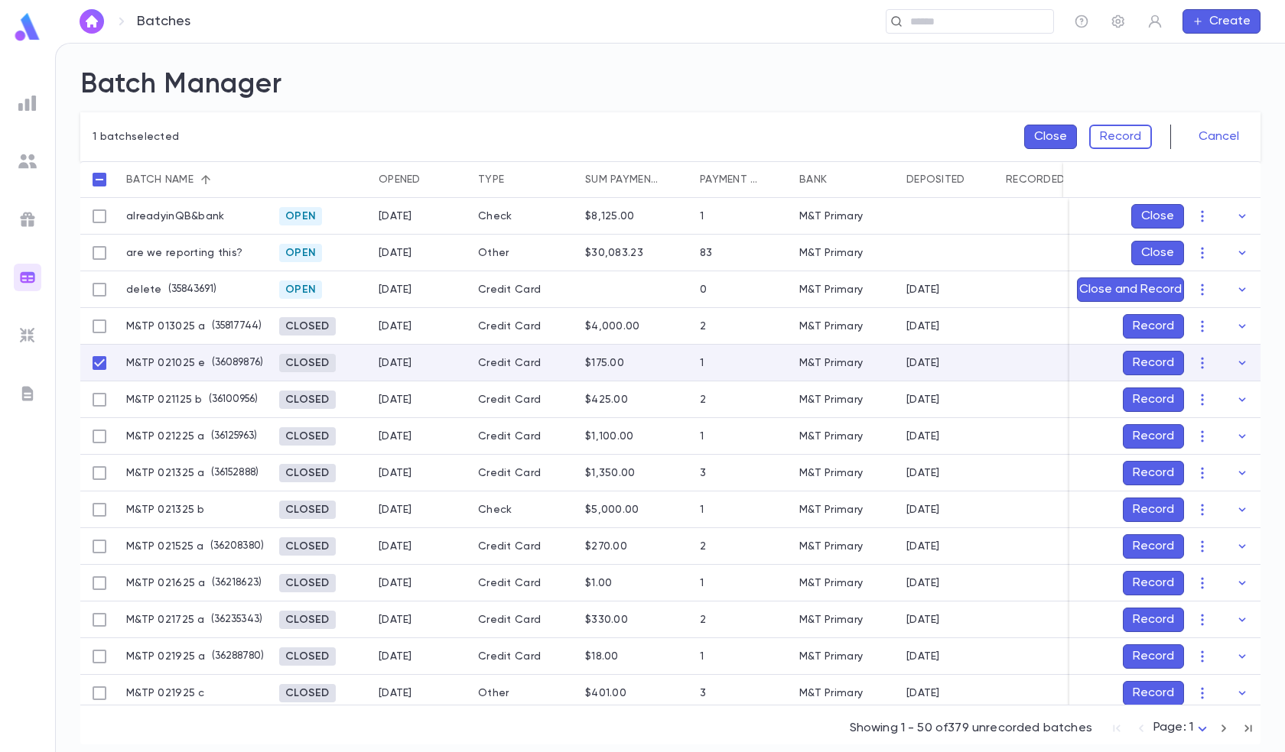
click at [1142, 354] on button "Record" at bounding box center [1152, 363] width 61 height 24
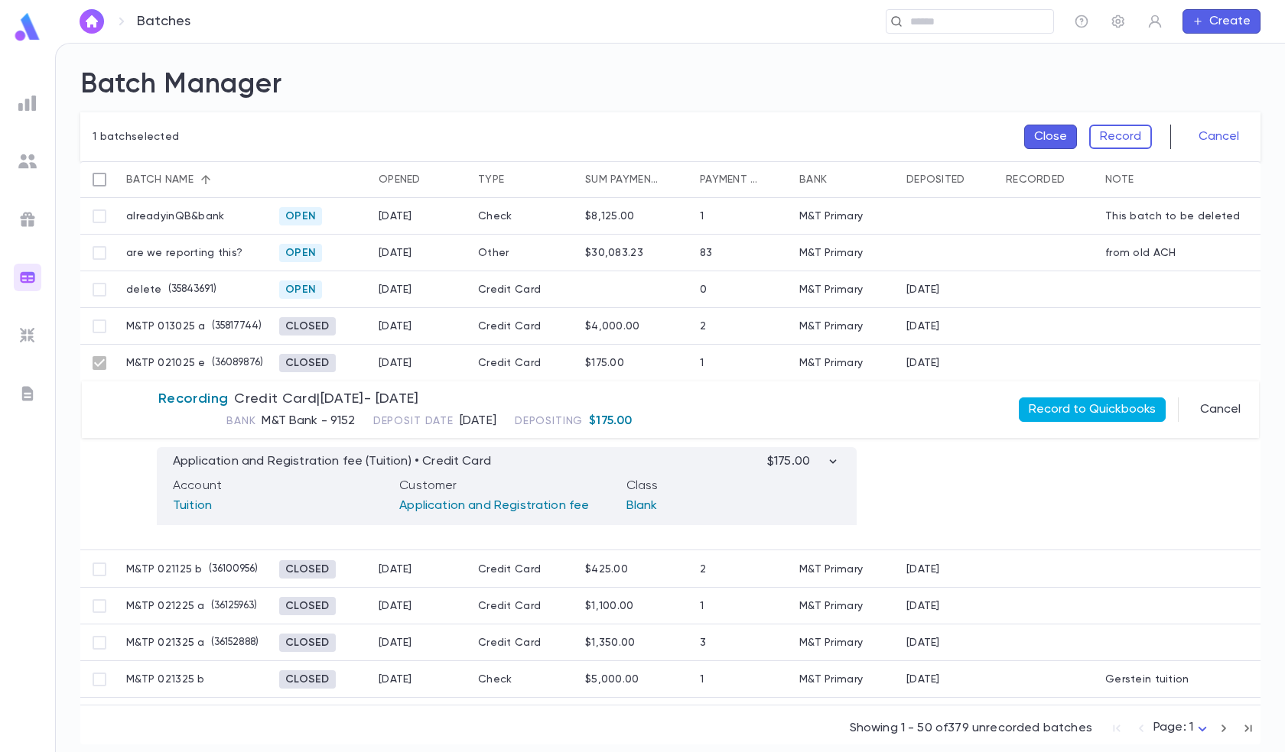
click at [1112, 399] on button "Record to Quickbooks" at bounding box center [1091, 410] width 147 height 24
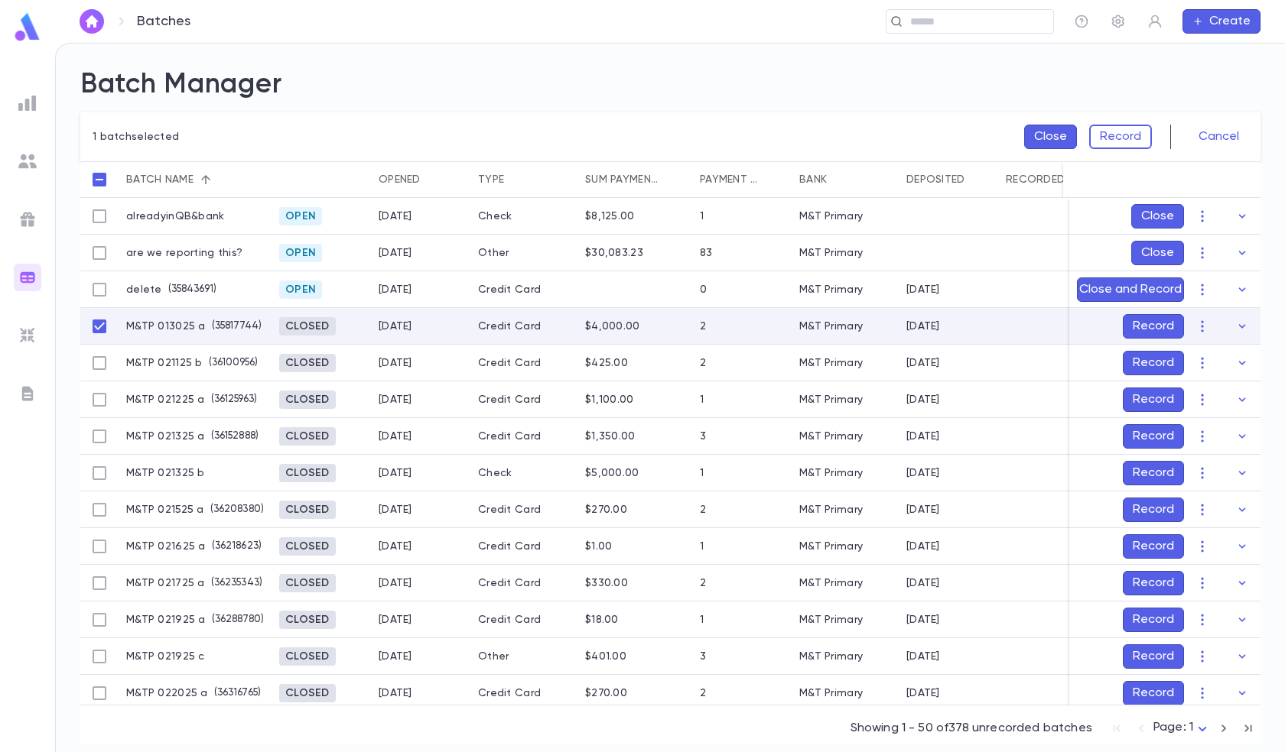
click at [1134, 324] on button "Record" at bounding box center [1152, 326] width 61 height 24
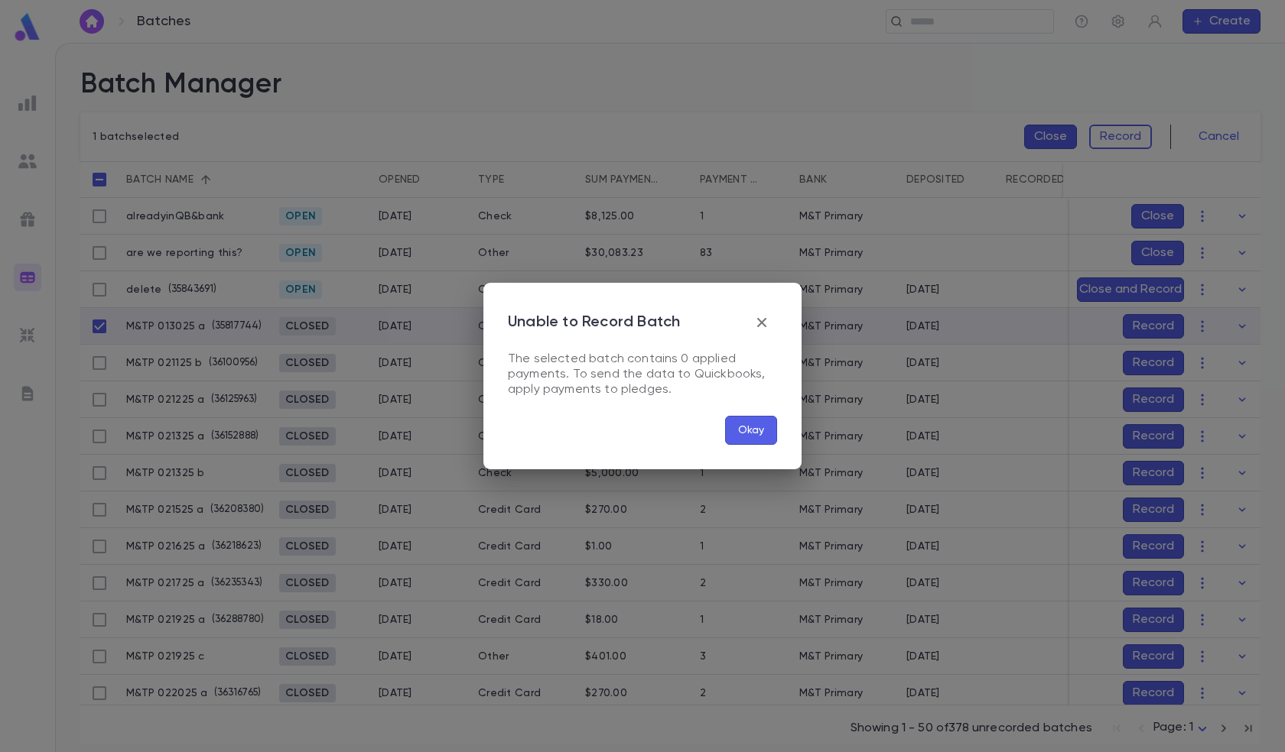
click at [737, 425] on button "Okay" at bounding box center [751, 430] width 52 height 29
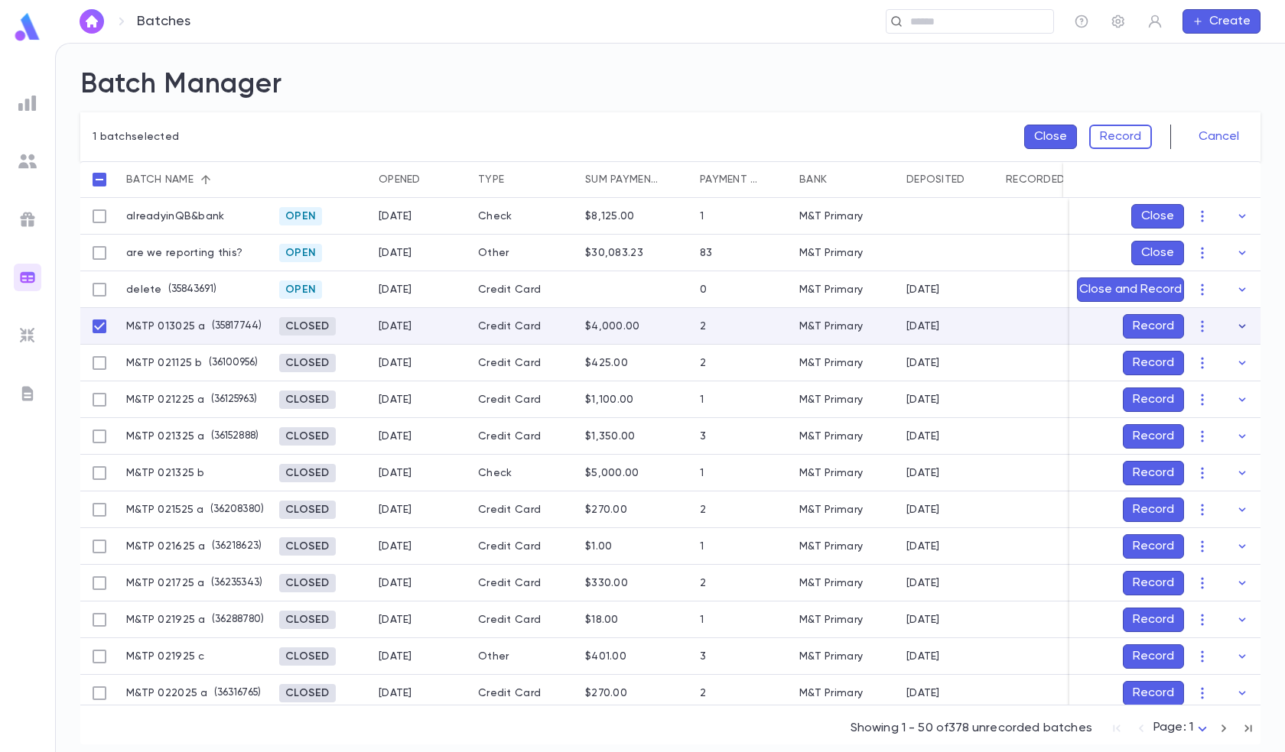
click at [1239, 325] on icon "button" at bounding box center [1242, 326] width 7 height 4
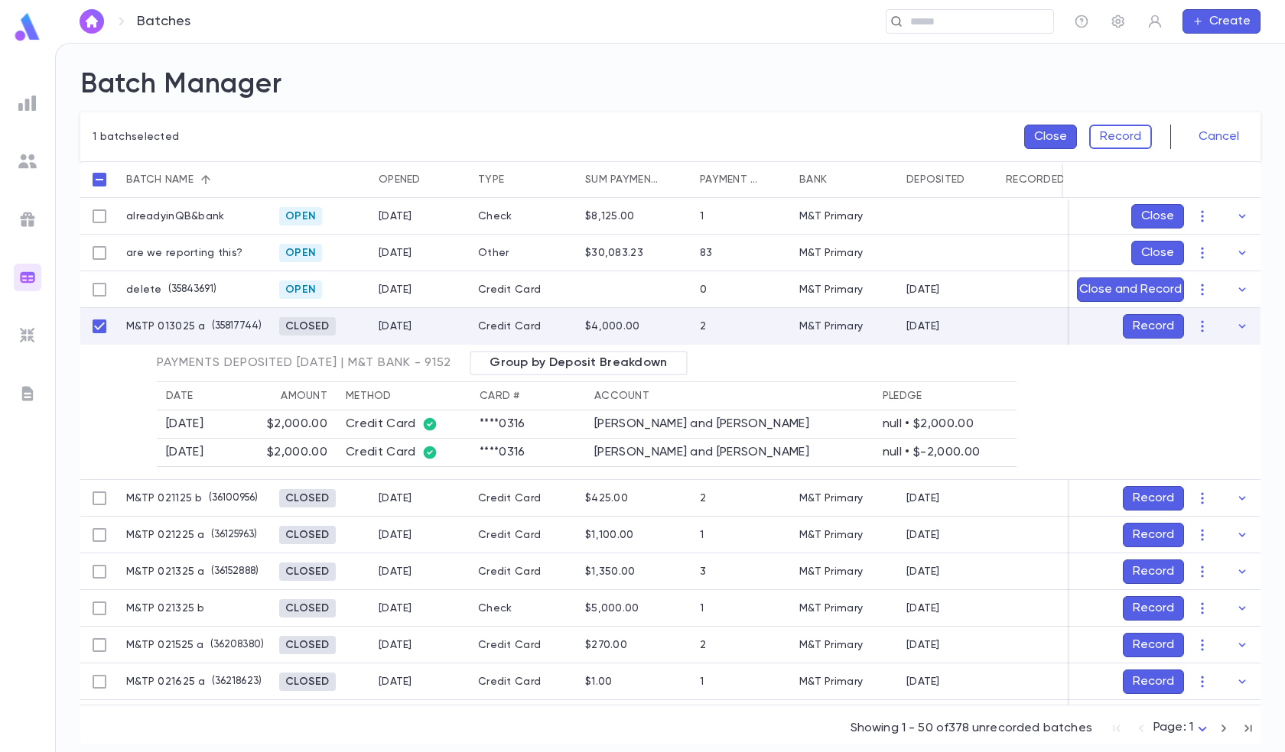
click at [318, 385] on th "Amount" at bounding box center [279, 396] width 115 height 28
click at [776, 402] on th "Account" at bounding box center [729, 396] width 288 height 28
click at [619, 369] on span "Group by Deposit Breakdown" at bounding box center [578, 363] width 196 height 15
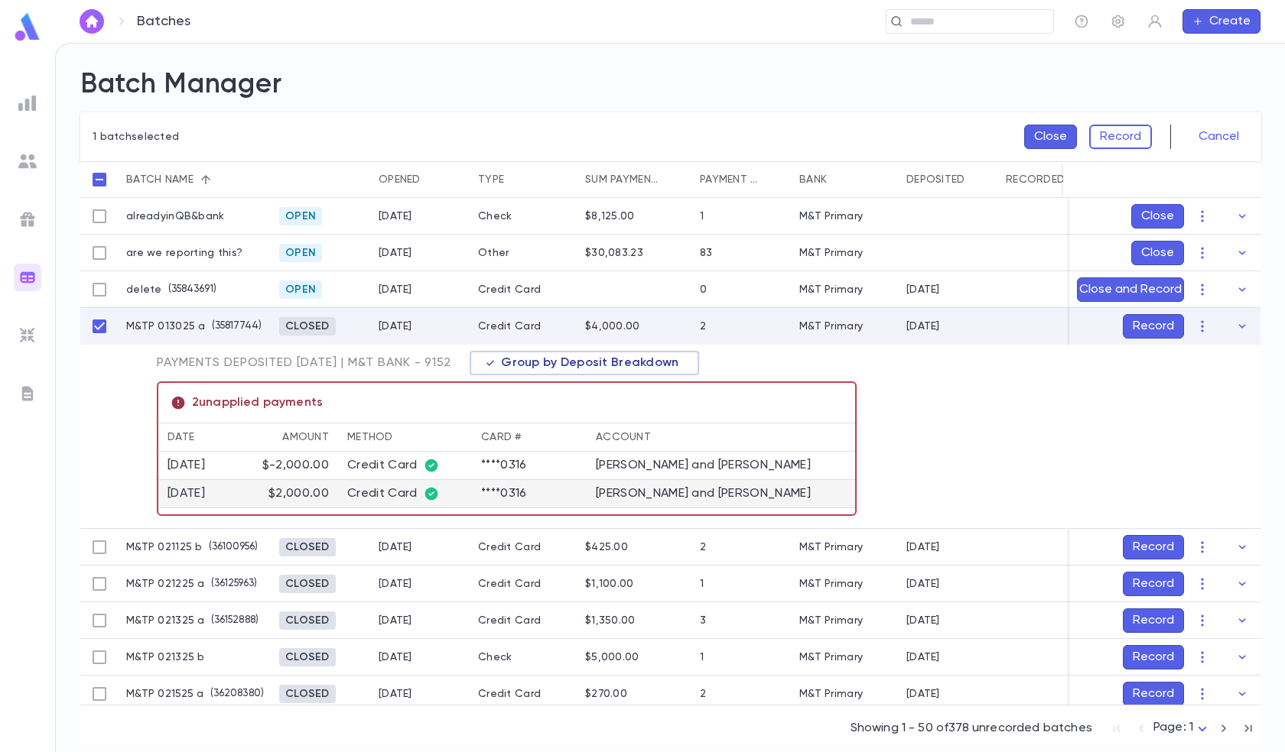
click at [398, 490] on div "Credit Card" at bounding box center [404, 493] width 115 height 15
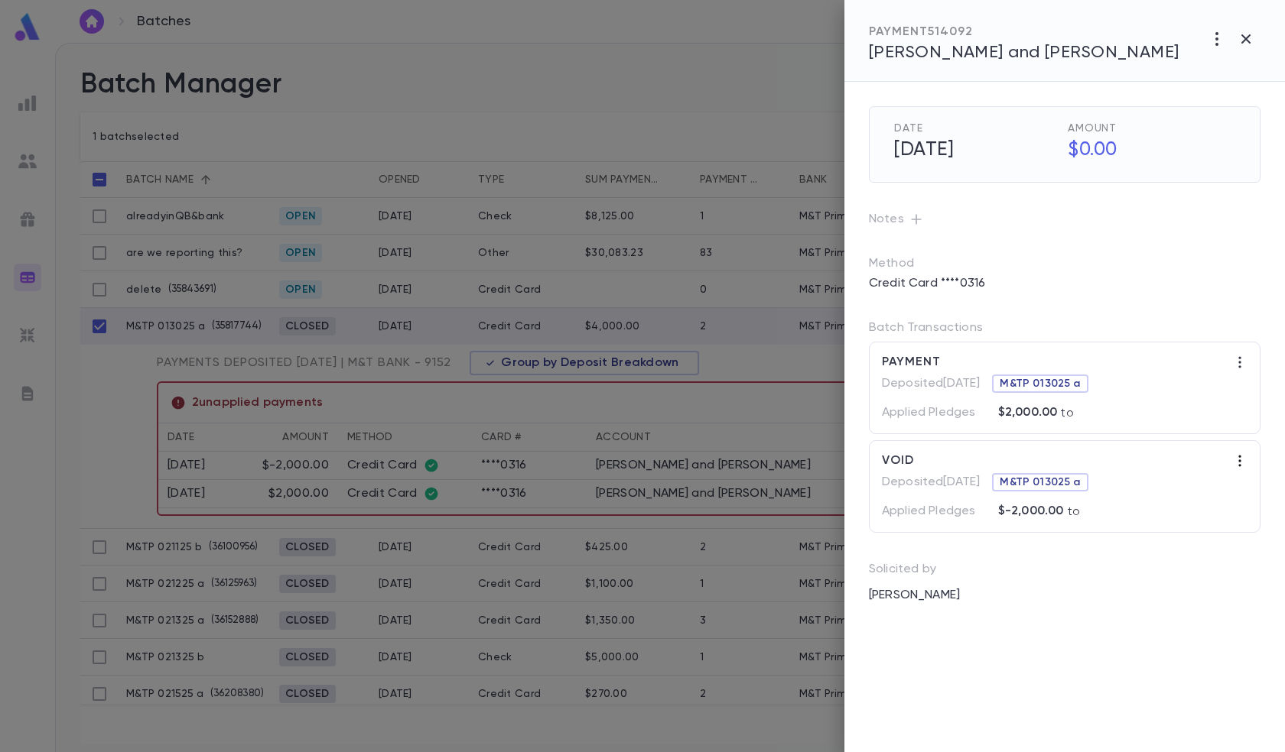
click at [1239, 460] on icon "button" at bounding box center [1239, 460] width 2 height 11
click at [1091, 145] on div at bounding box center [642, 376] width 1285 height 752
click at [1088, 150] on h5 "$0.00" at bounding box center [1146, 151] width 177 height 32
click at [1241, 359] on icon "button" at bounding box center [1239, 362] width 15 height 15
click at [1240, 362] on div at bounding box center [642, 376] width 1285 height 752
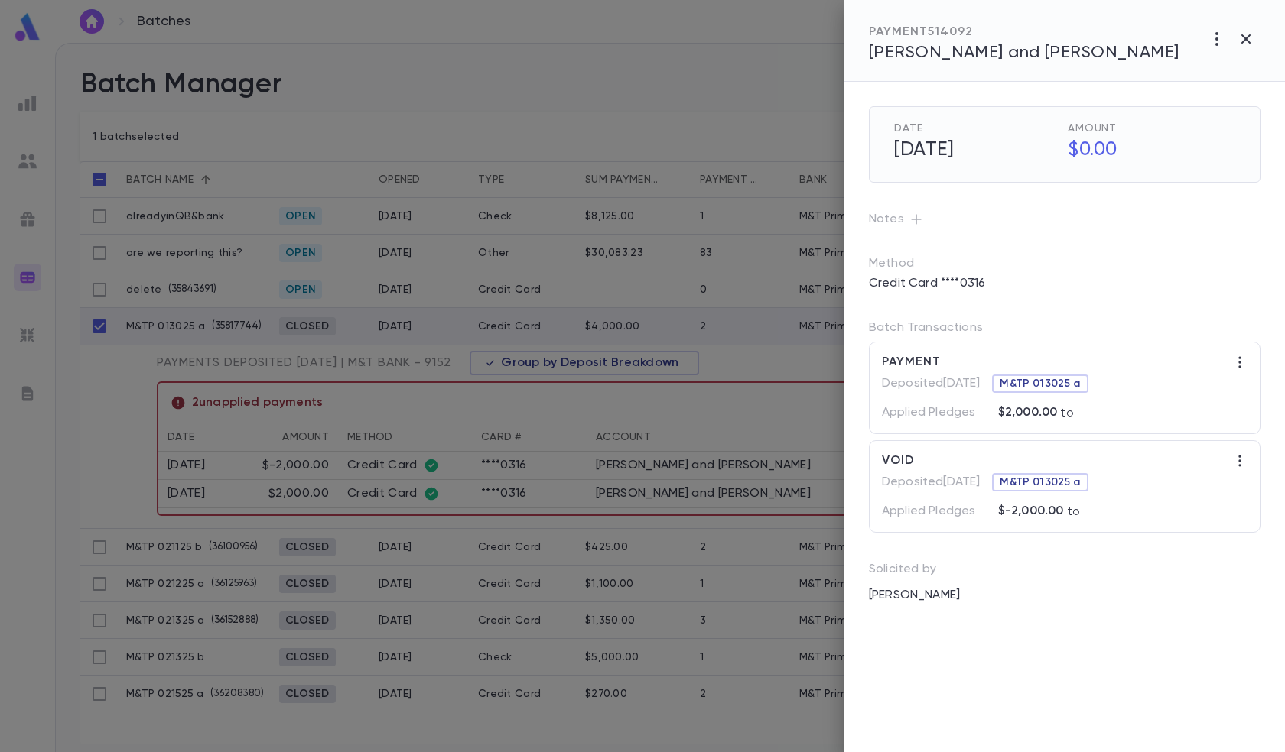
click at [1203, 281] on div "Credit Card ****0316" at bounding box center [1064, 283] width 391 height 24
click at [772, 227] on div at bounding box center [642, 376] width 1285 height 752
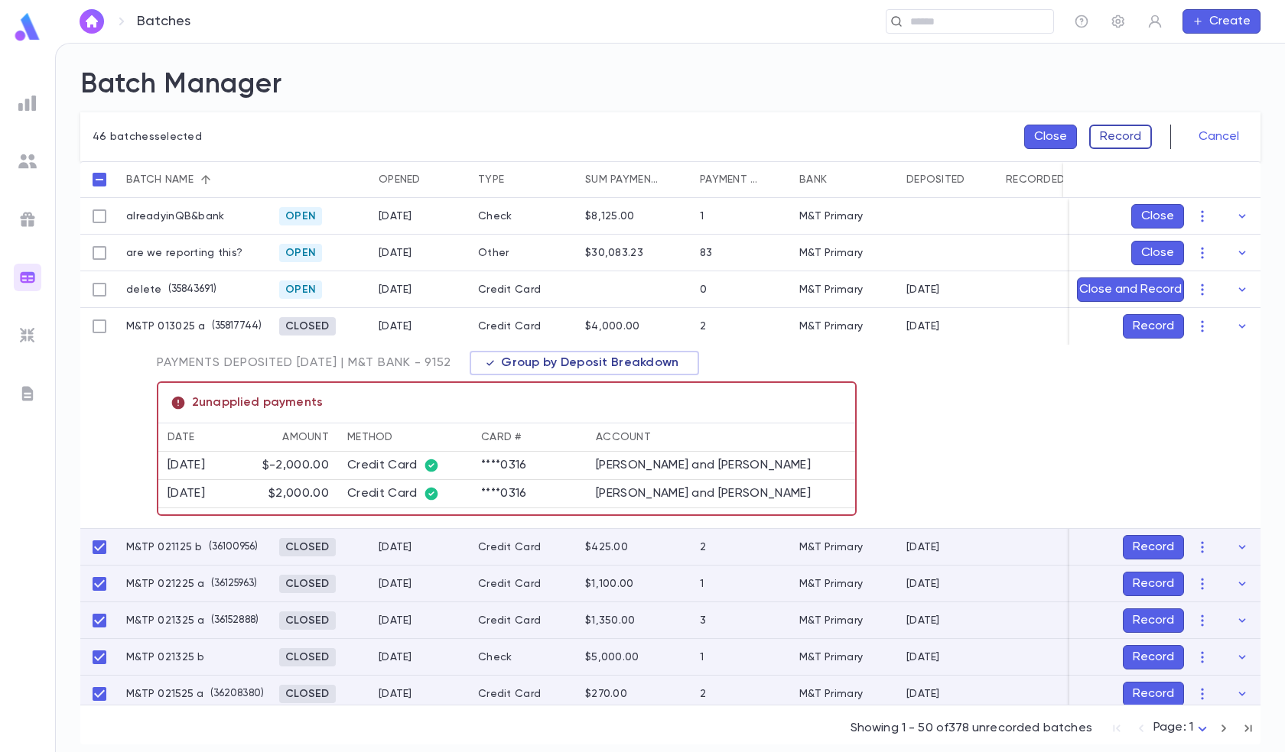
click at [1115, 131] on button "Record" at bounding box center [1120, 137] width 63 height 24
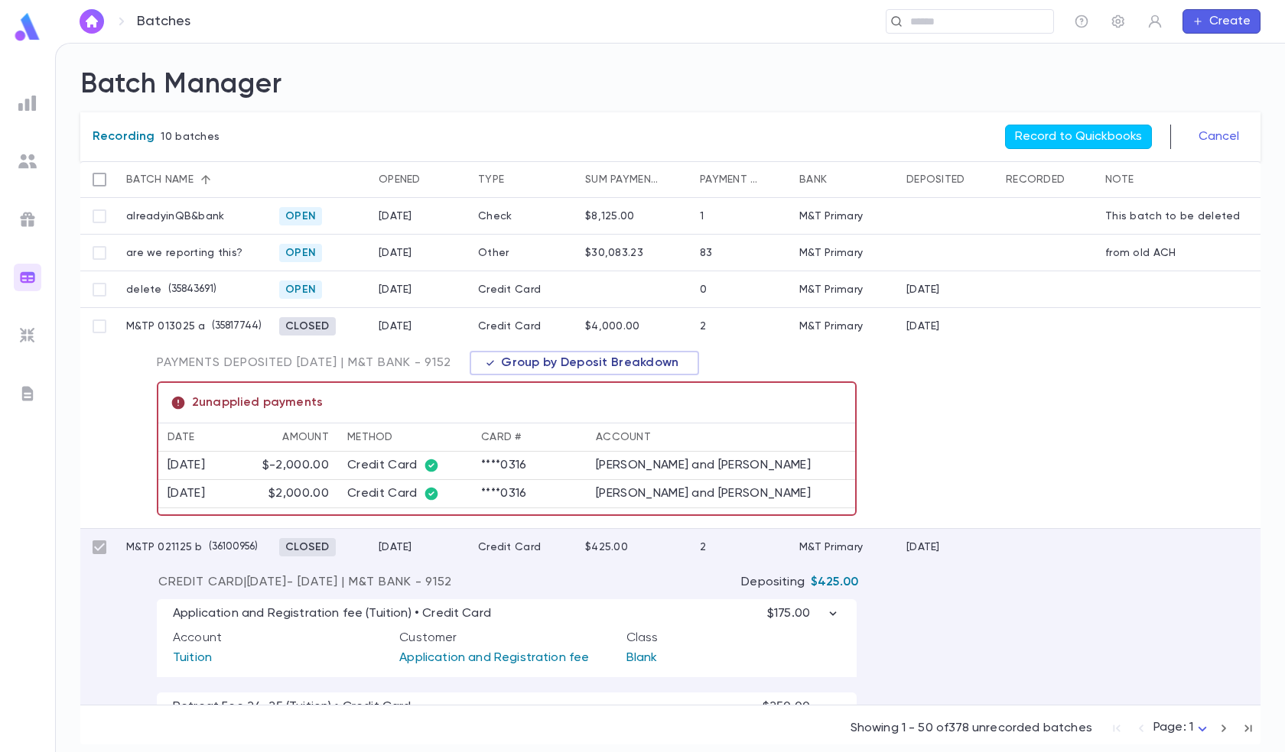
click at [1115, 131] on button "Record to Quickbooks" at bounding box center [1078, 137] width 147 height 24
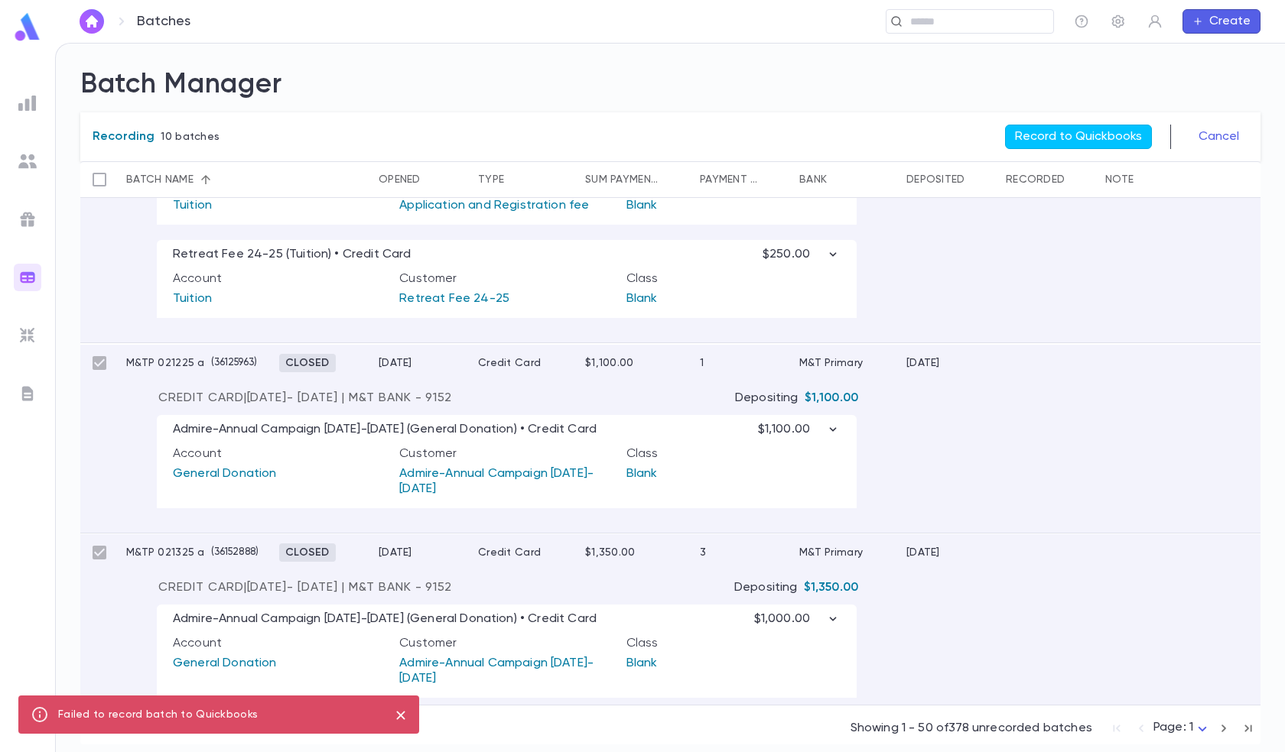
scroll to position [459, 0]
